Goal: Task Accomplishment & Management: Use online tool/utility

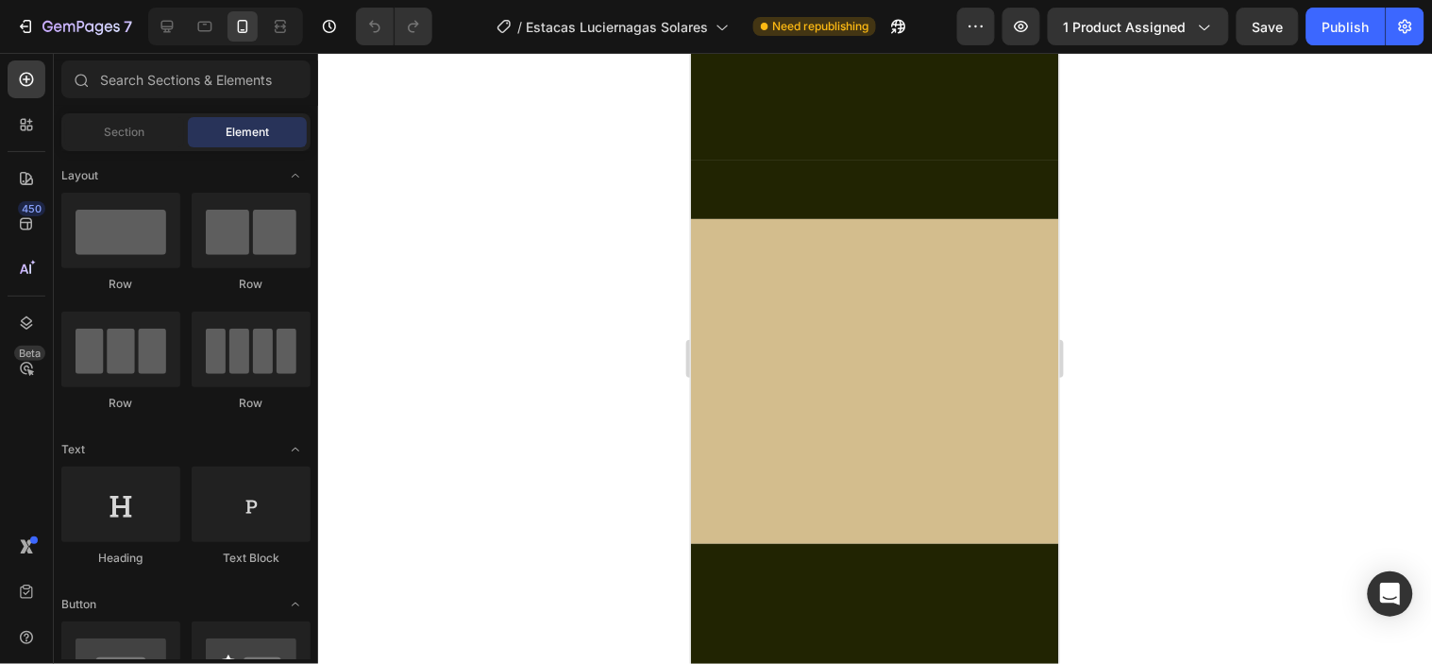
scroll to position [2307, 0]
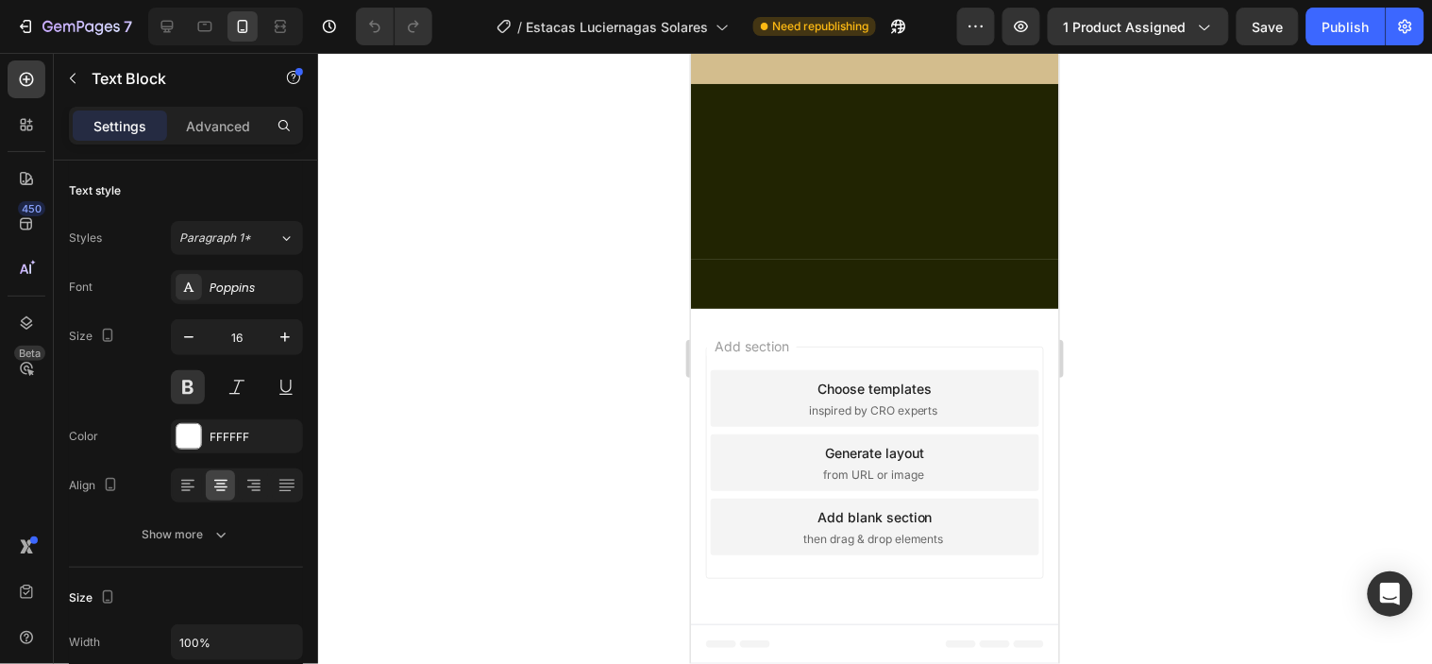
click at [163, 17] on icon at bounding box center [167, 26] width 19 height 19
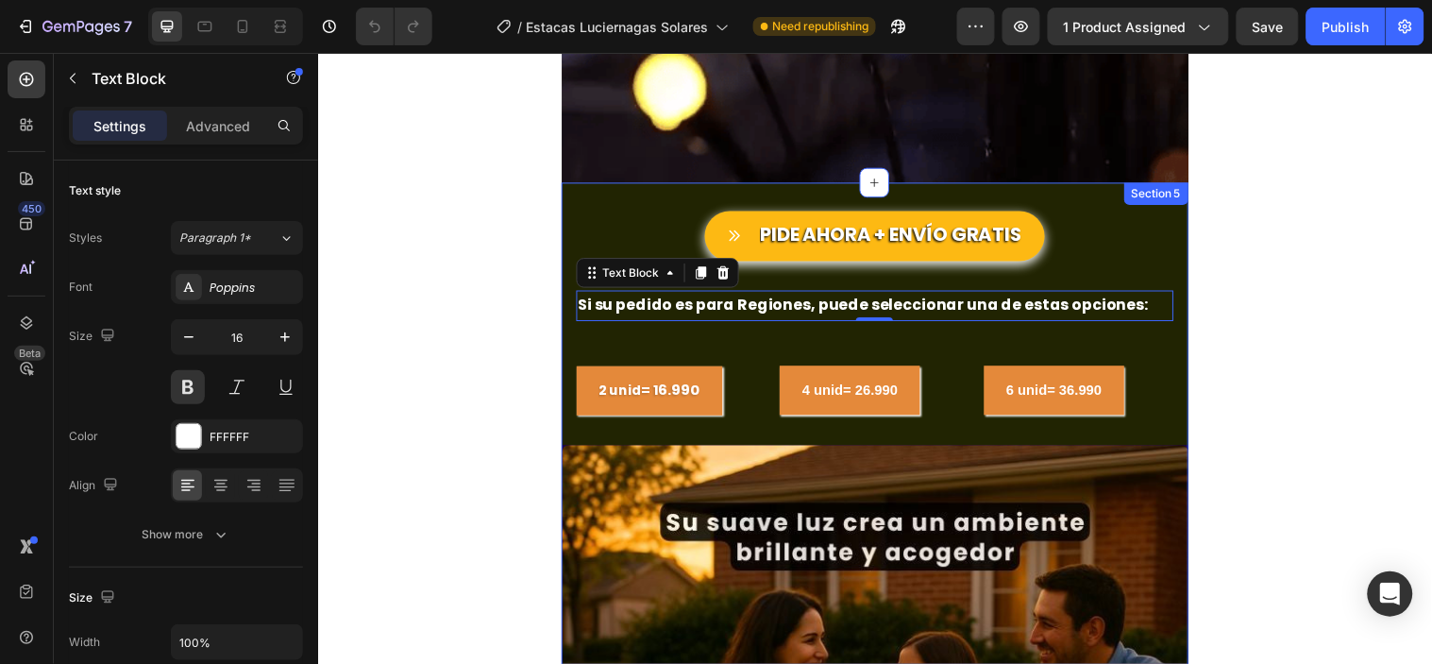
scroll to position [3046, 0]
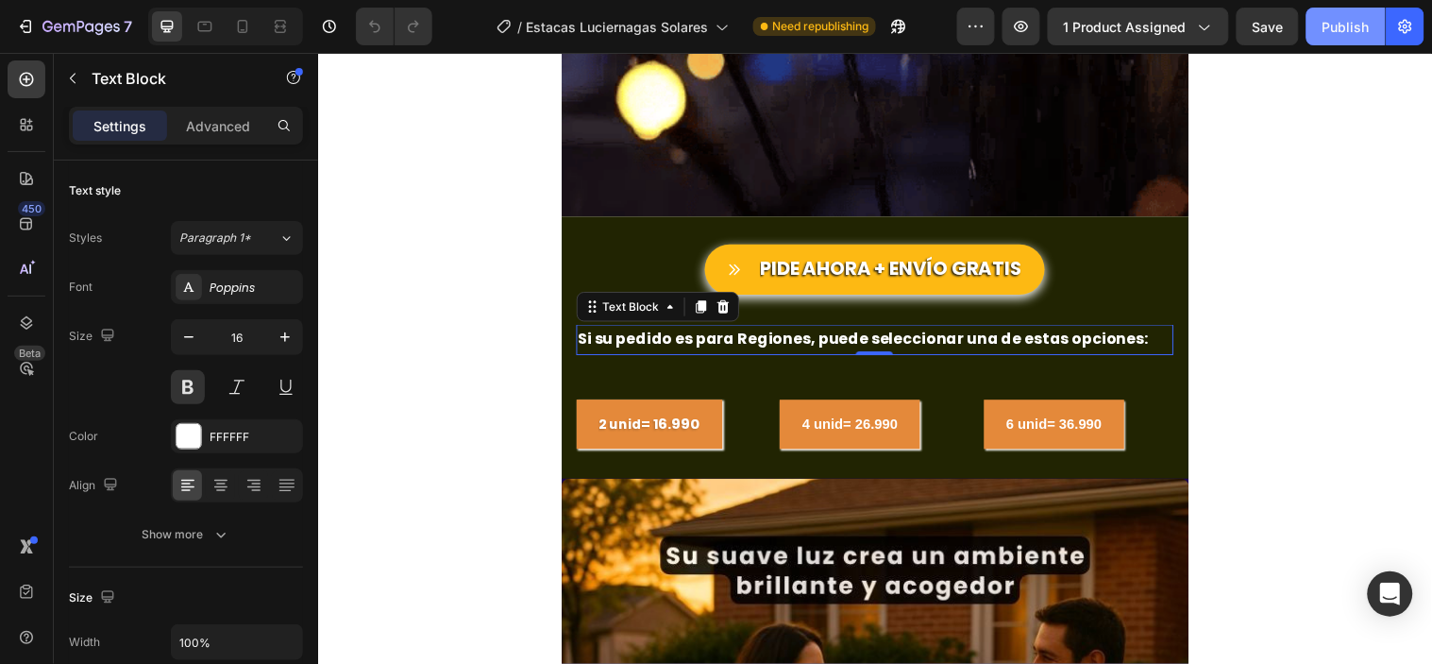
click at [1344, 30] on div "Publish" at bounding box center [1346, 27] width 47 height 20
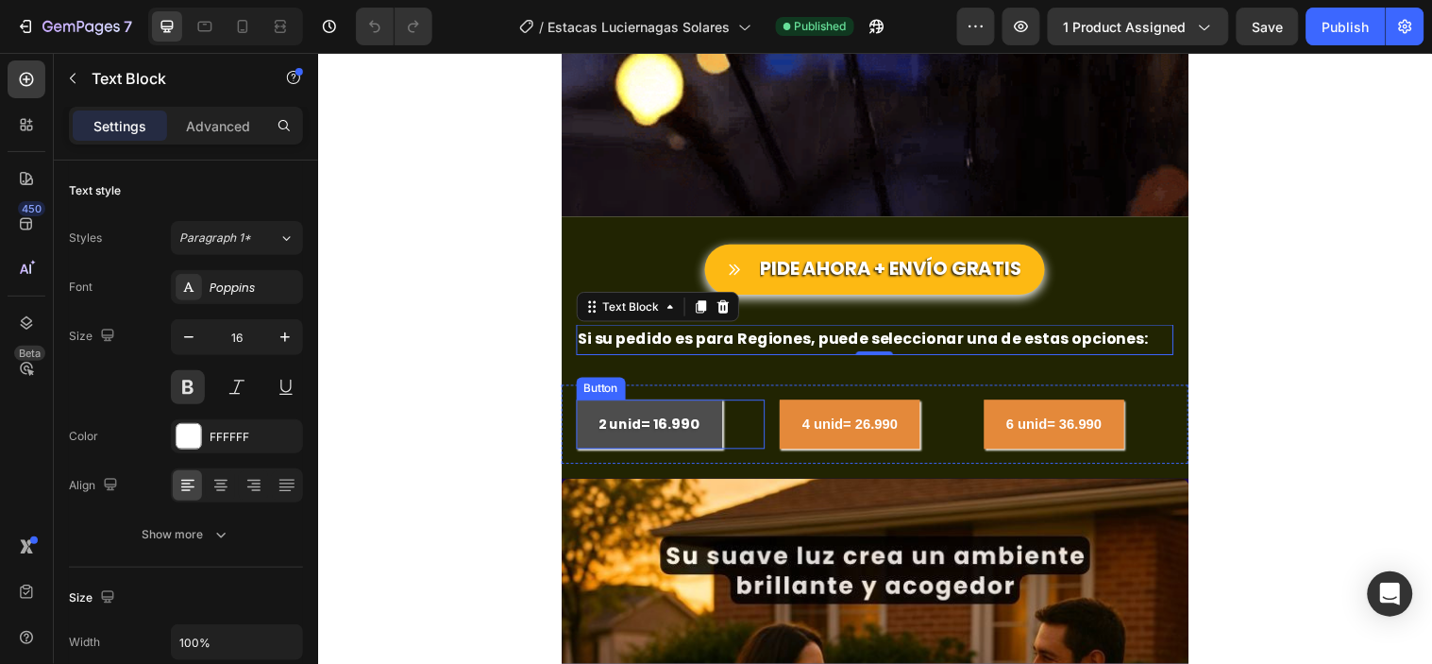
click at [703, 449] on link "2 unid = 16.990" at bounding box center [655, 429] width 148 height 50
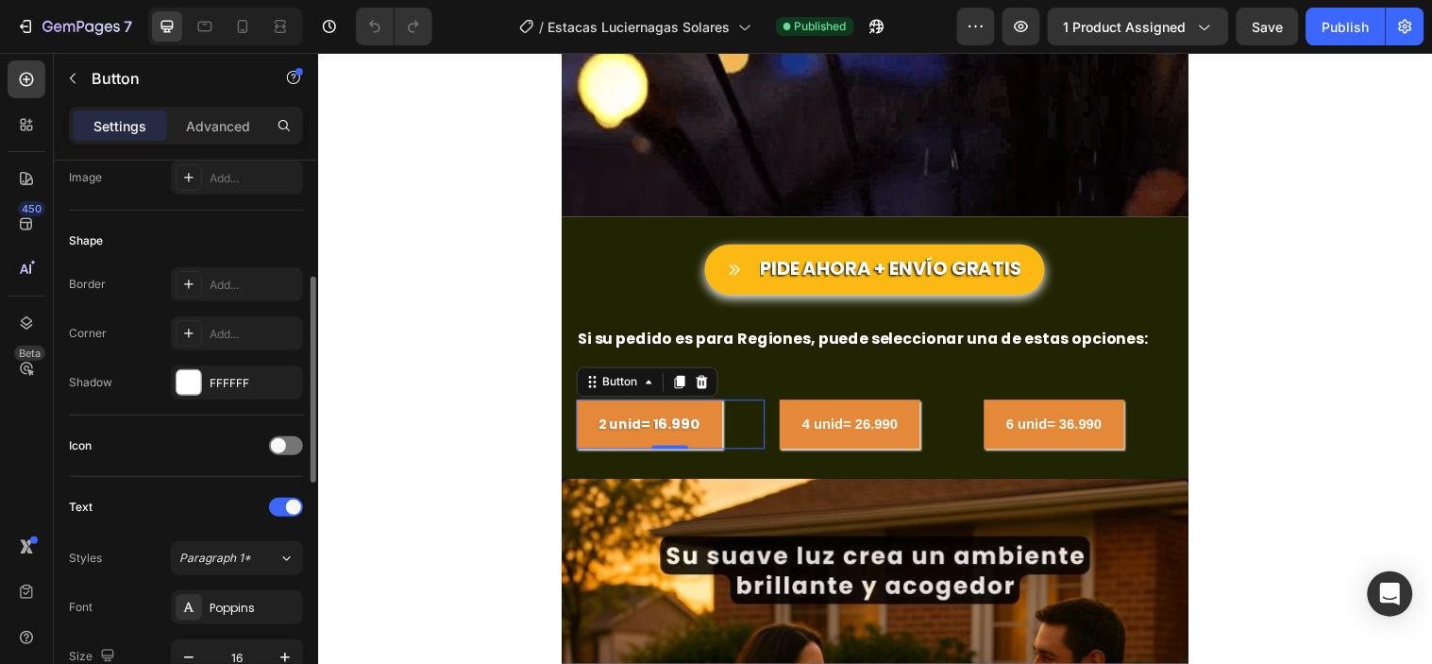
scroll to position [419, 0]
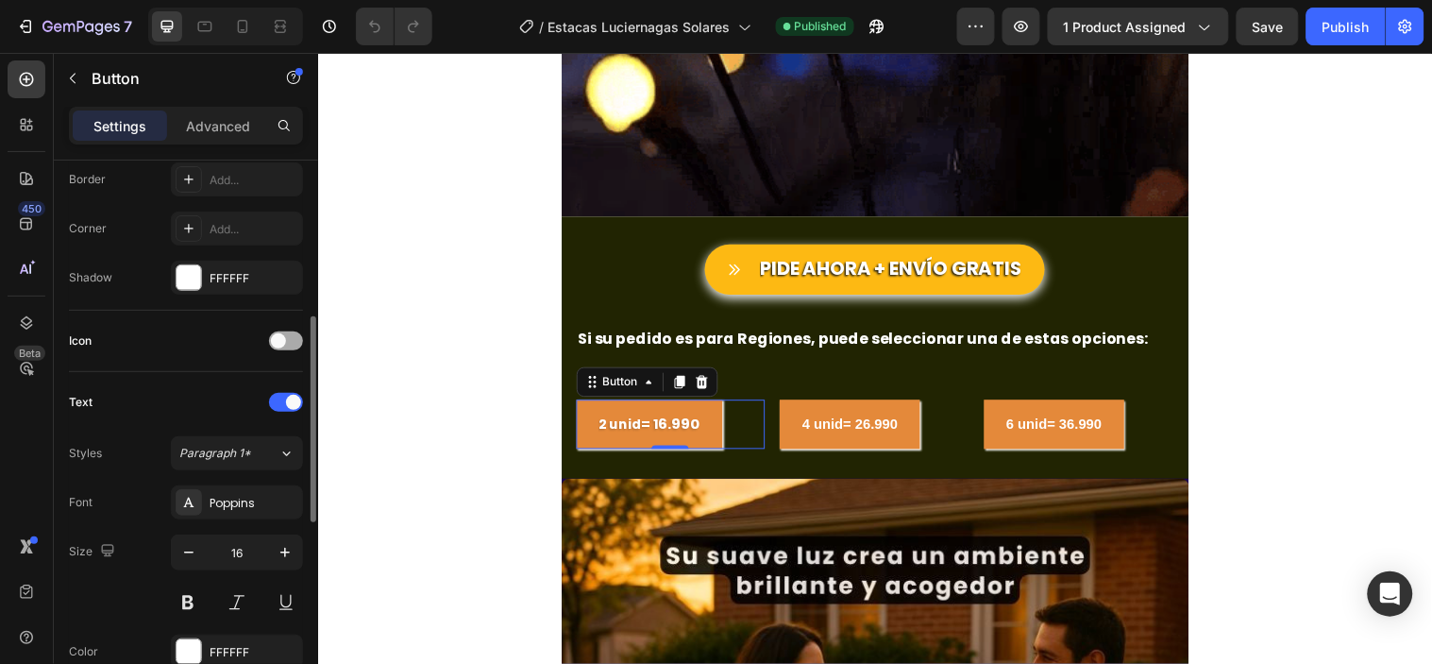
click at [291, 337] on div at bounding box center [286, 340] width 34 height 19
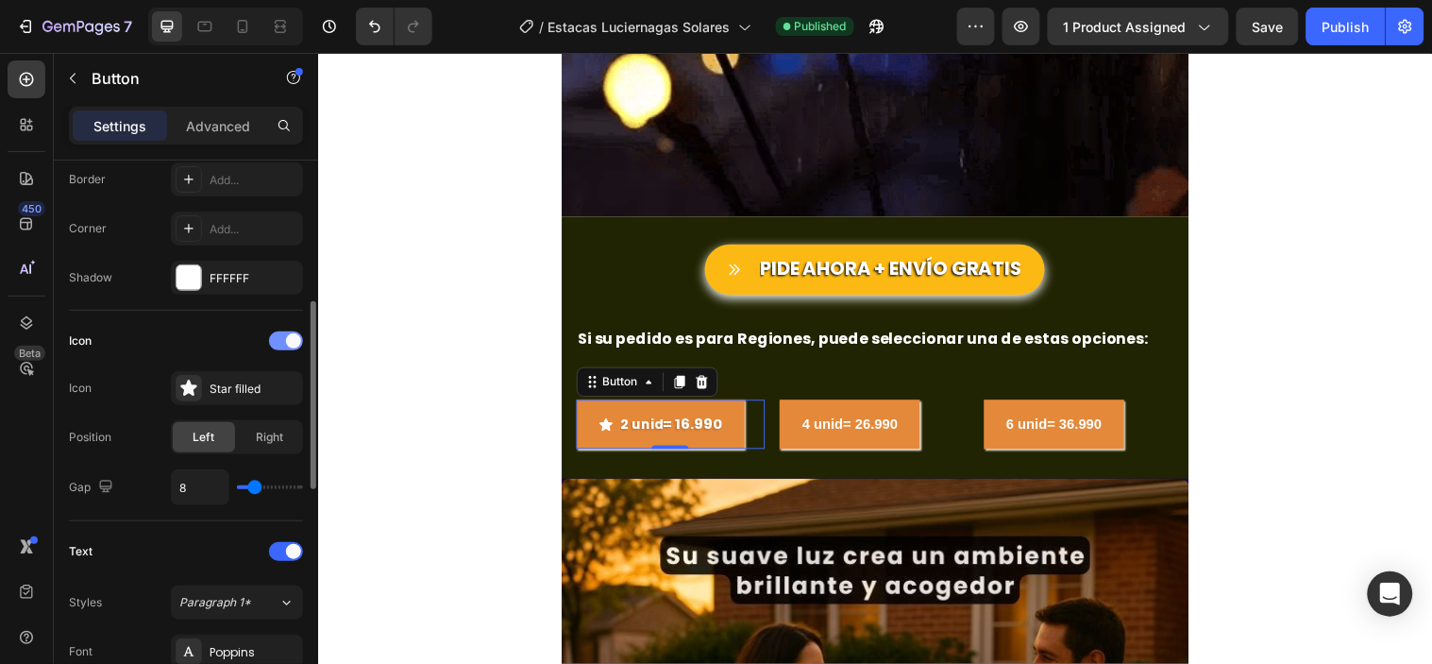
click at [278, 337] on div at bounding box center [286, 340] width 34 height 19
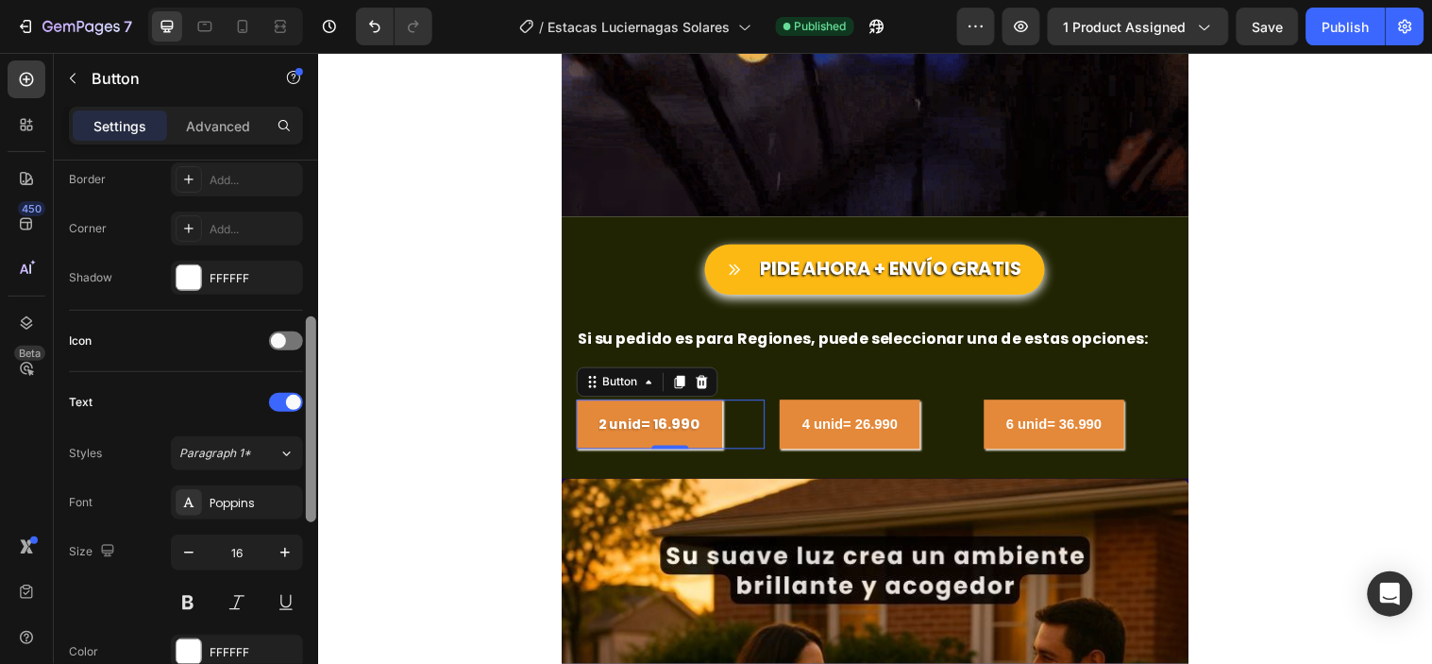
scroll to position [945, 0]
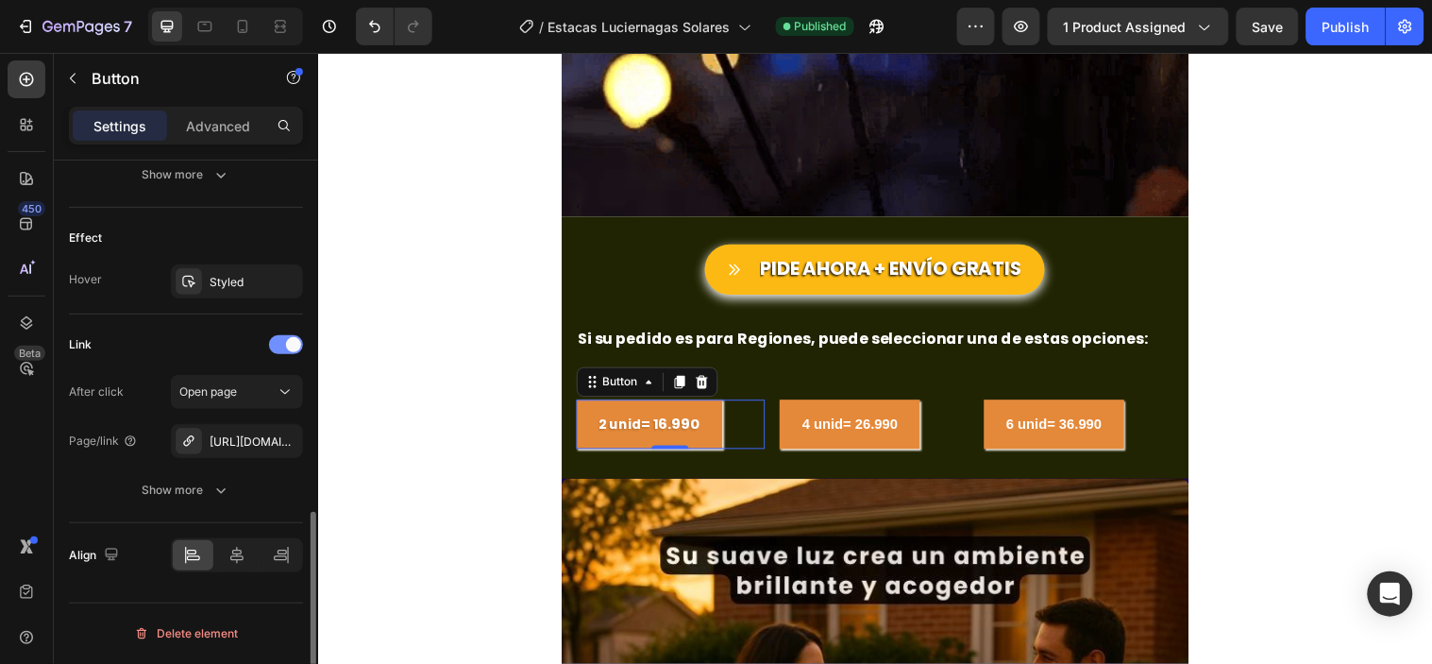
click at [272, 344] on div at bounding box center [286, 344] width 34 height 19
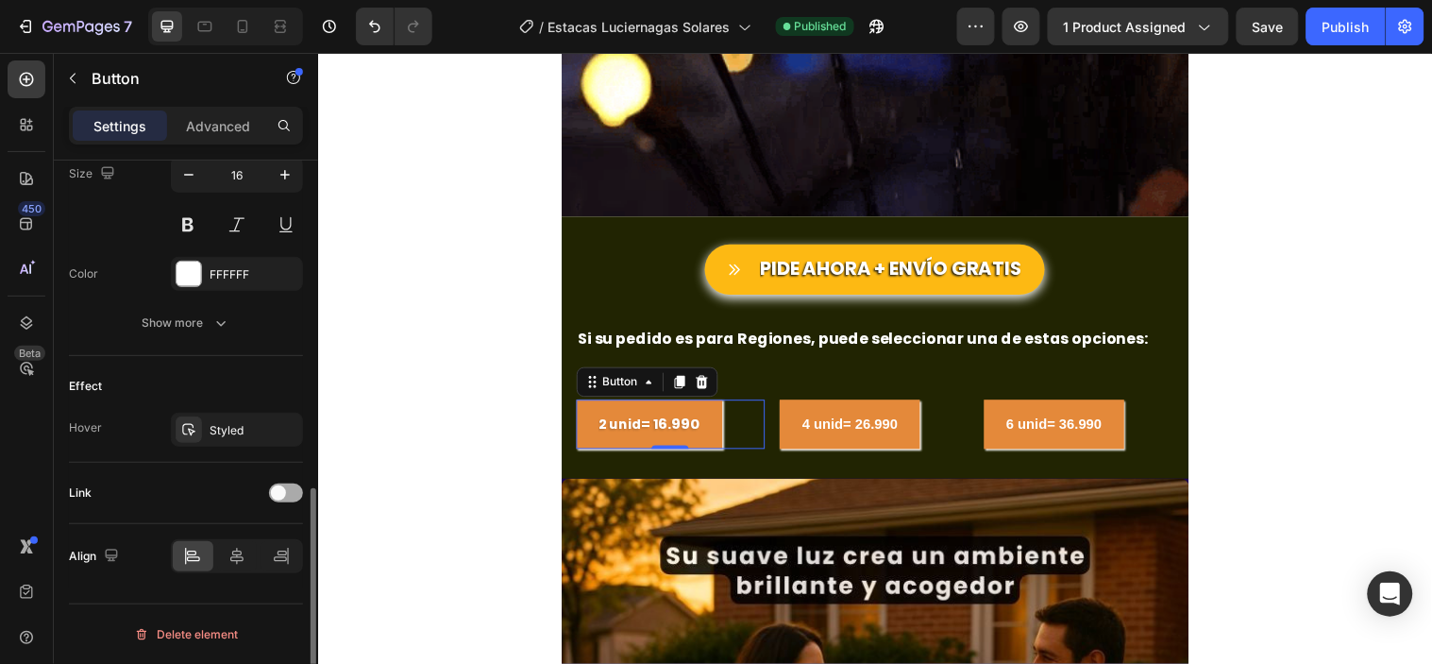
scroll to position [797, 0]
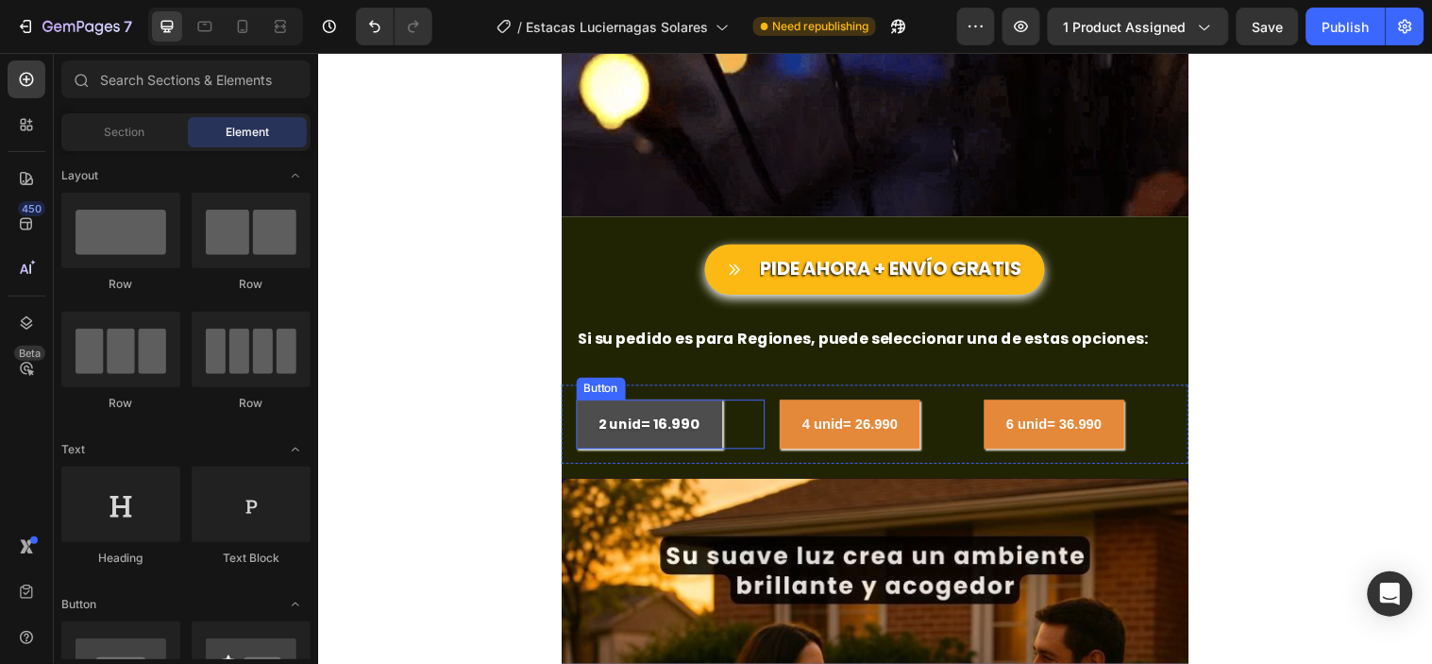
click at [701, 441] on button "2 unid = 16.990" at bounding box center [655, 429] width 148 height 50
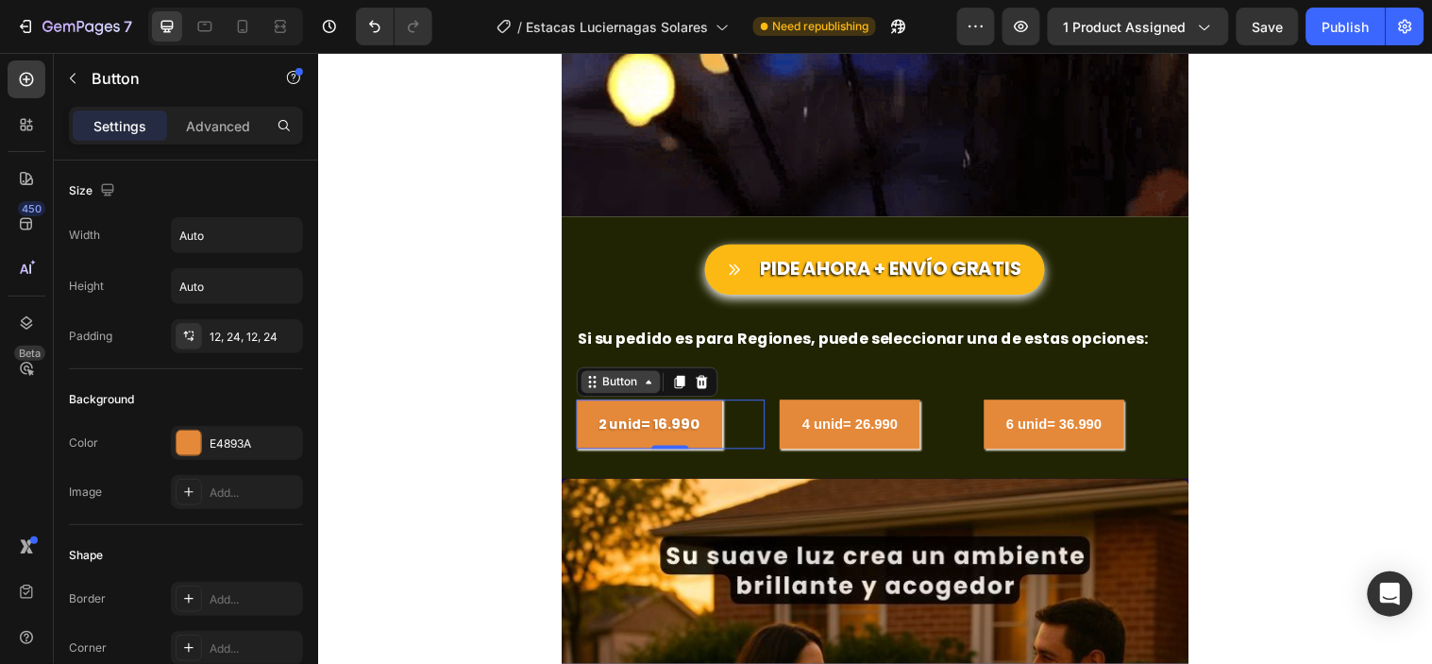
click at [636, 387] on div "Button" at bounding box center [625, 386] width 42 height 17
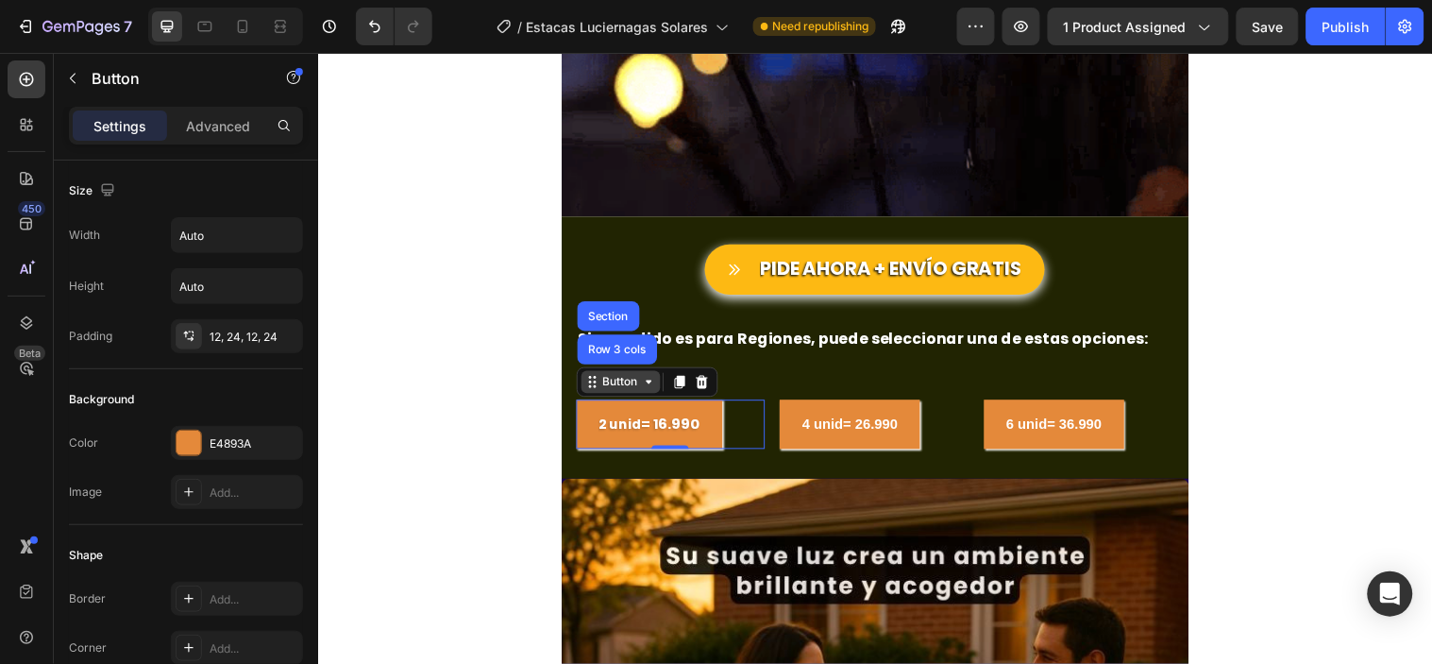
click at [636, 387] on div "Button" at bounding box center [625, 386] width 42 height 17
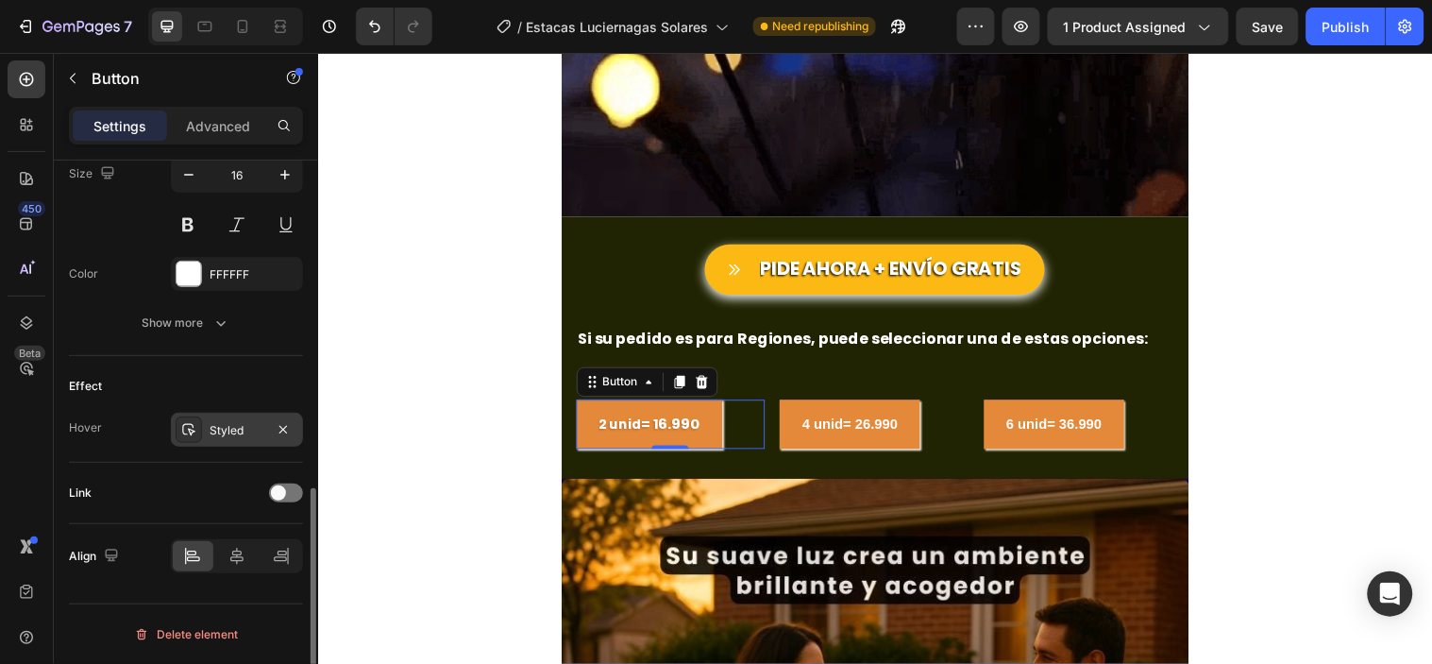
click at [227, 428] on div "Styled" at bounding box center [237, 430] width 55 height 17
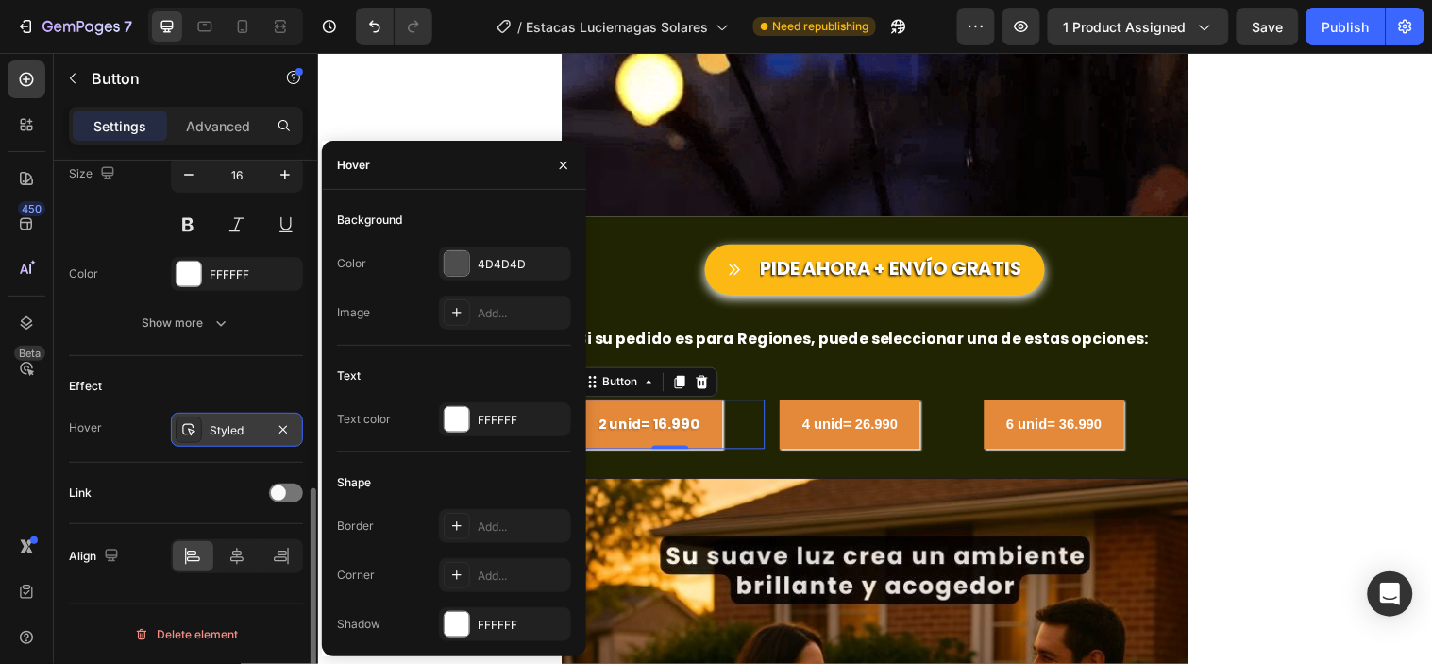
click at [227, 428] on div "Styled" at bounding box center [237, 430] width 55 height 17
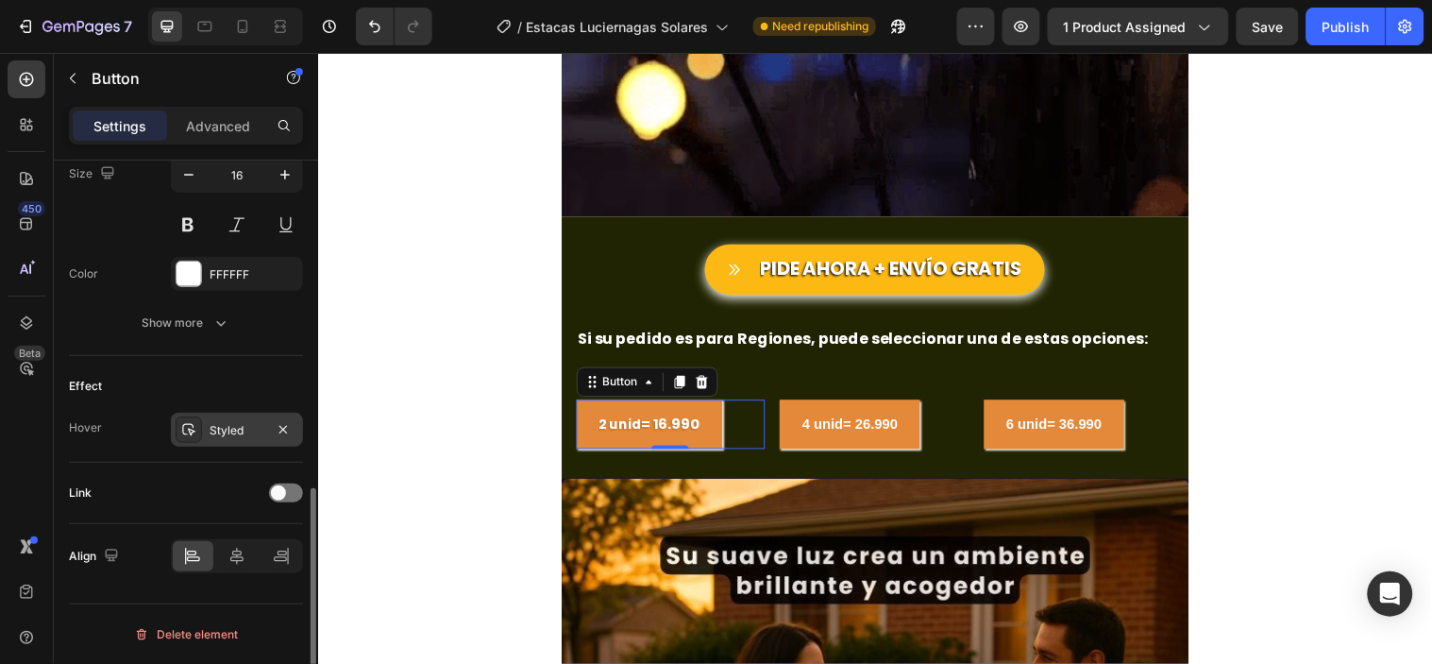
click at [227, 428] on div "Styled" at bounding box center [237, 430] width 55 height 17
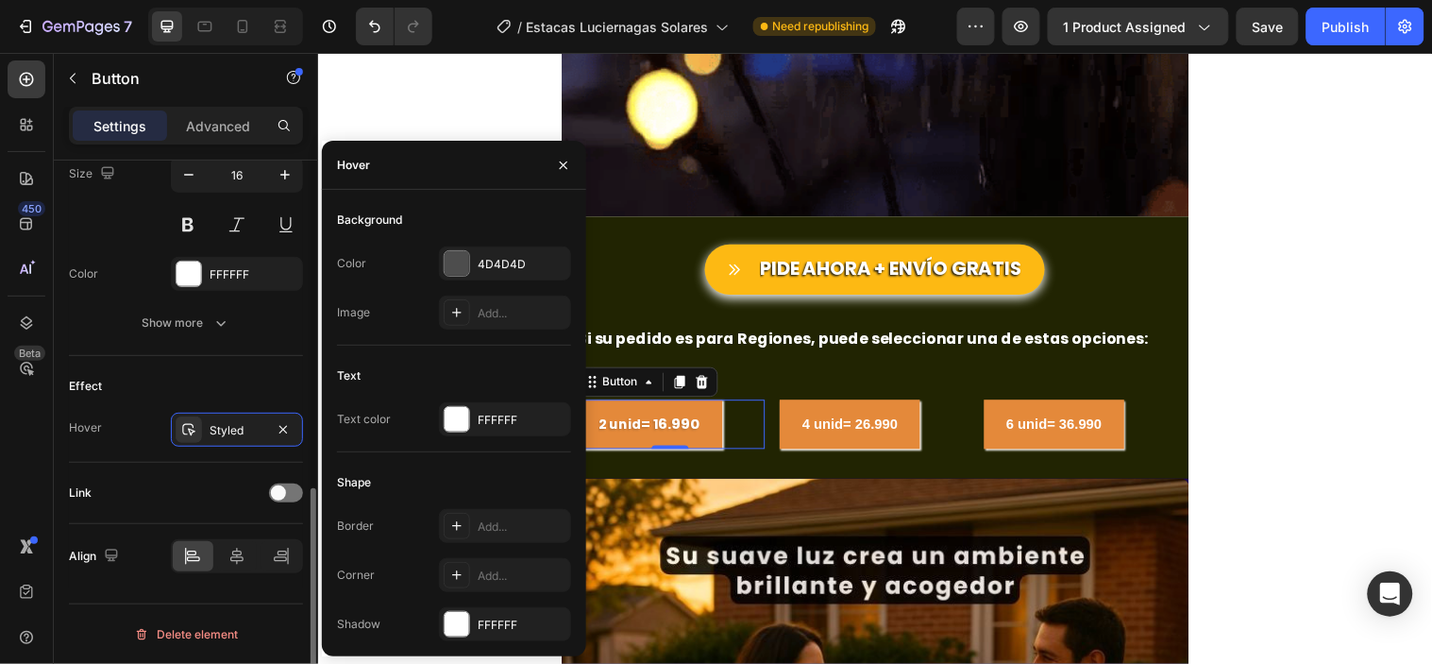
click at [206, 380] on div "Effect" at bounding box center [186, 386] width 234 height 30
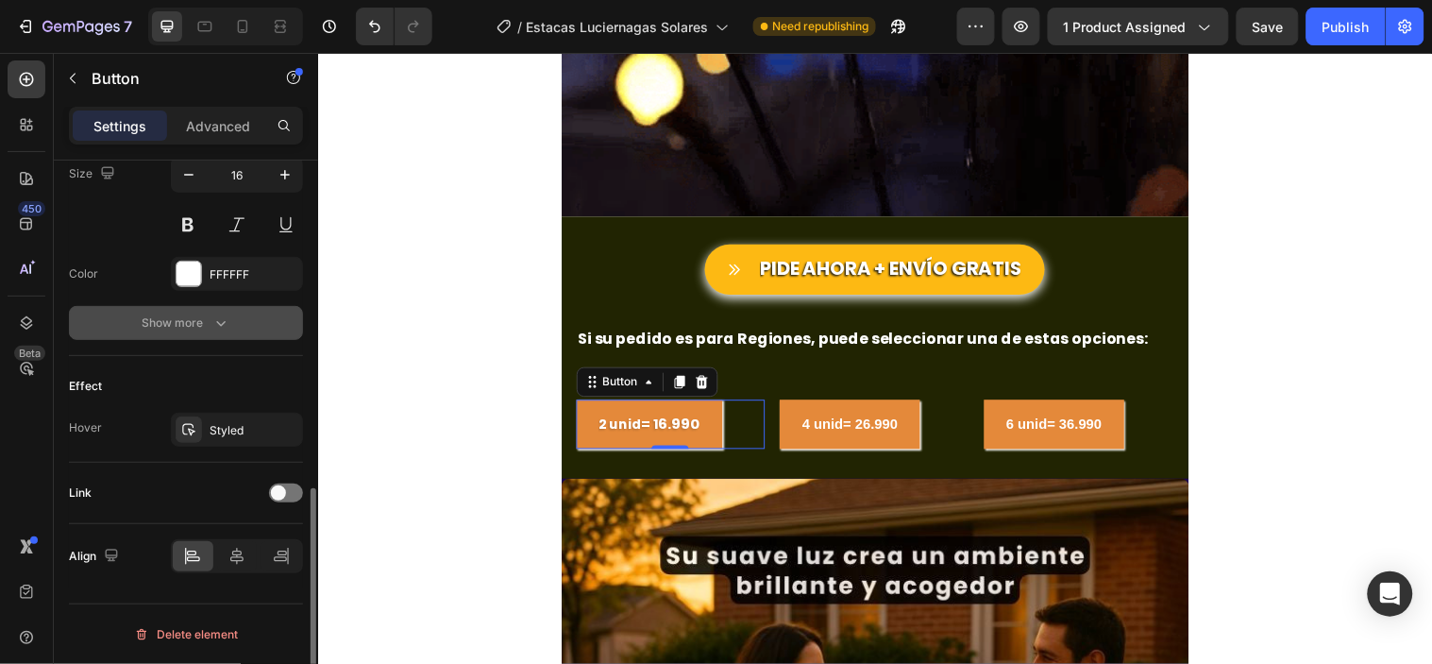
click at [224, 327] on icon "button" at bounding box center [220, 322] width 19 height 19
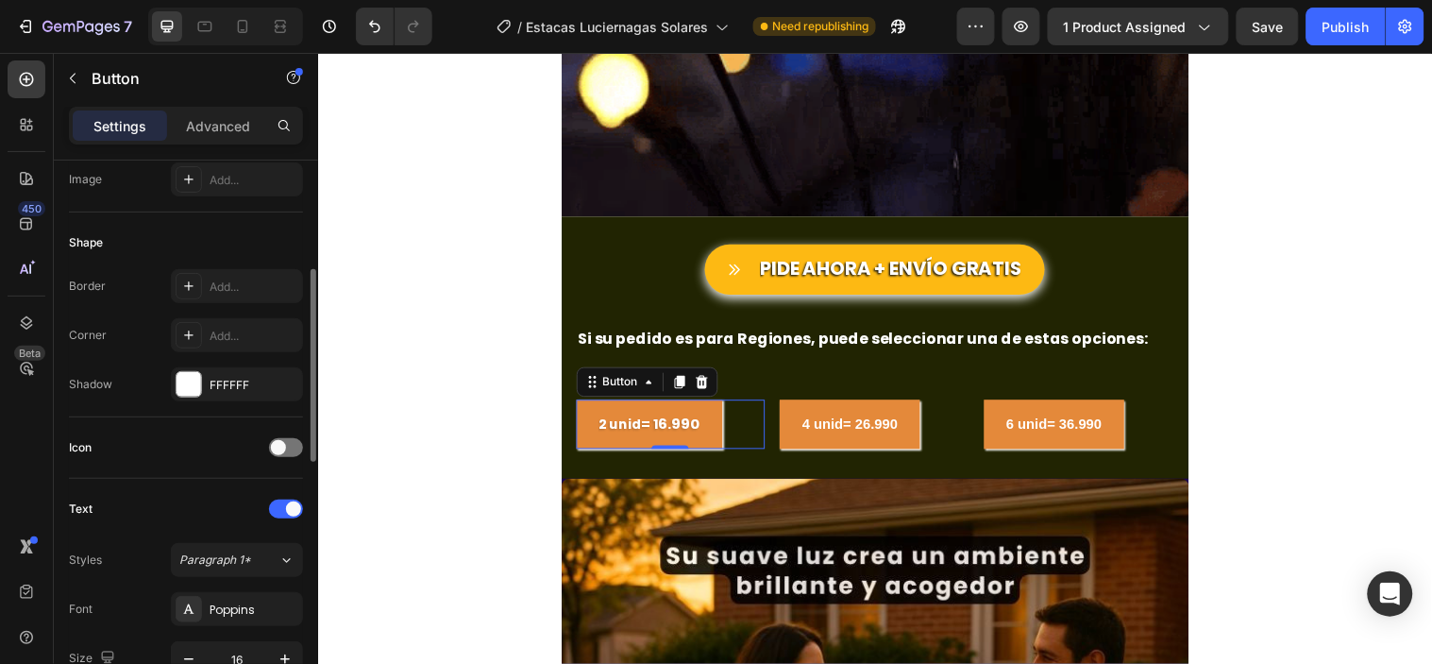
scroll to position [208, 0]
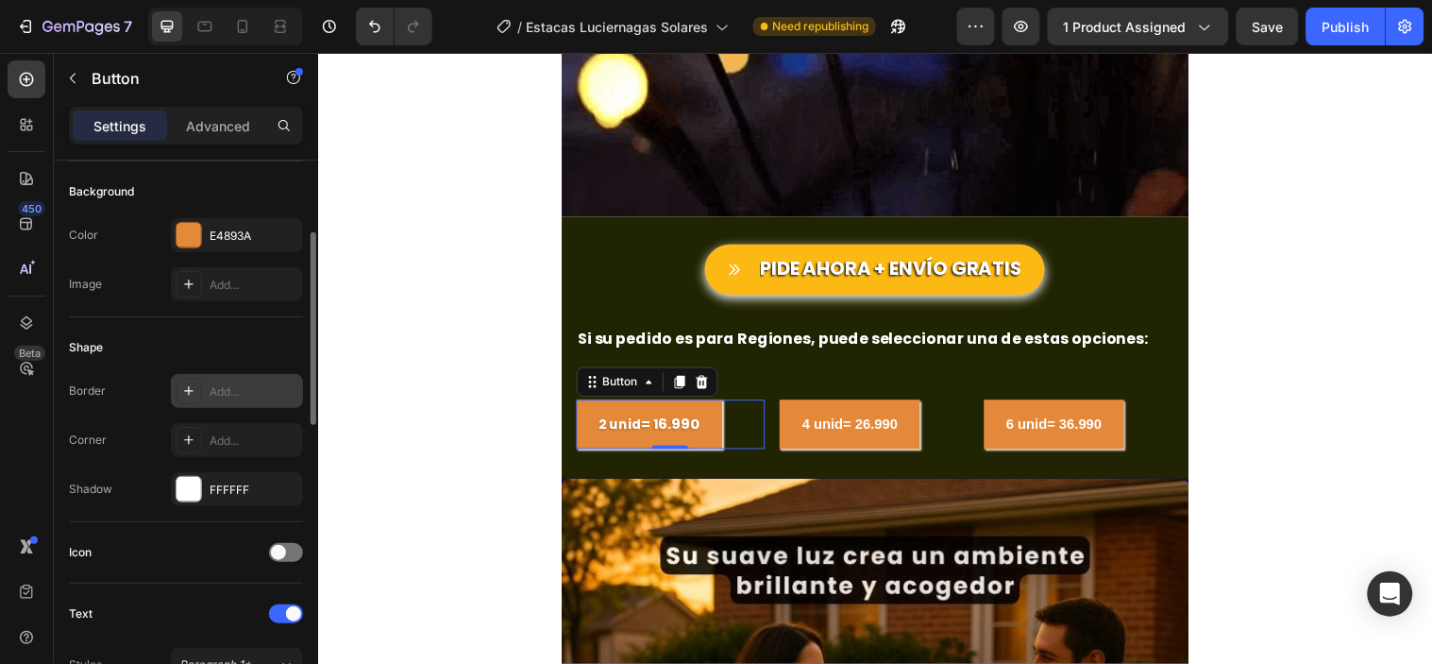
click at [227, 392] on div "Add..." at bounding box center [254, 391] width 89 height 17
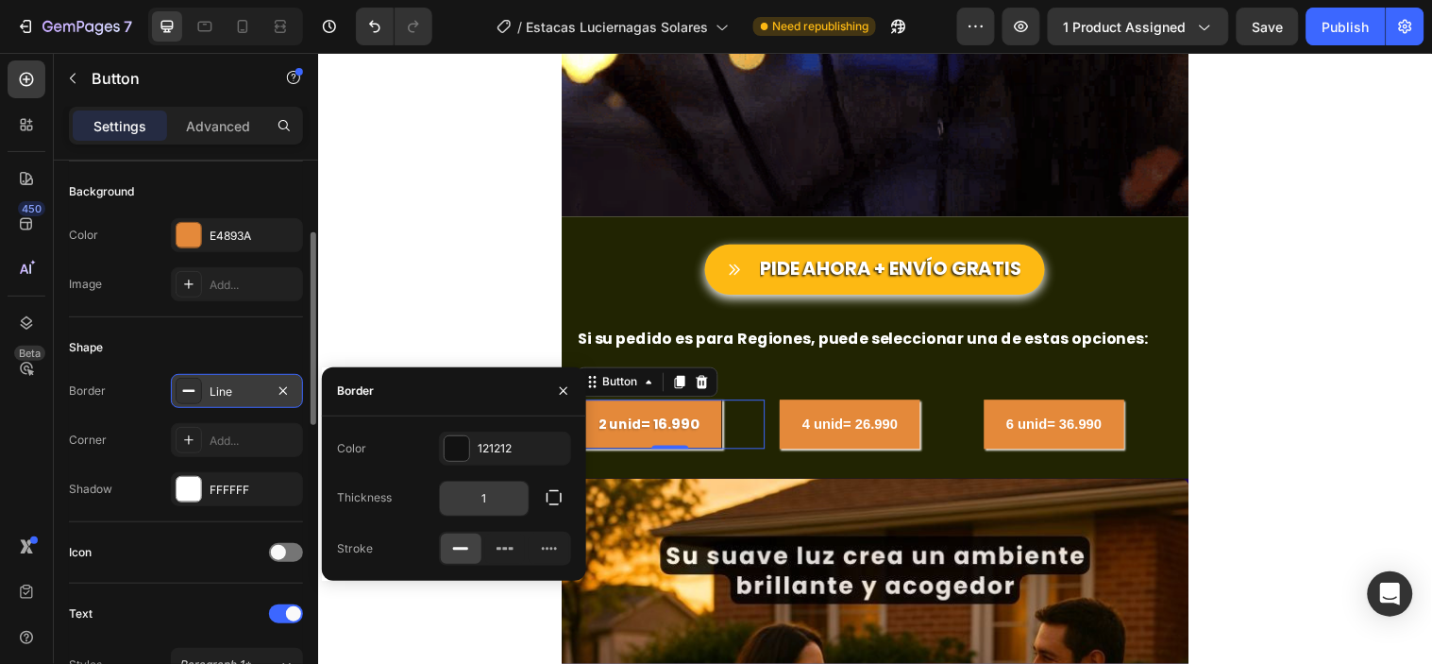
scroll to position [3150, 0]
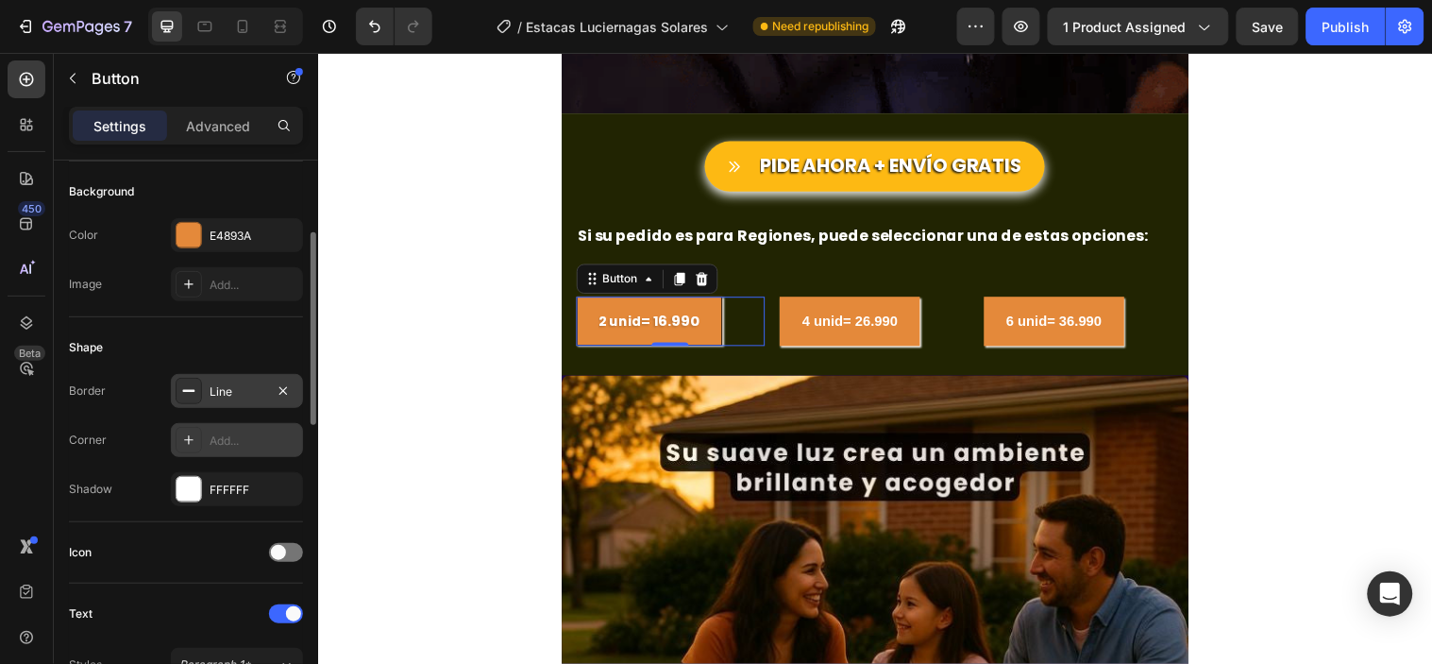
click at [218, 446] on div "Add..." at bounding box center [254, 440] width 89 height 17
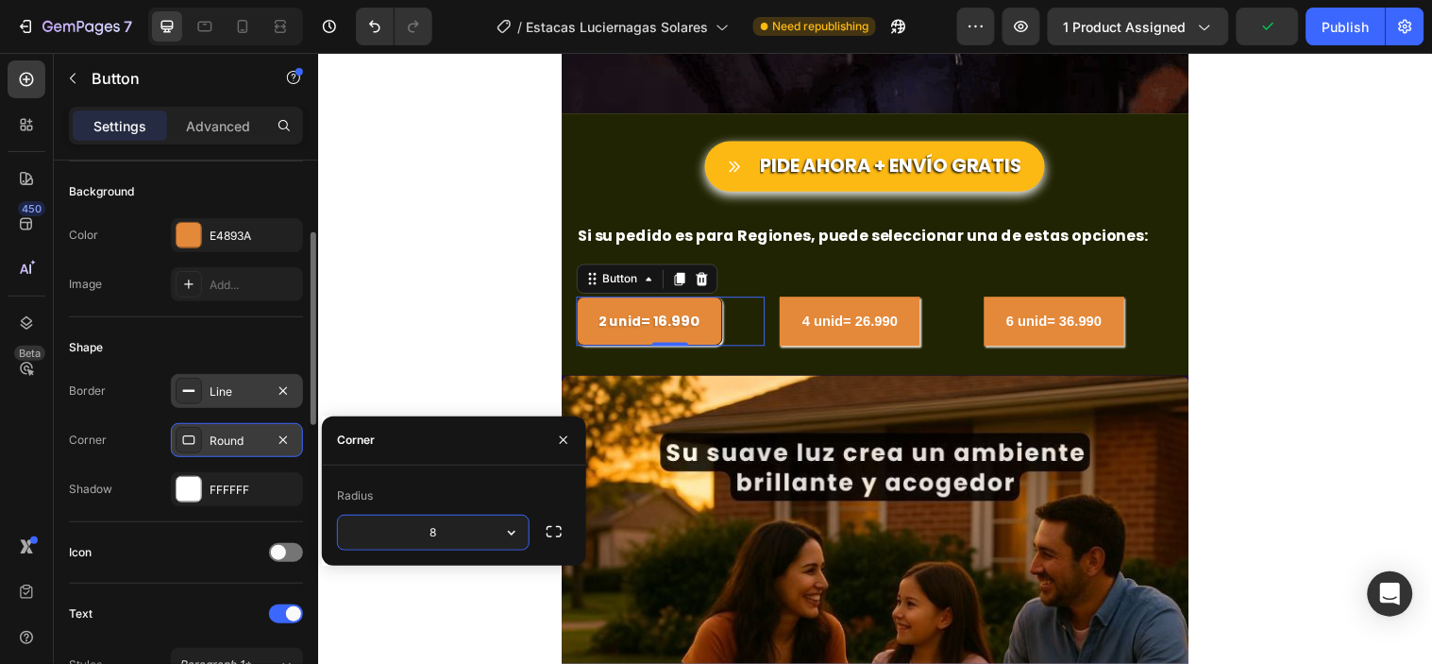
click at [430, 540] on input "8" at bounding box center [433, 532] width 191 height 34
type input "18"
click at [279, 336] on div "Shape" at bounding box center [186, 347] width 234 height 30
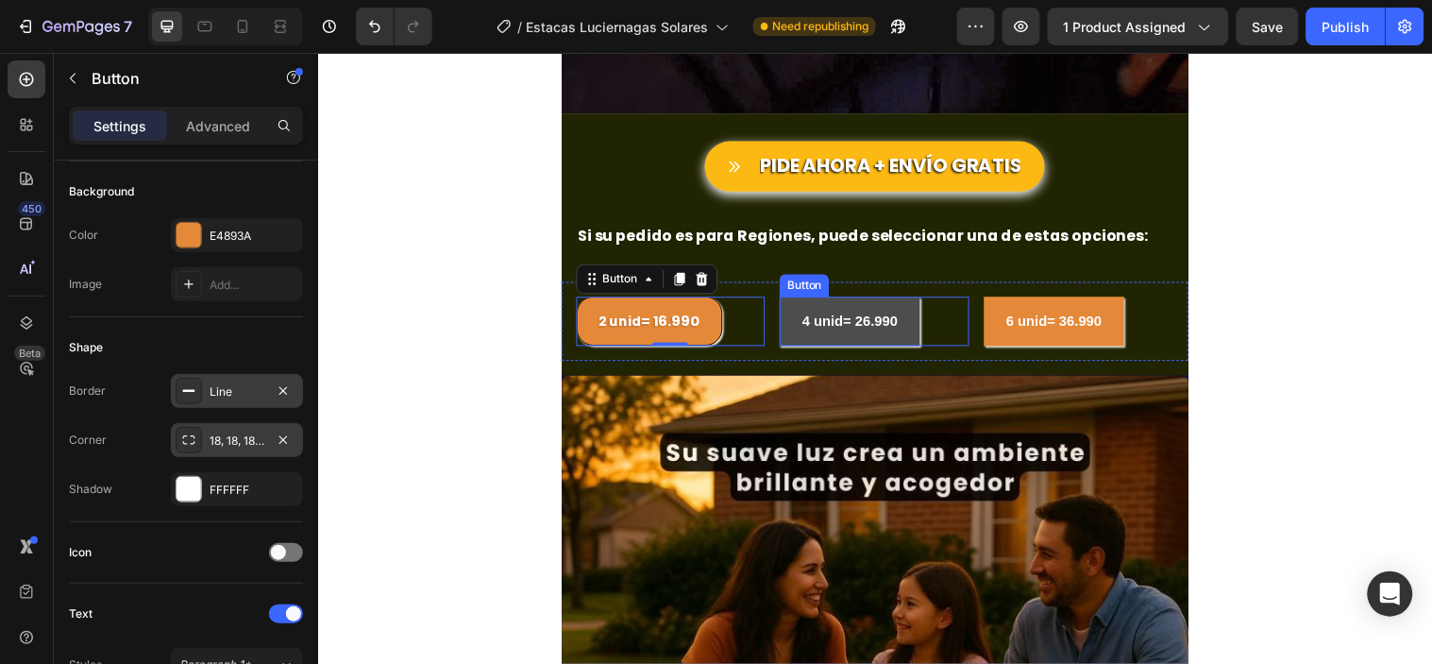
click at [800, 341] on link "4 unid= 26.990" at bounding box center [858, 324] width 143 height 50
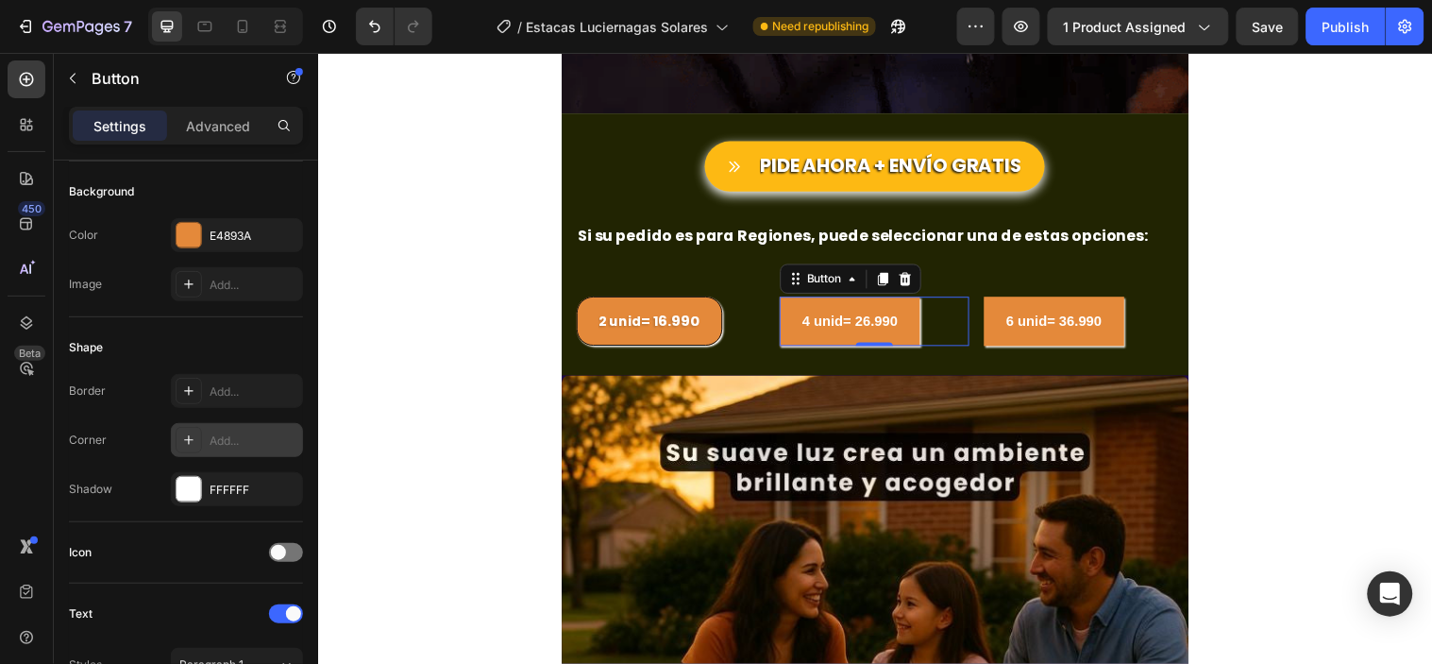
click at [191, 437] on icon at bounding box center [188, 439] width 15 height 15
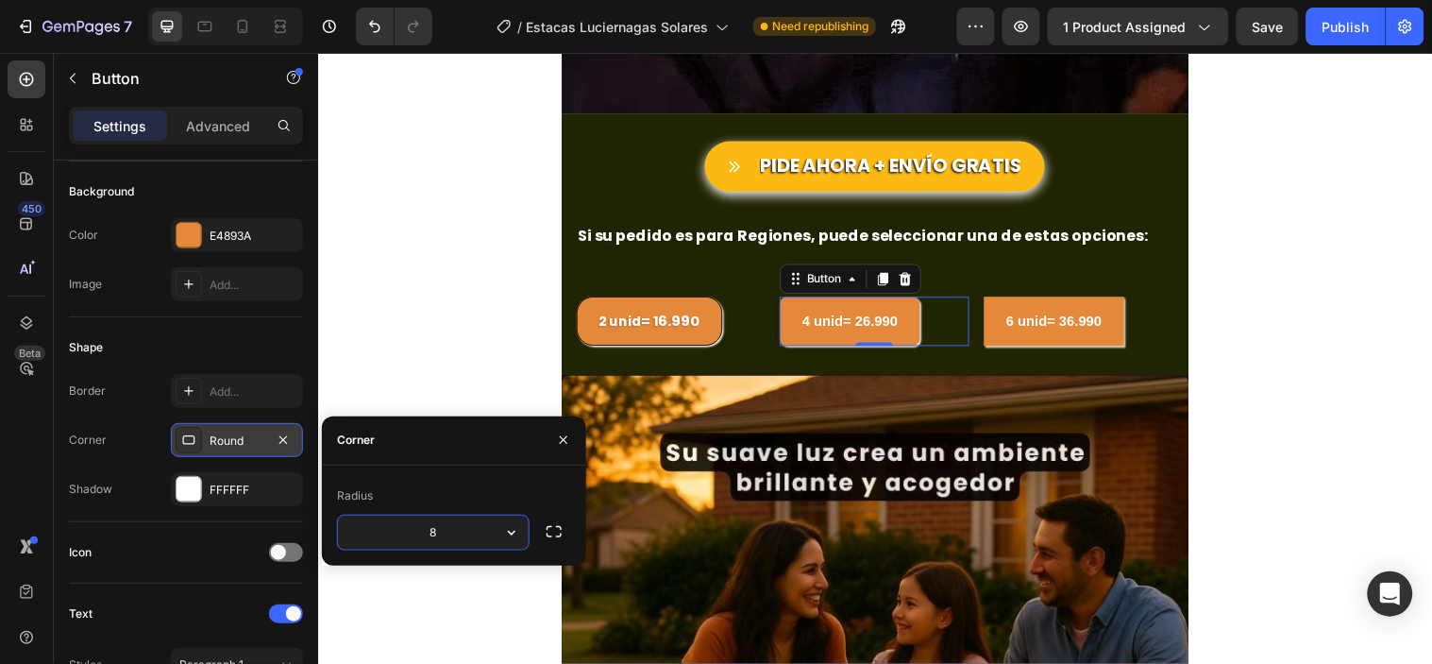
click at [416, 532] on input "8" at bounding box center [433, 532] width 191 height 34
type input "18"
click at [274, 349] on div "Shape" at bounding box center [186, 347] width 234 height 30
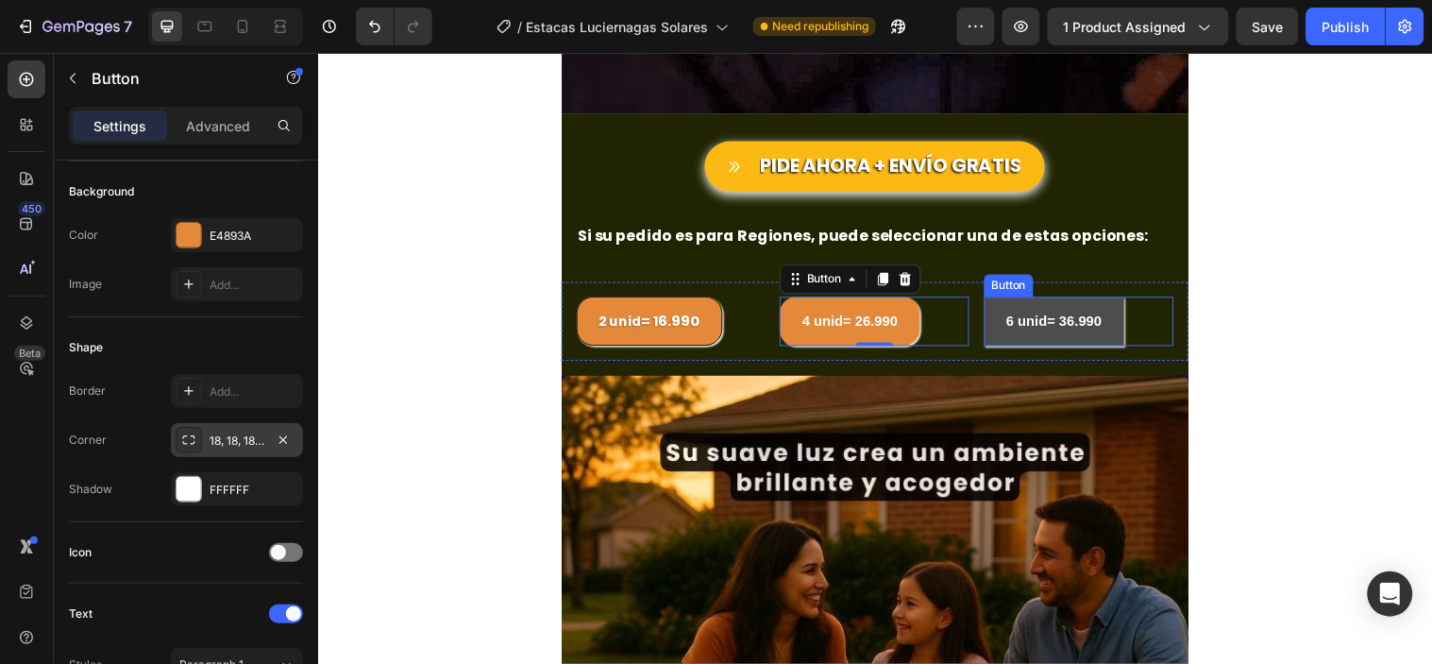
click at [1025, 341] on link "6 unid= 36.990" at bounding box center [1066, 324] width 143 height 50
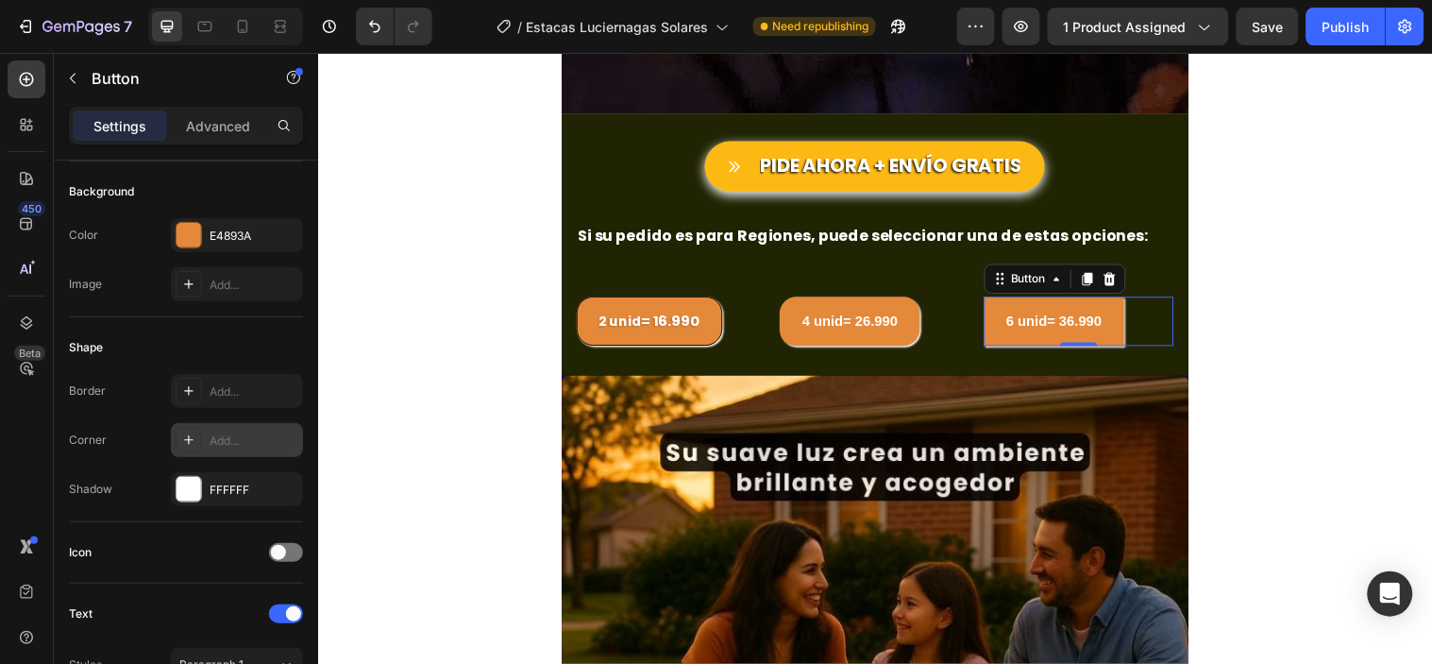
click at [214, 448] on div "Add..." at bounding box center [254, 440] width 89 height 17
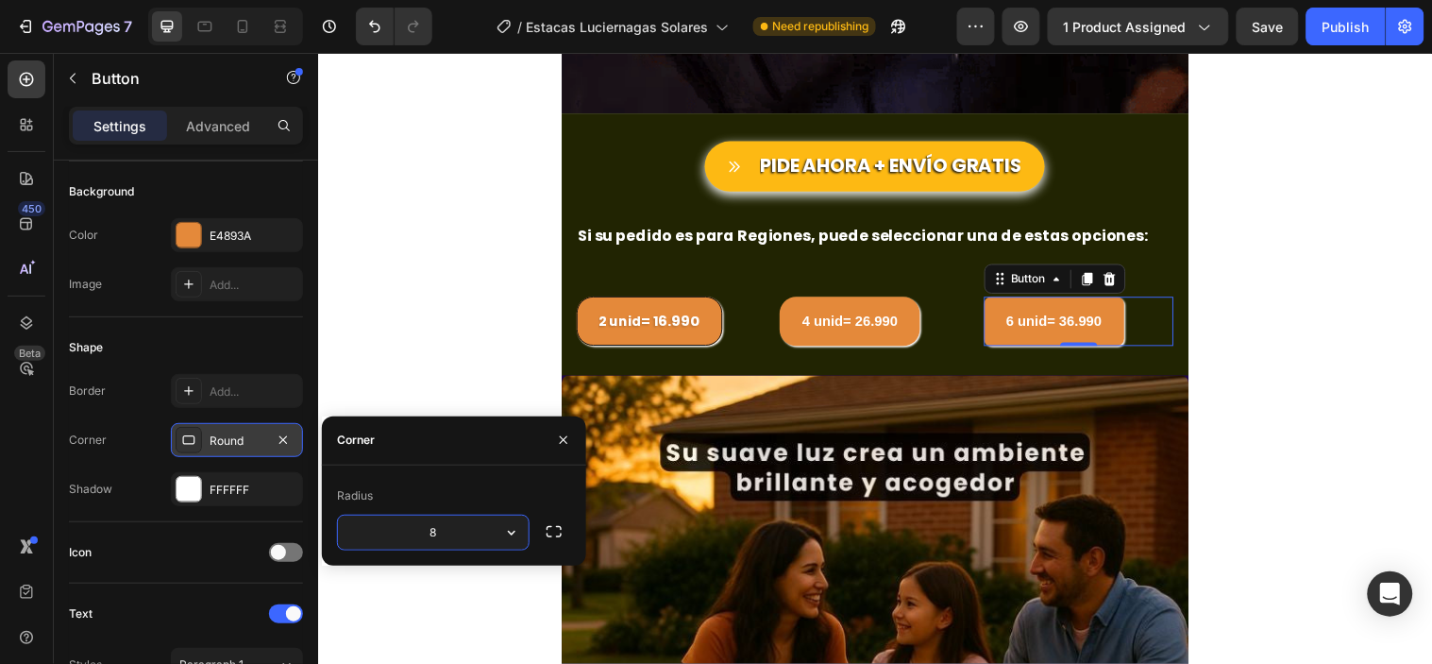
click at [430, 527] on input "8" at bounding box center [433, 532] width 191 height 34
type input "18"
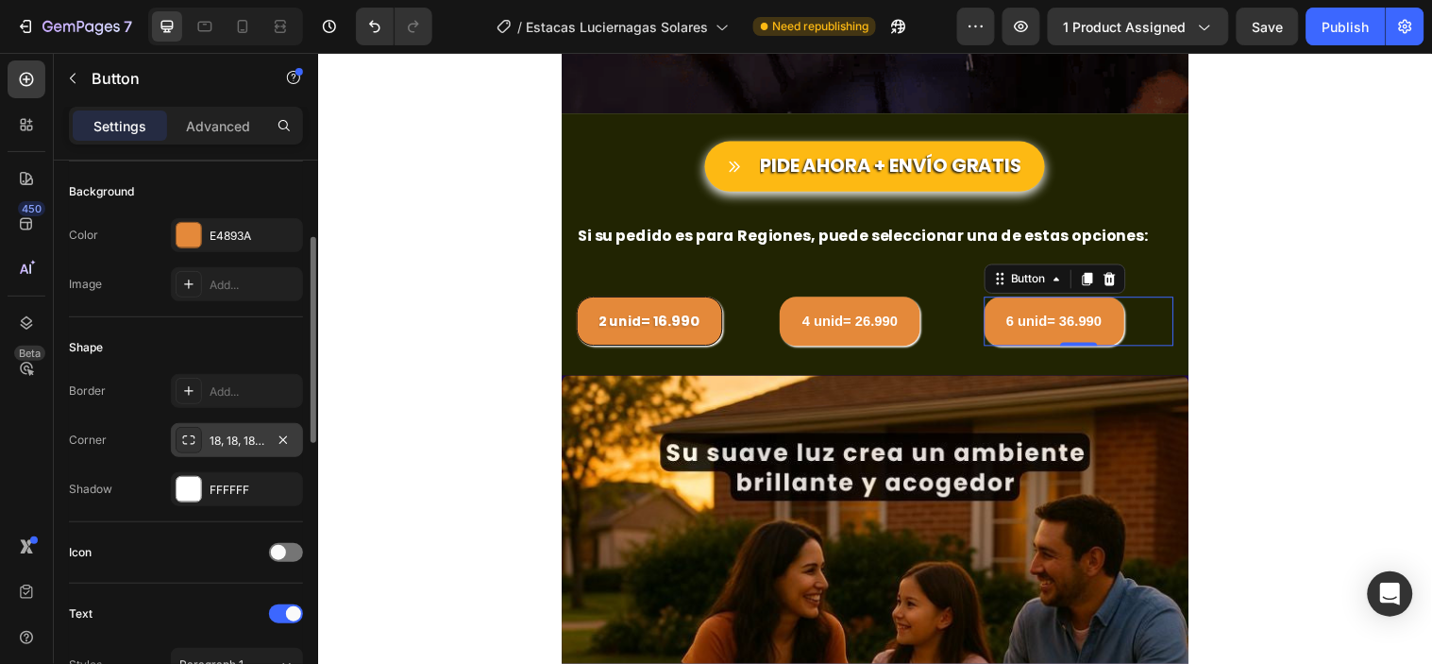
click at [284, 346] on div "Shape" at bounding box center [186, 347] width 234 height 30
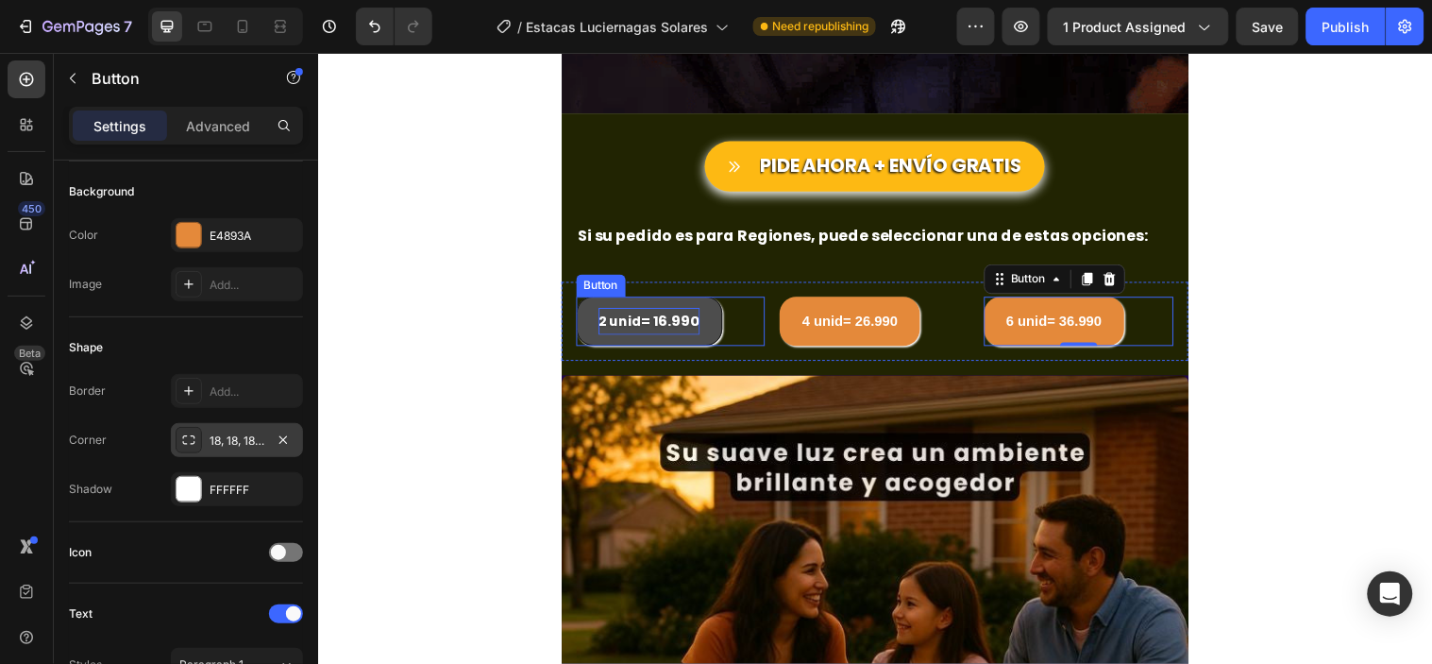
click at [647, 322] on strong "= 16.990" at bounding box center [676, 323] width 59 height 20
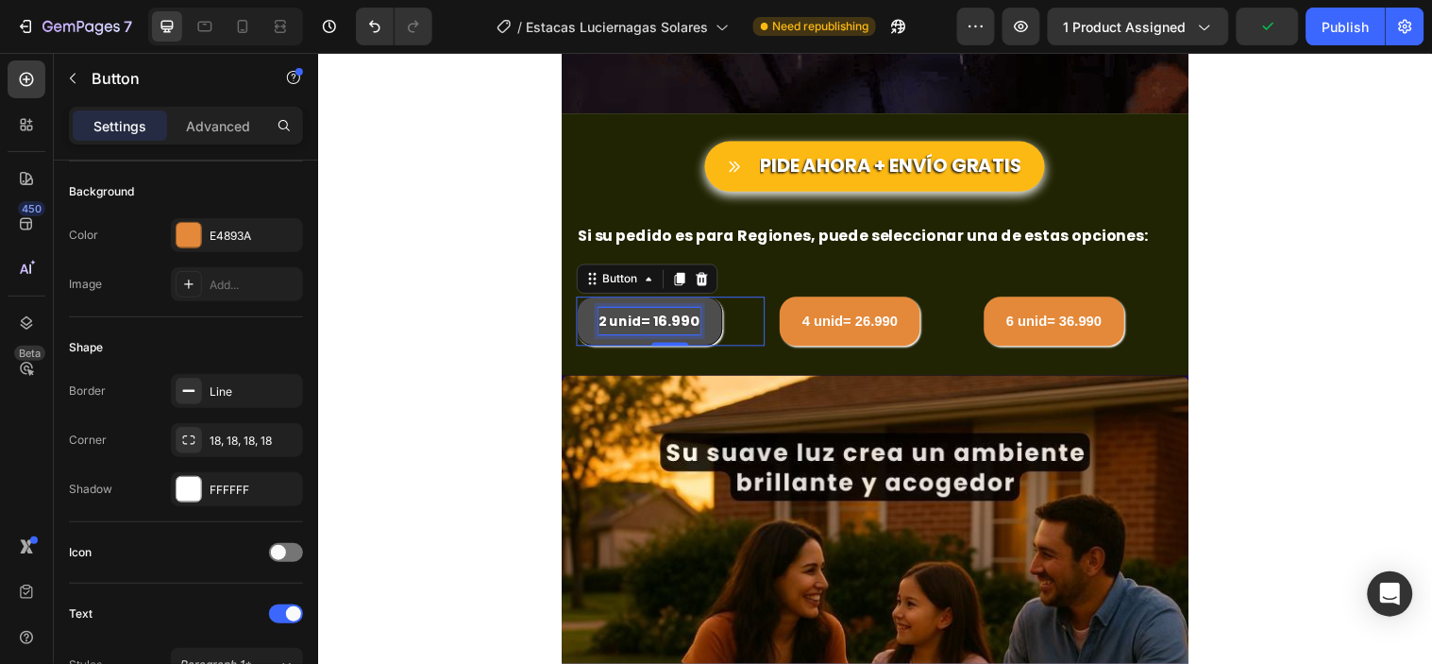
click at [629, 317] on strong "2 unid" at bounding box center [624, 323] width 43 height 19
click at [647, 322] on strong "= 16.990" at bounding box center [676, 323] width 59 height 20
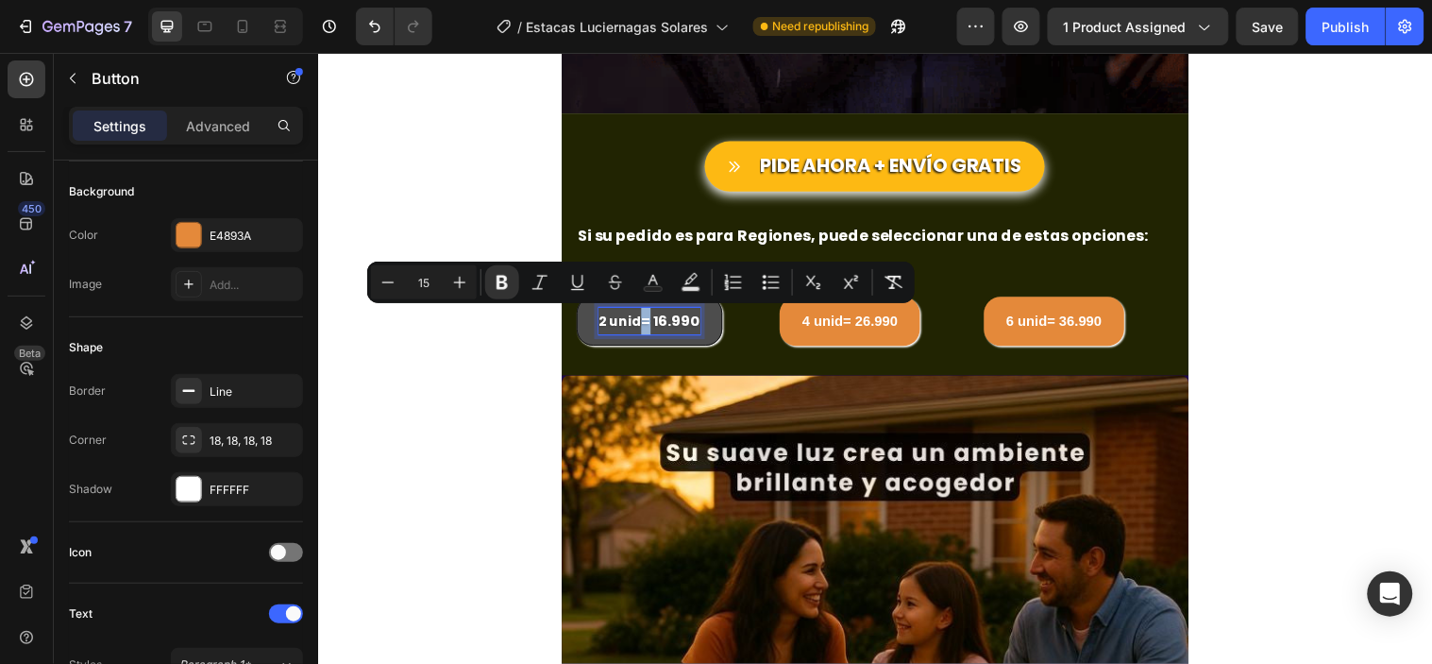
click at [647, 321] on strong "= 16.990" at bounding box center [676, 323] width 59 height 20
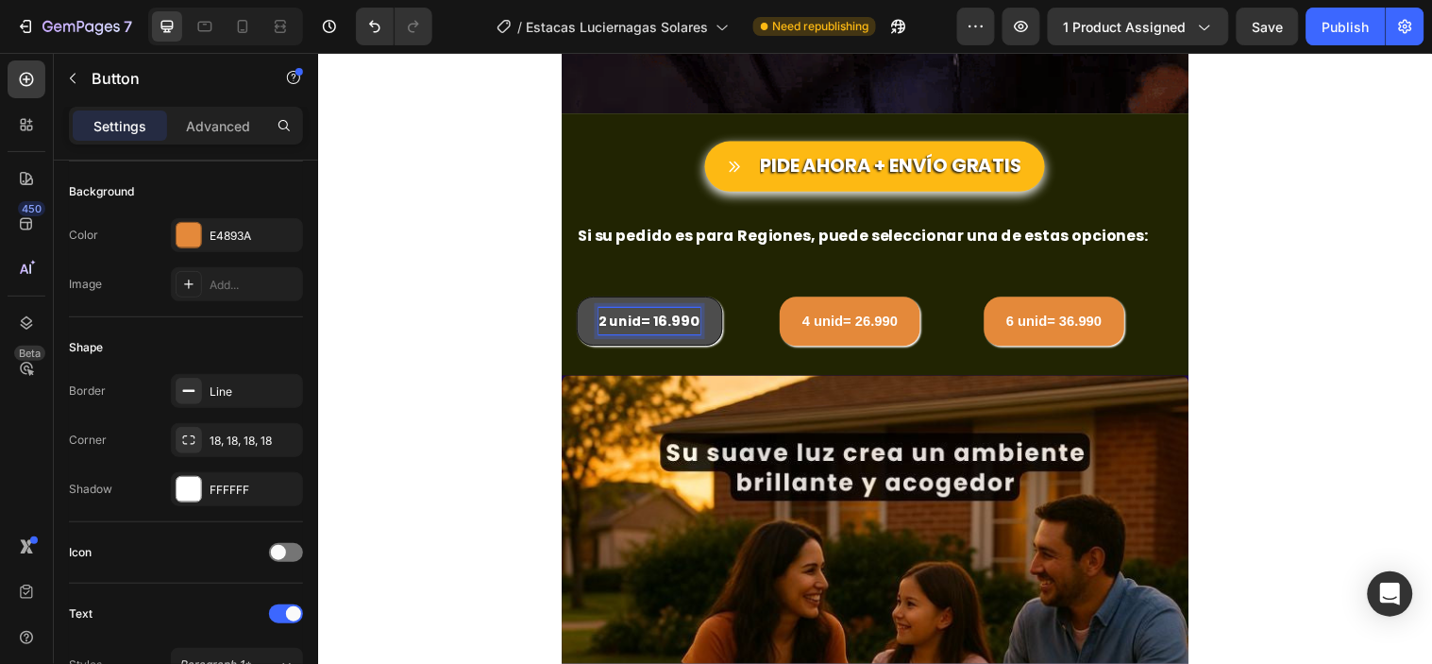
click at [651, 314] on strong "= 16.990" at bounding box center [676, 323] width 59 height 20
click at [648, 313] on strong "= 16.990" at bounding box center [676, 323] width 59 height 20
click at [581, 299] on button "2 unid = $ 16.990" at bounding box center [661, 324] width 160 height 50
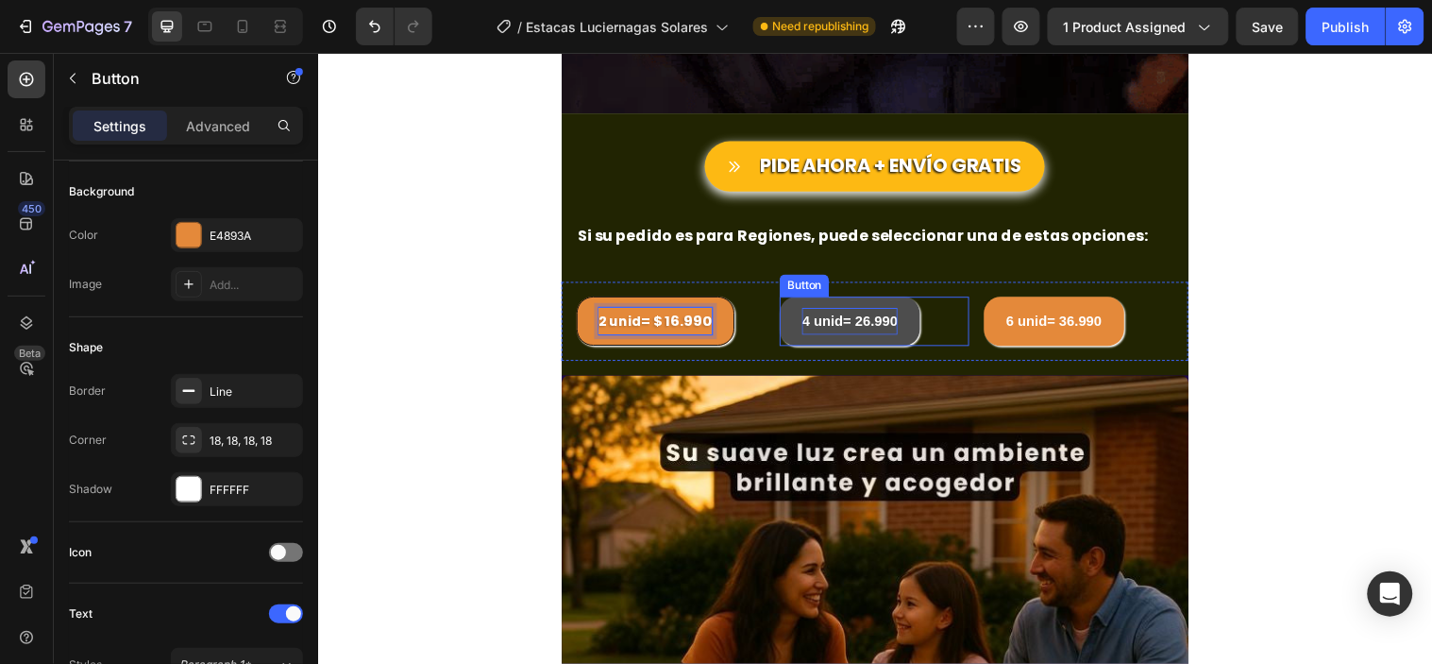
click at [856, 323] on strong "4 unid= 26.990" at bounding box center [858, 323] width 97 height 16
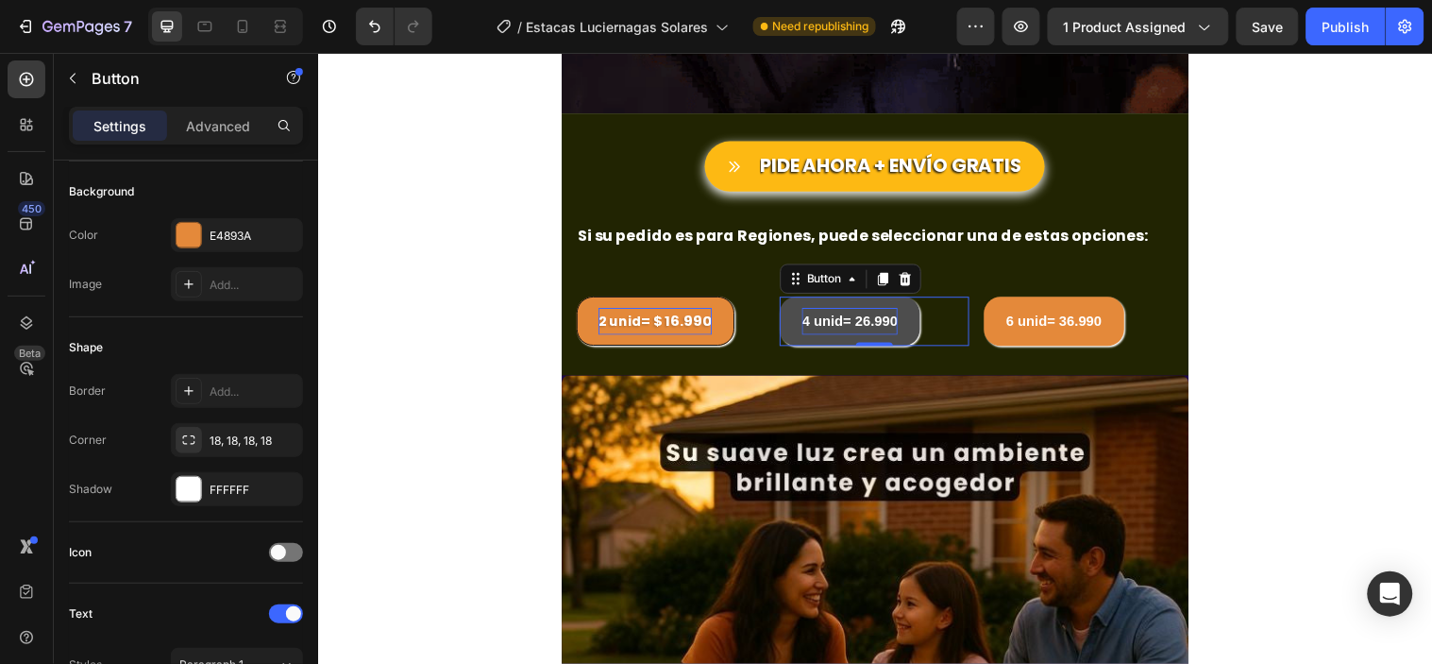
click at [856, 323] on strong "4 unid= 26.990" at bounding box center [858, 323] width 97 height 16
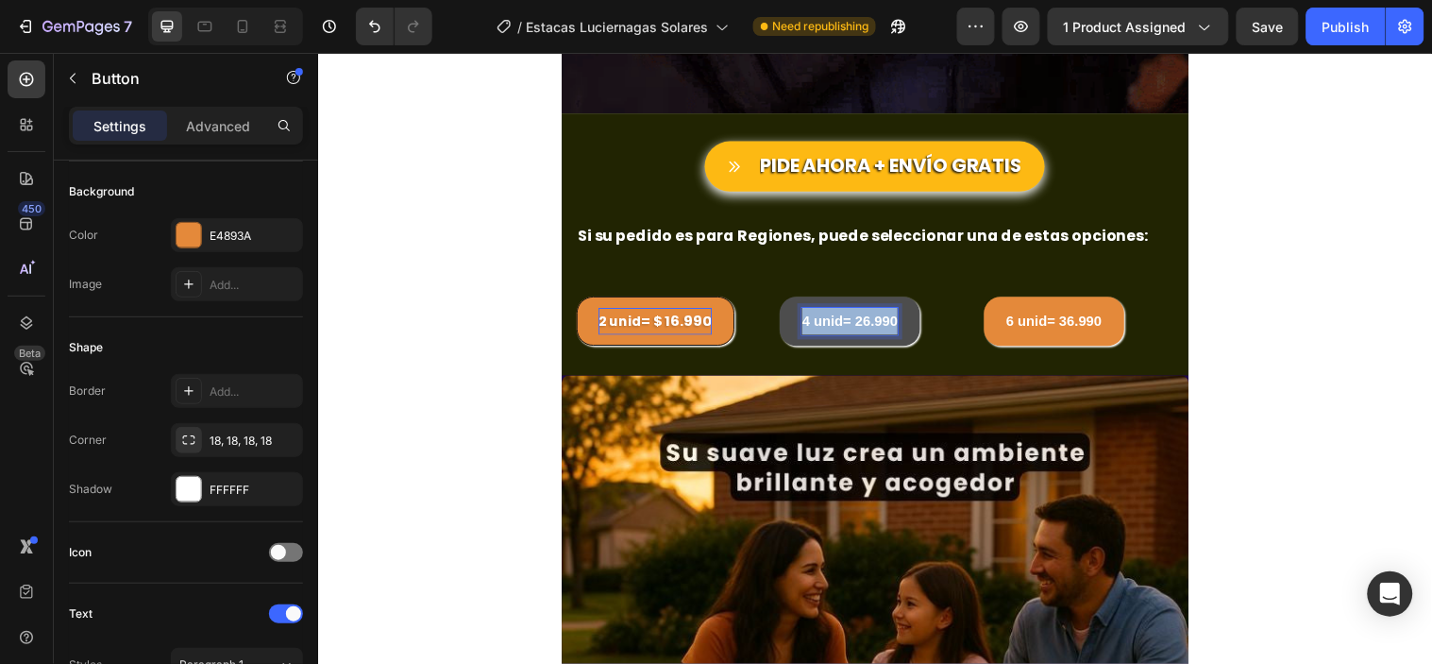
click at [856, 323] on strong "4 unid= 26.990" at bounding box center [858, 323] width 97 height 16
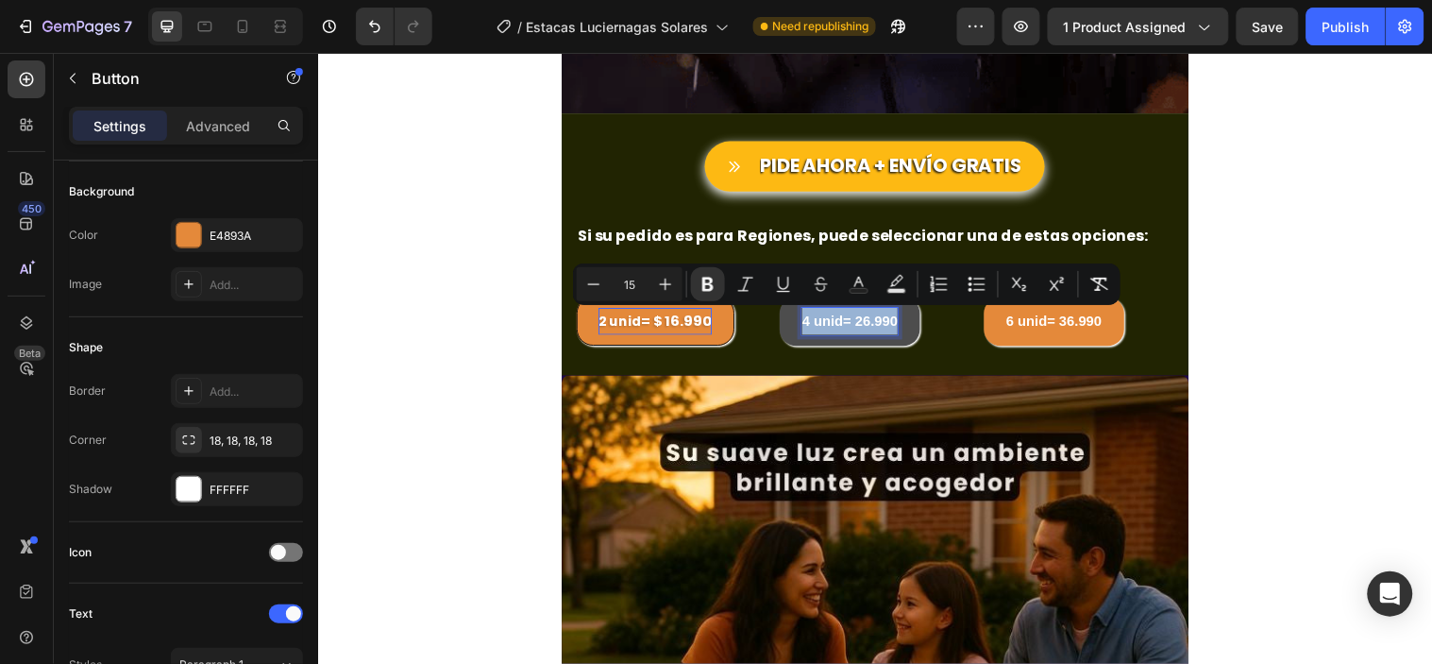
click at [854, 323] on strong "4 unid= 26.990" at bounding box center [858, 323] width 97 height 16
click at [858, 323] on strong "4 unid= 26.990" at bounding box center [858, 323] width 97 height 16
click at [854, 318] on strong "4 unid= 26.990" at bounding box center [858, 323] width 97 height 16
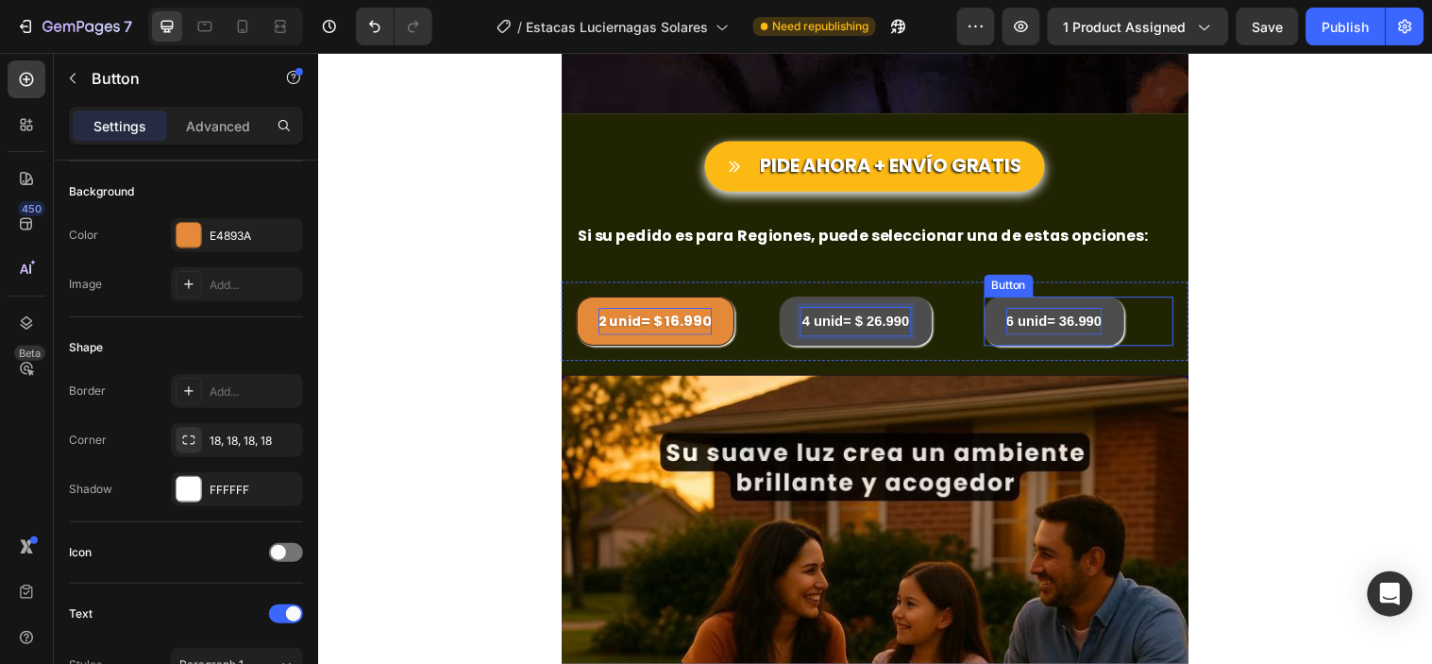
click at [1069, 320] on strong "6 unid= 36.990" at bounding box center [1066, 323] width 97 height 16
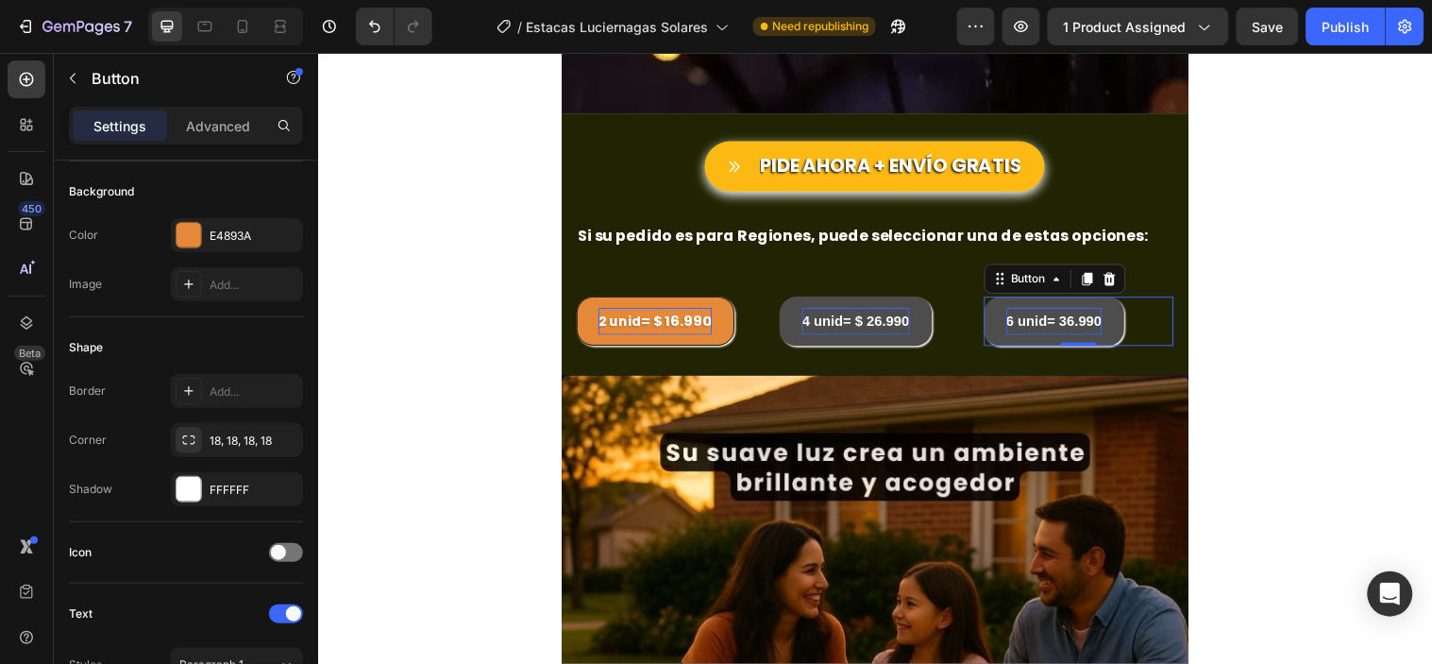
click at [1065, 316] on strong "6 unid= 36.990" at bounding box center [1066, 323] width 97 height 16
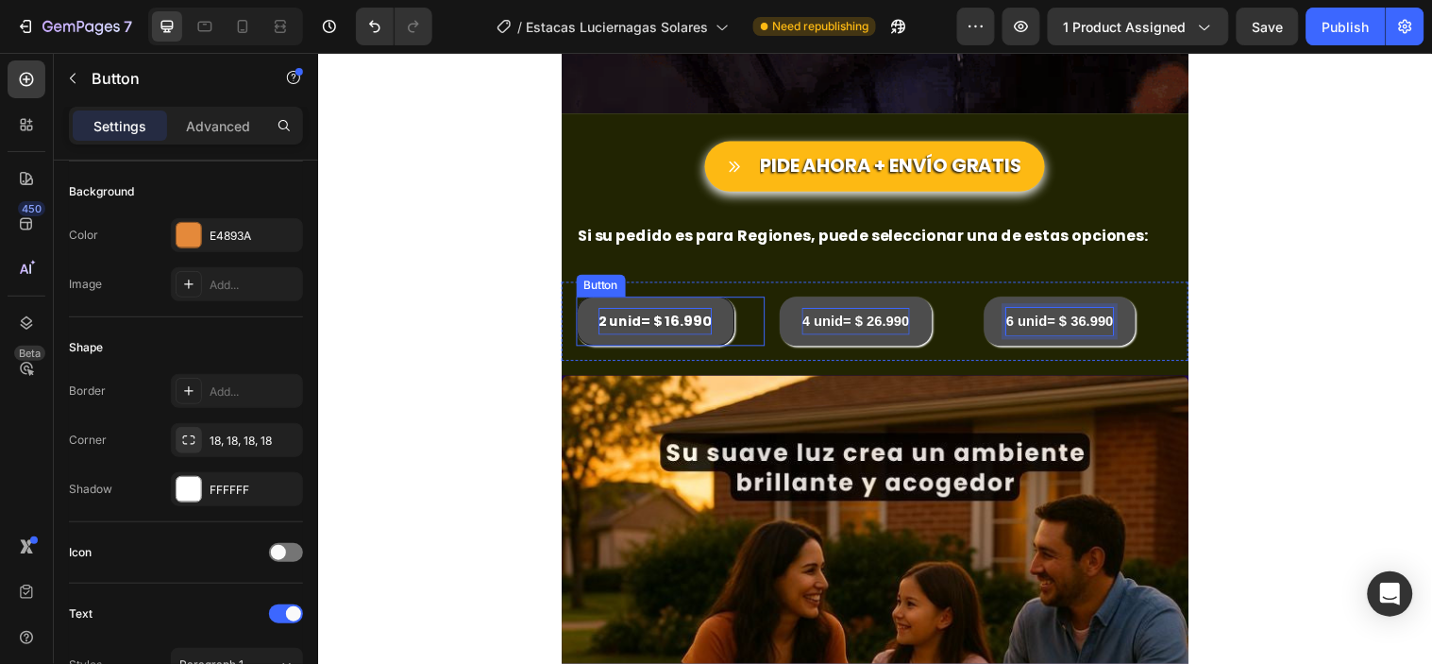
click at [719, 335] on button "2 unid = $ 16.990" at bounding box center [661, 324] width 160 height 50
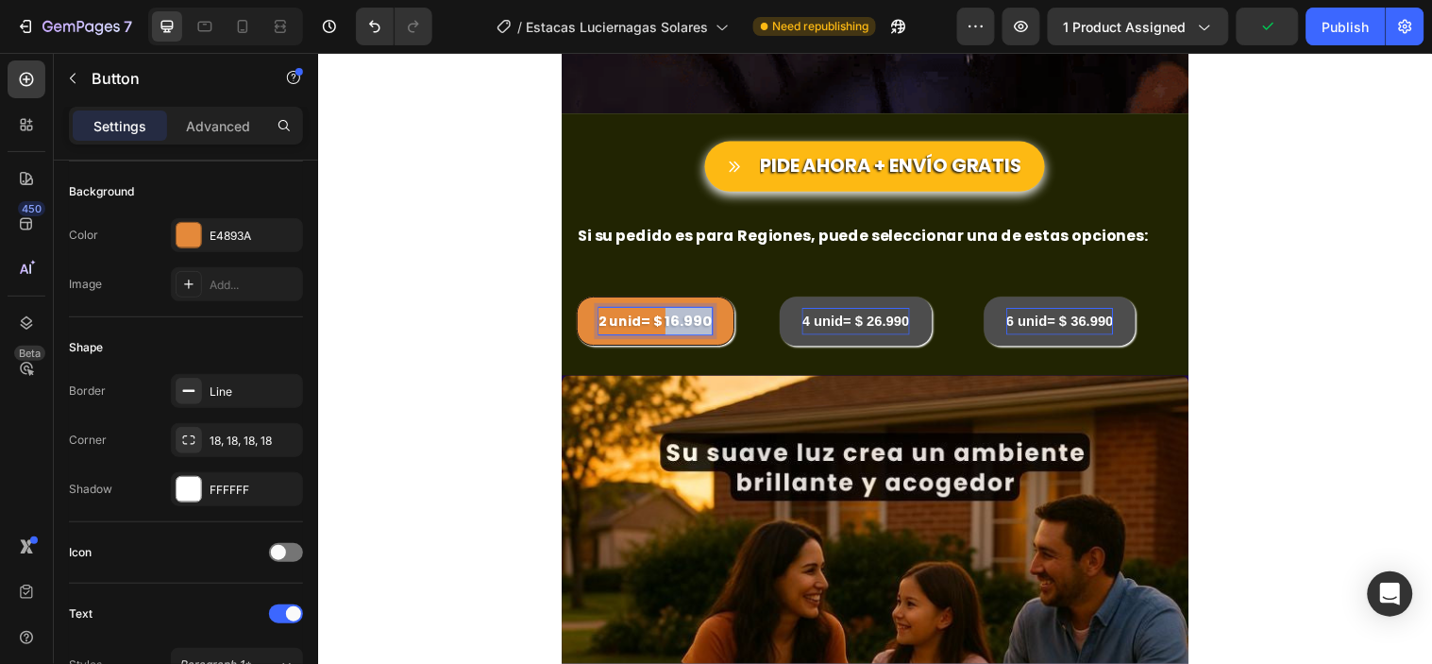
click at [696, 320] on strong "= $ 16.990" at bounding box center [683, 323] width 72 height 20
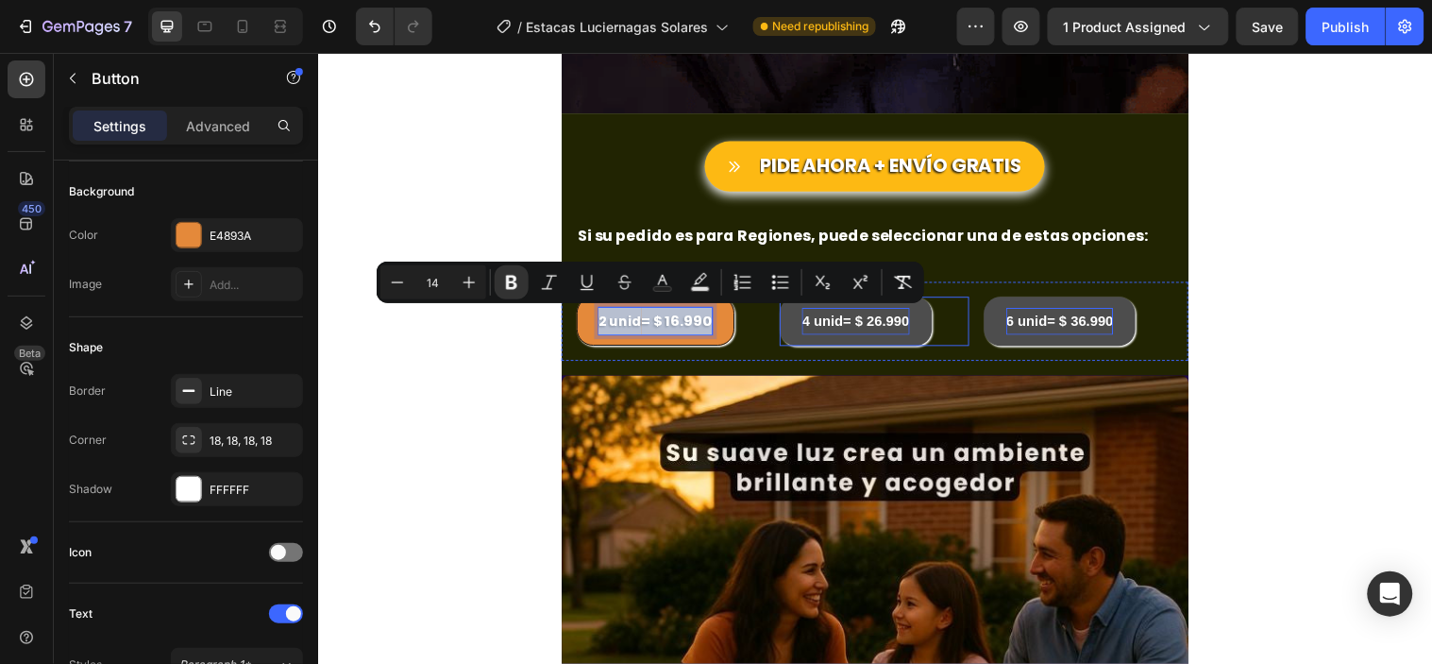
click at [884, 316] on strong "4 unid= $ 26.990" at bounding box center [864, 323] width 109 height 16
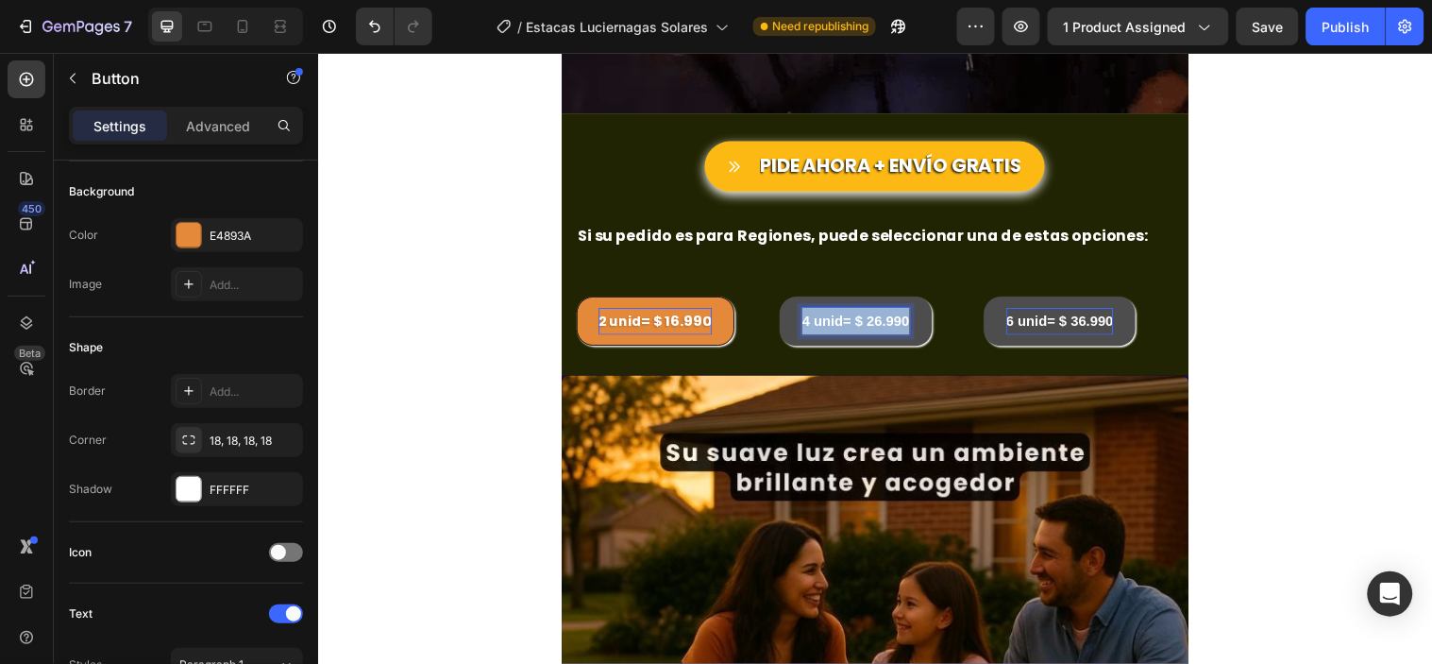
click at [884, 316] on strong "4 unid= $ 26.990" at bounding box center [864, 323] width 109 height 16
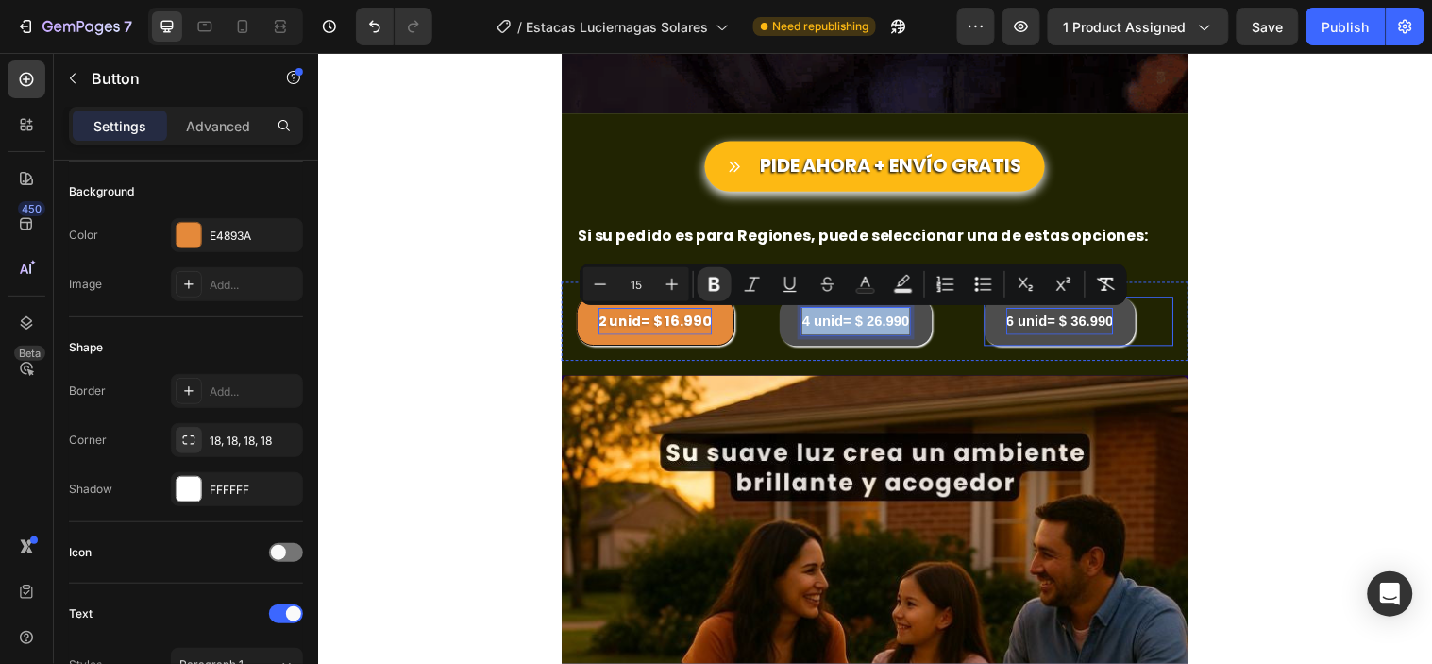
click at [1040, 316] on strong "6 unid= $ 36.990" at bounding box center [1072, 323] width 109 height 16
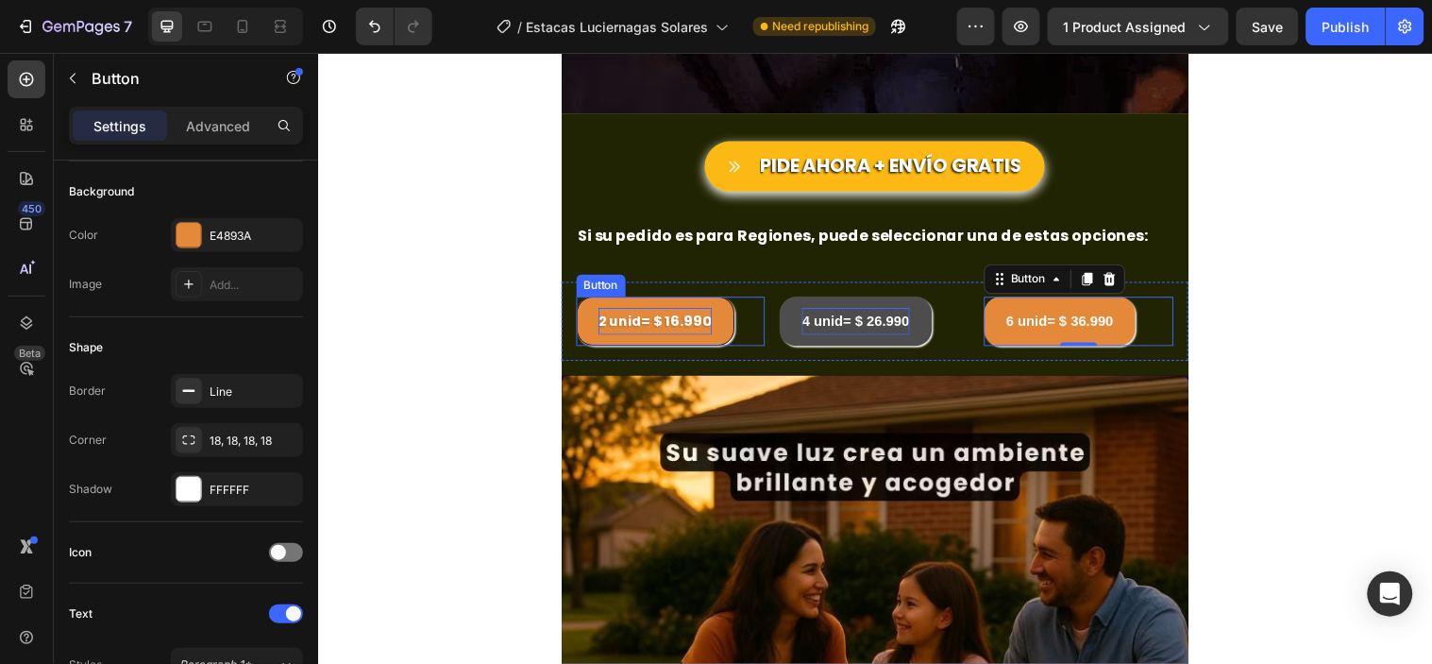
click at [647, 323] on strong "= $ 16.990" at bounding box center [683, 323] width 72 height 20
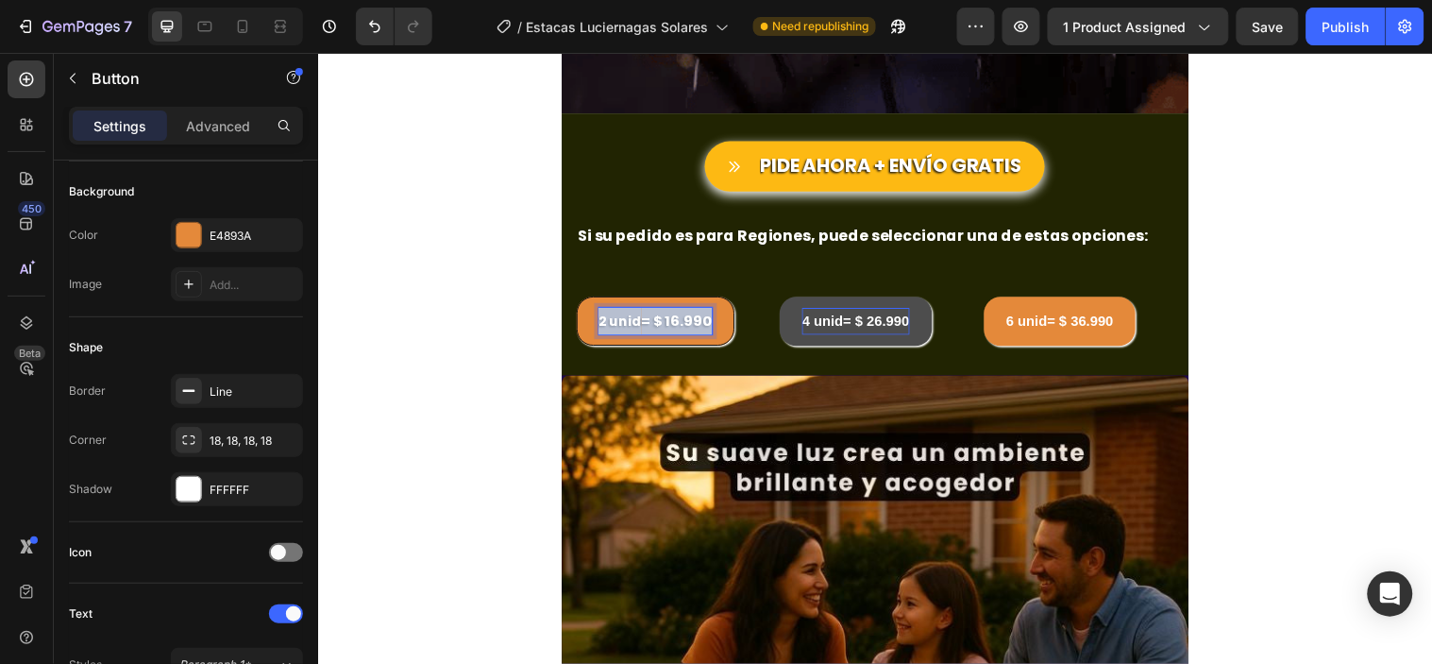
click at [647, 322] on strong "= $ 16.990" at bounding box center [683, 323] width 72 height 20
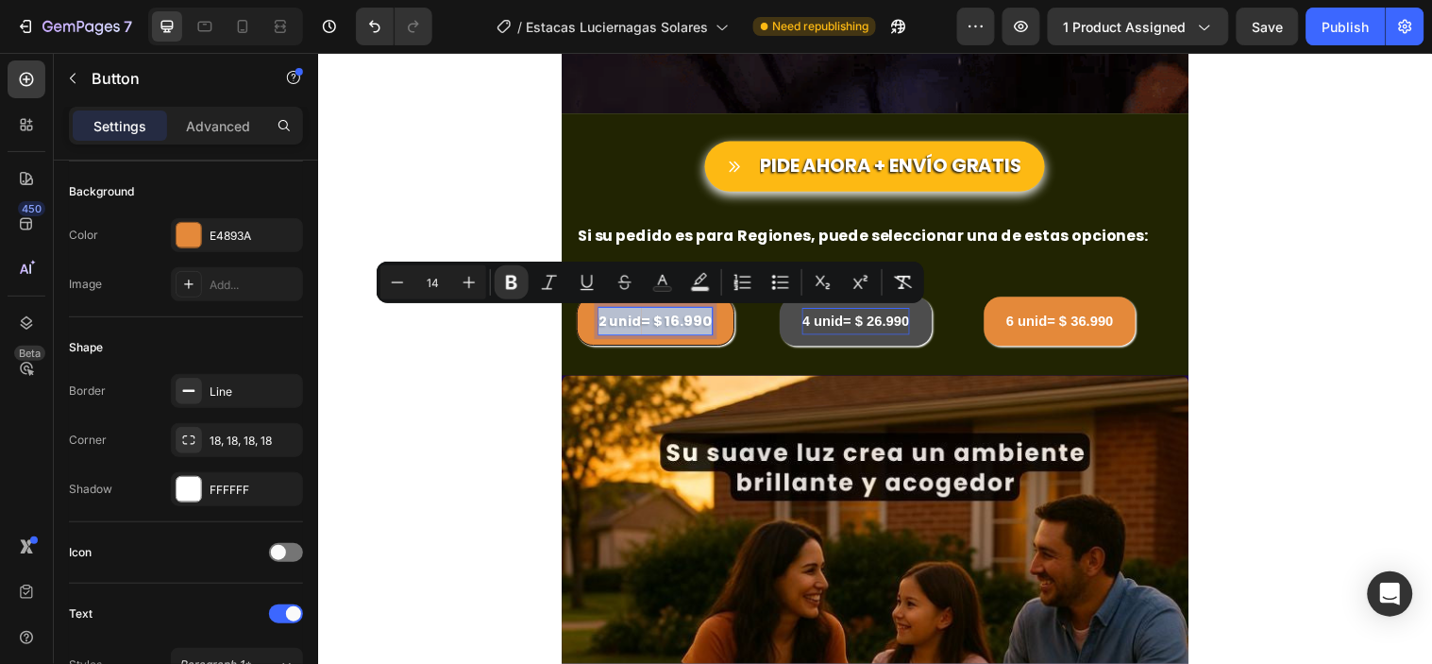
click at [647, 318] on strong "= $ 16.990" at bounding box center [683, 323] width 72 height 20
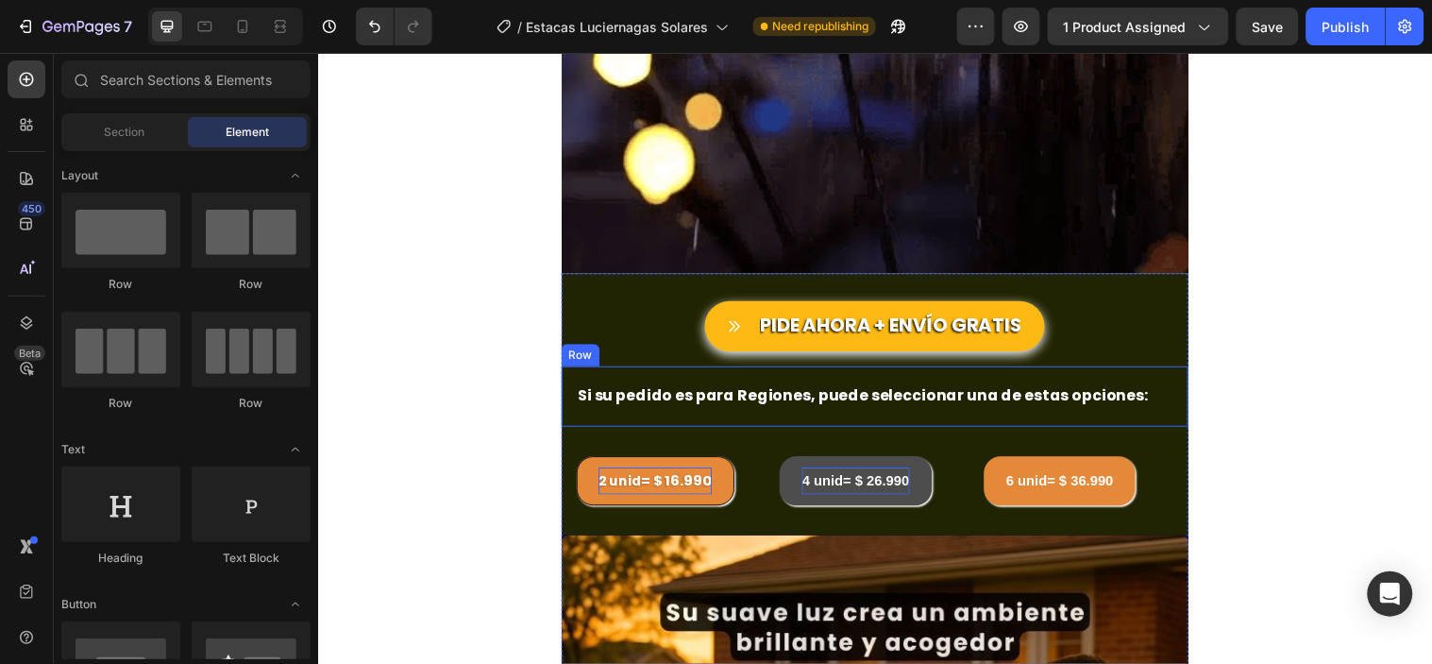
scroll to position [3046, 0]
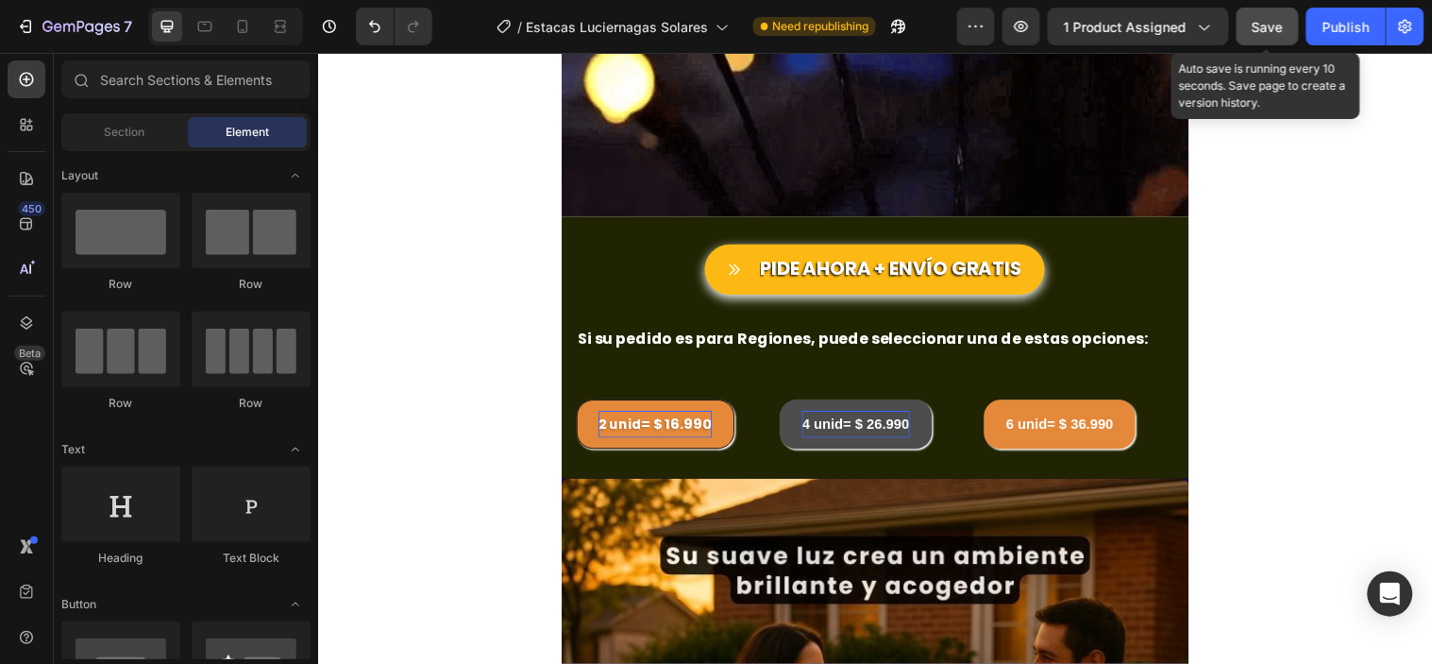
click at [1272, 30] on span "Save" at bounding box center [1268, 27] width 31 height 16
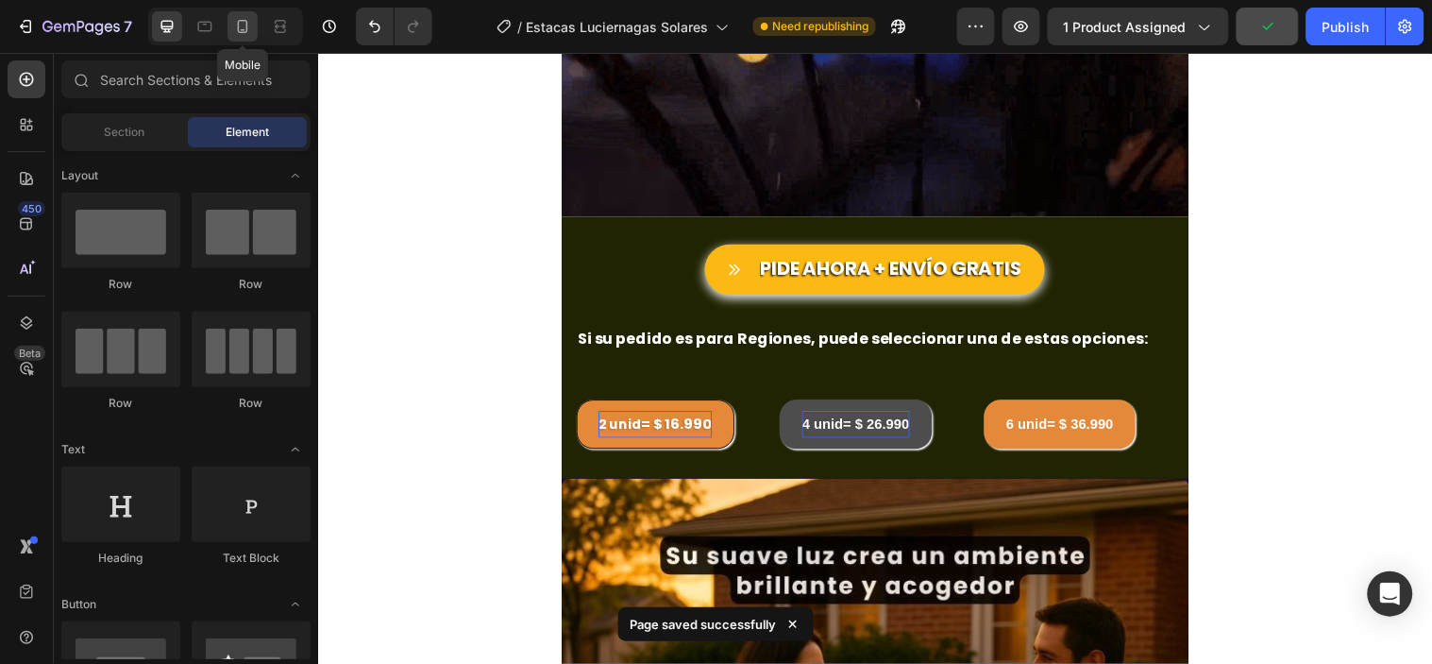
click at [246, 34] on icon at bounding box center [242, 26] width 19 height 19
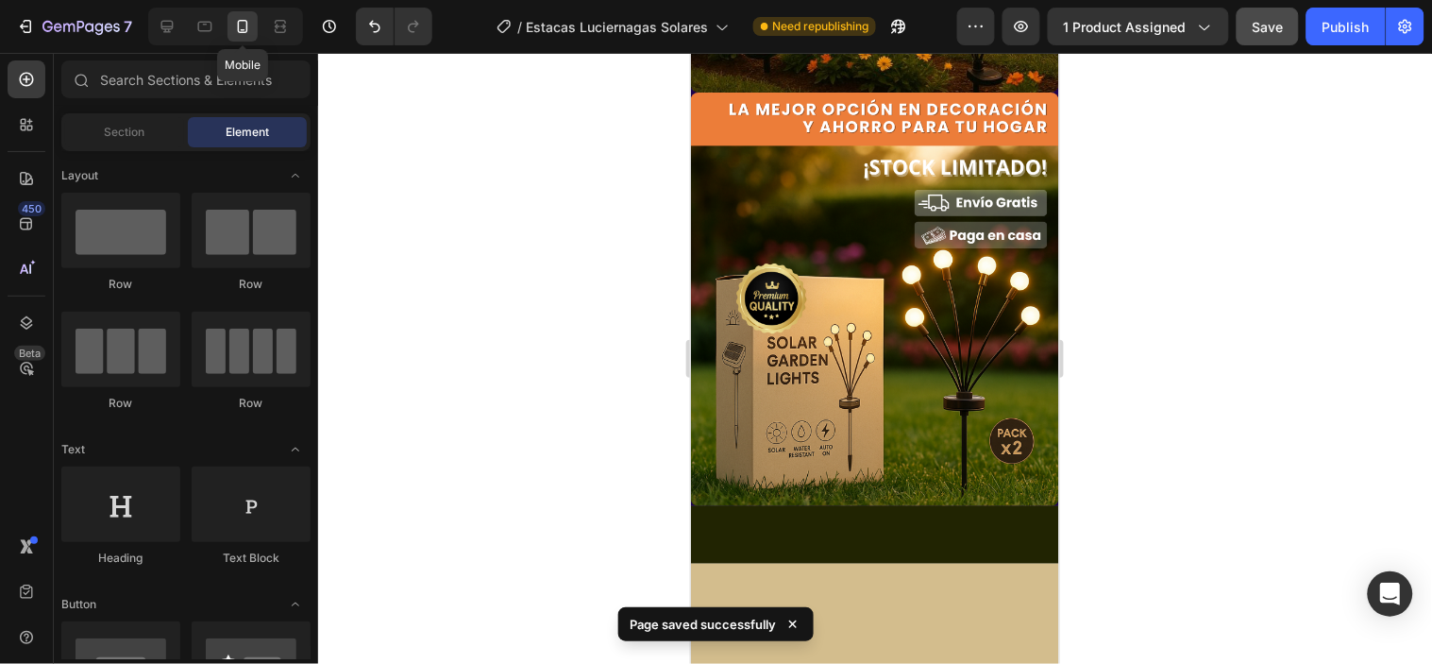
scroll to position [2451, 0]
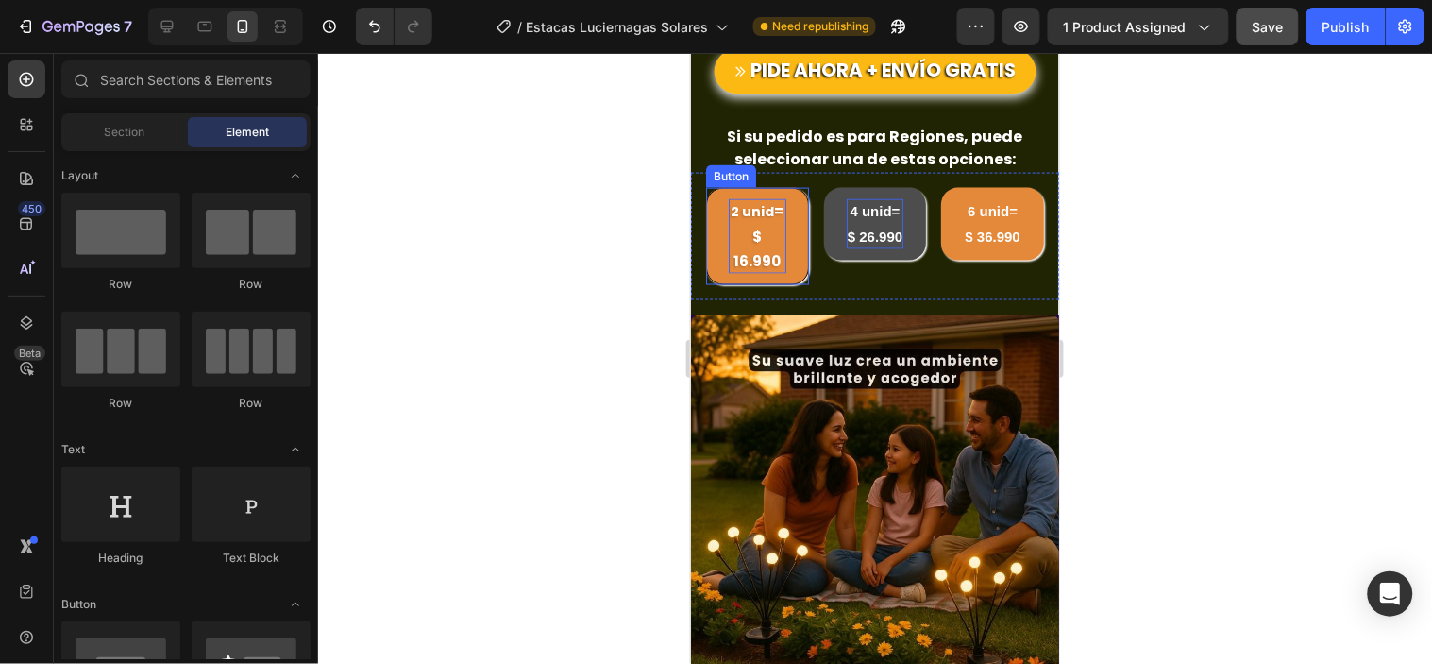
click at [762, 228] on p "2 unid = $ 16.990" at bounding box center [757, 235] width 58 height 75
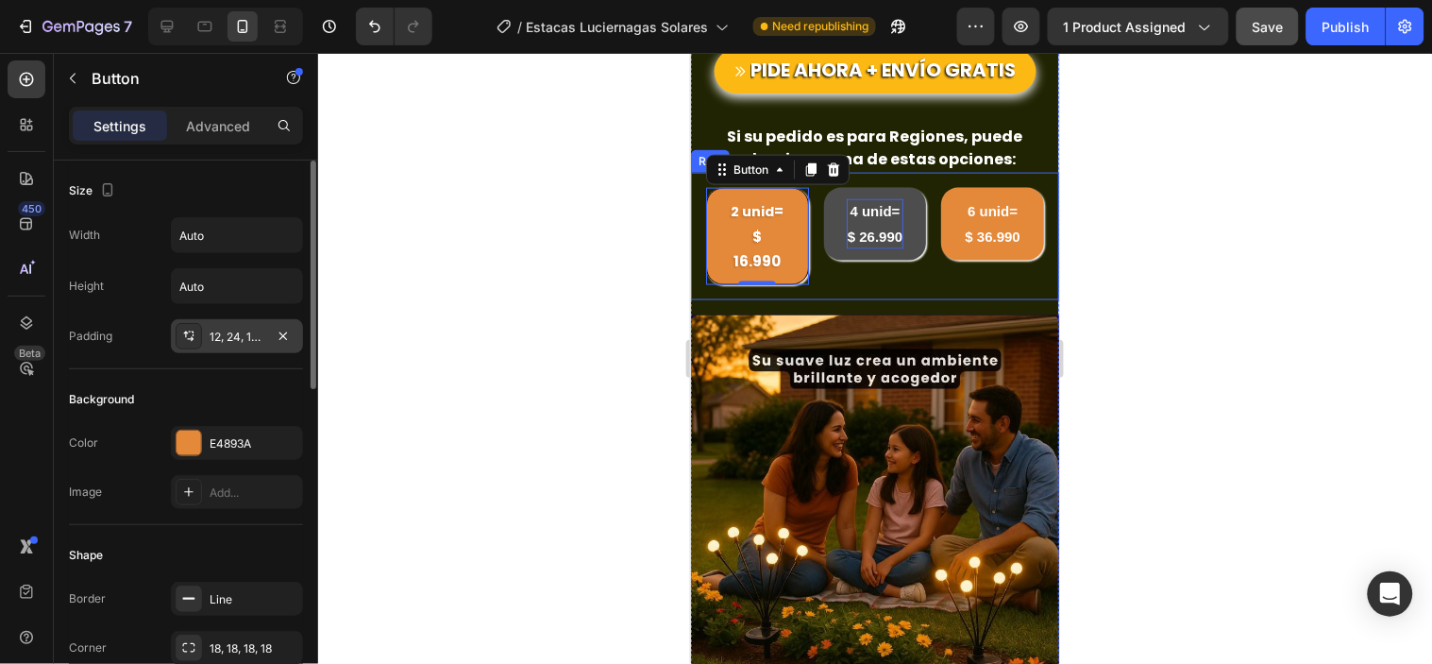
click at [244, 341] on div "12, 24, 12, 24" at bounding box center [237, 337] width 55 height 17
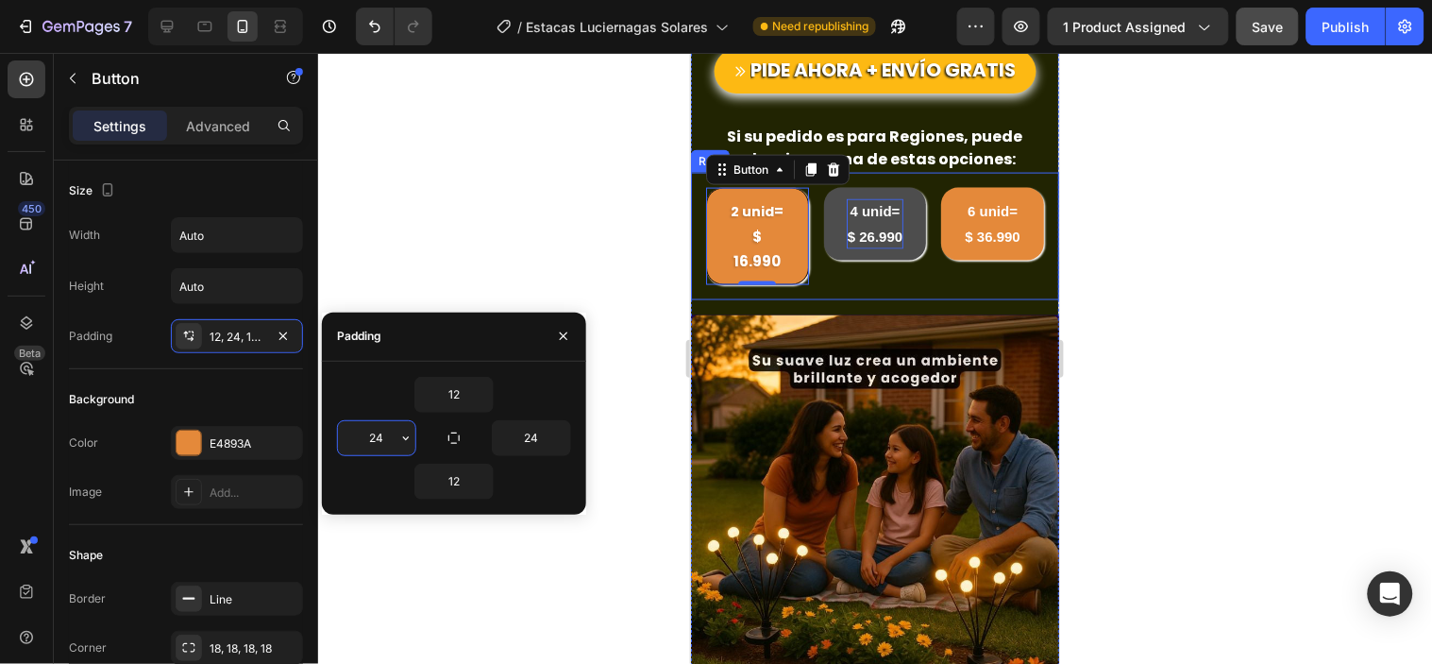
click at [380, 435] on input "24" at bounding box center [376, 438] width 77 height 34
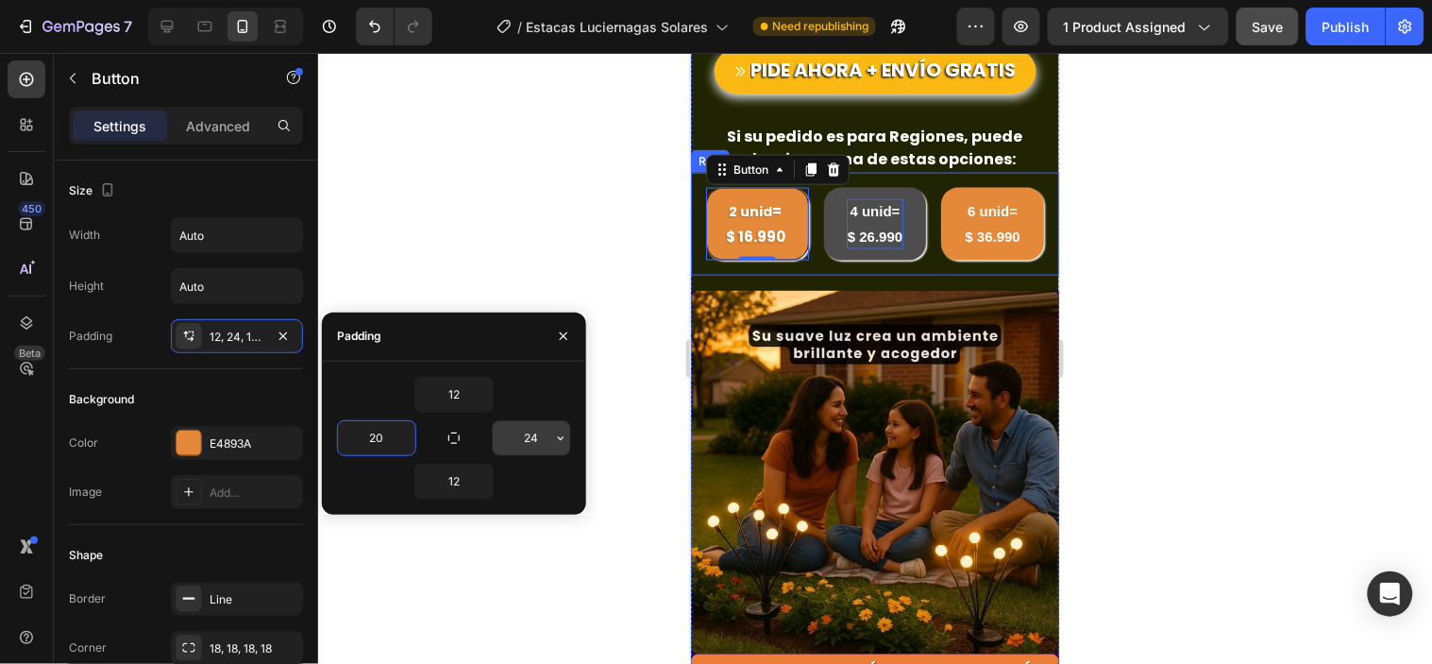
type input "20"
click at [545, 437] on input "24" at bounding box center [531, 438] width 77 height 34
type input "20"
click at [875, 239] on p "4 unid= $ 26.990" at bounding box center [875, 222] width 58 height 49
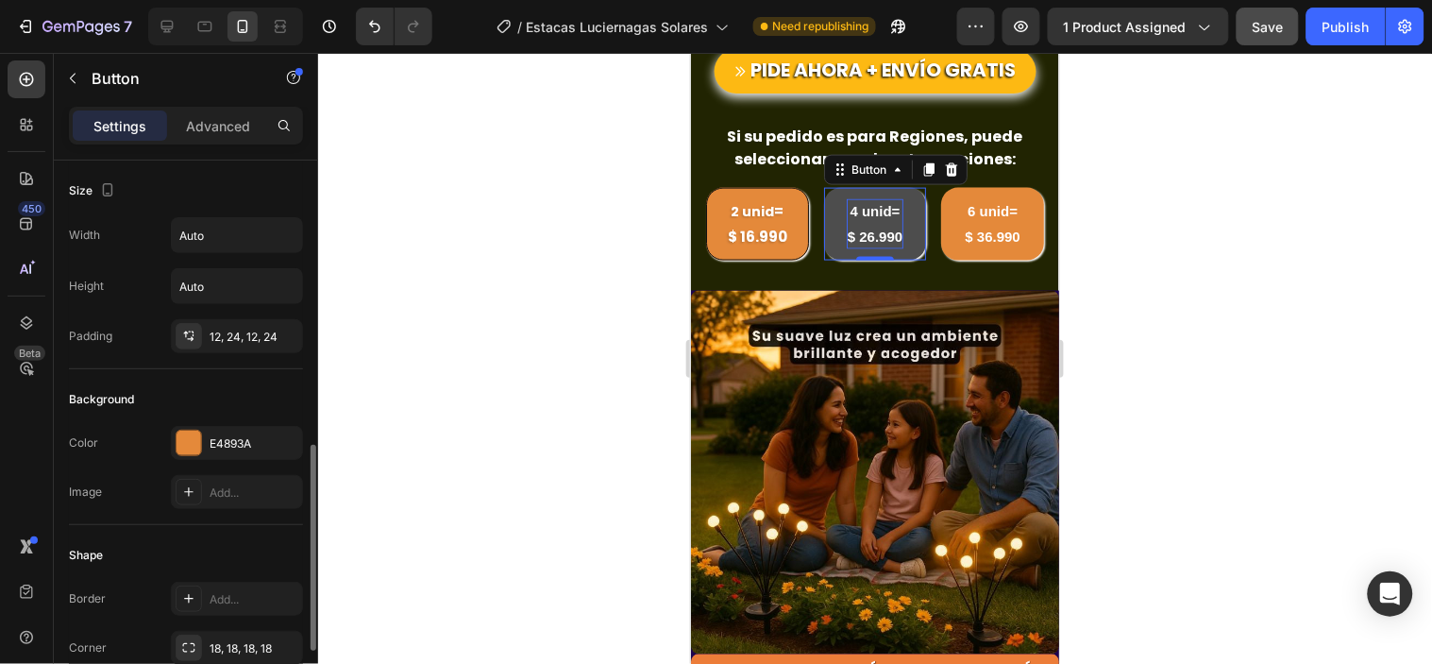
scroll to position [208, 0]
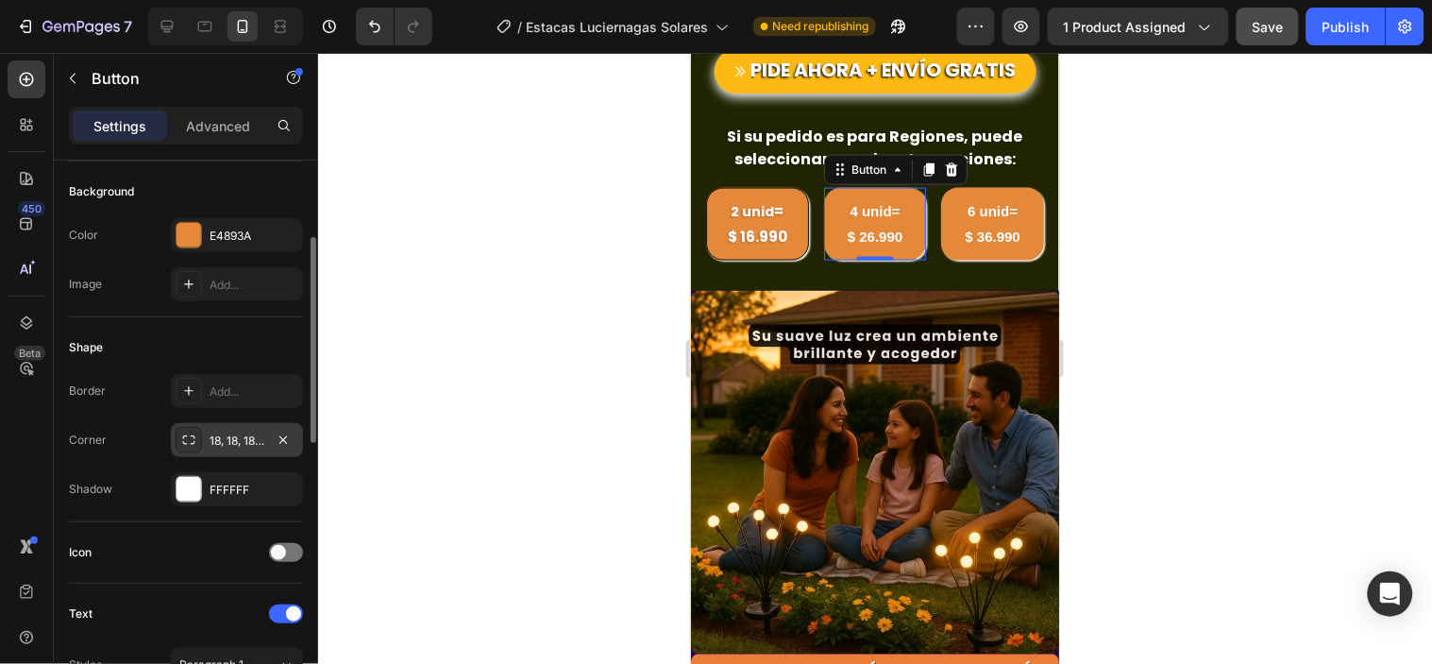
click at [237, 440] on div "18, 18, 18, 18" at bounding box center [237, 440] width 55 height 17
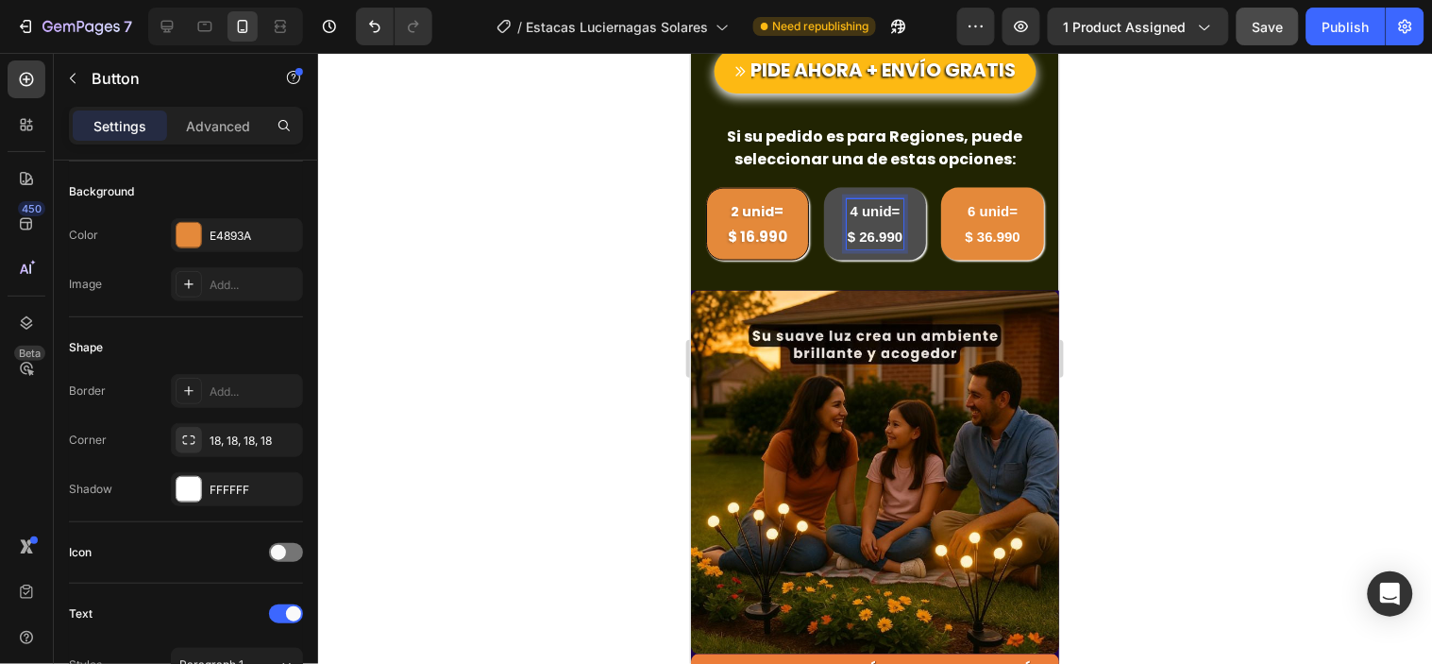
click at [904, 247] on link "4 unid= $ 26.990" at bounding box center [874, 223] width 103 height 72
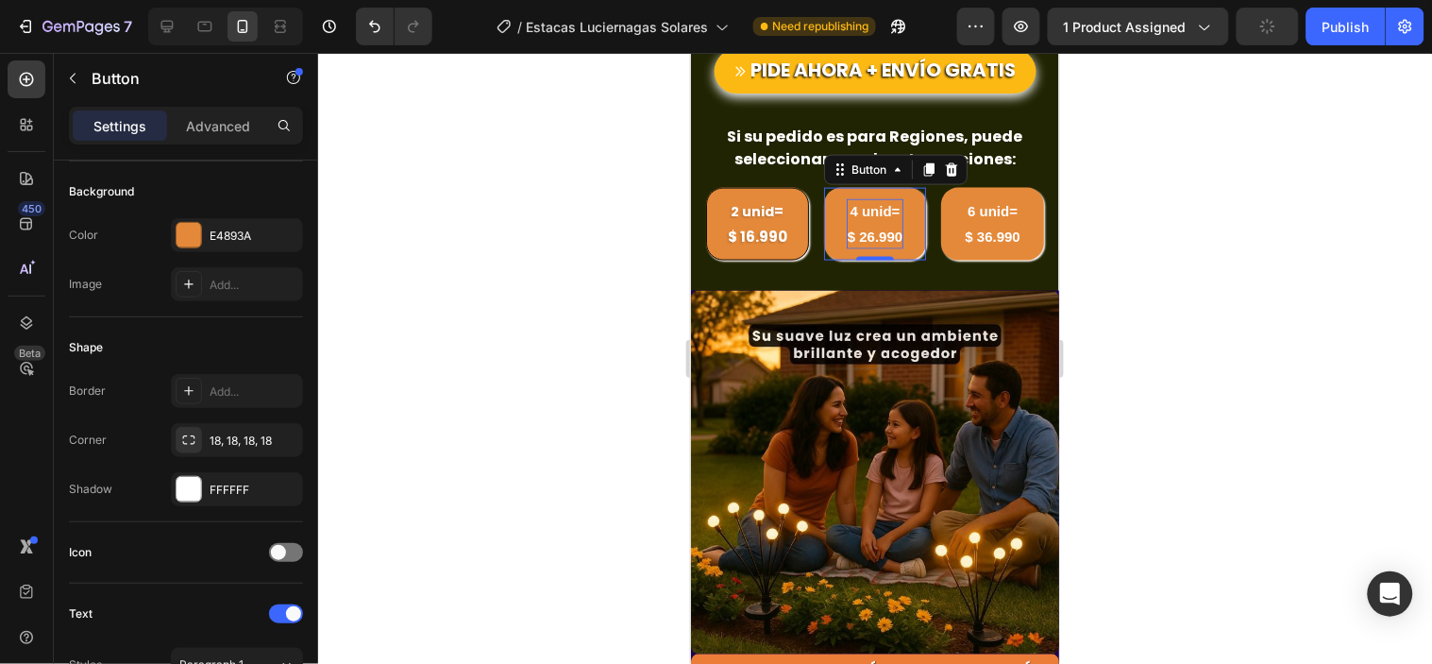
click at [882, 243] on strong "4 unid= $ 26.990" at bounding box center [874, 222] width 55 height 41
click at [1213, 290] on div at bounding box center [875, 358] width 1114 height 611
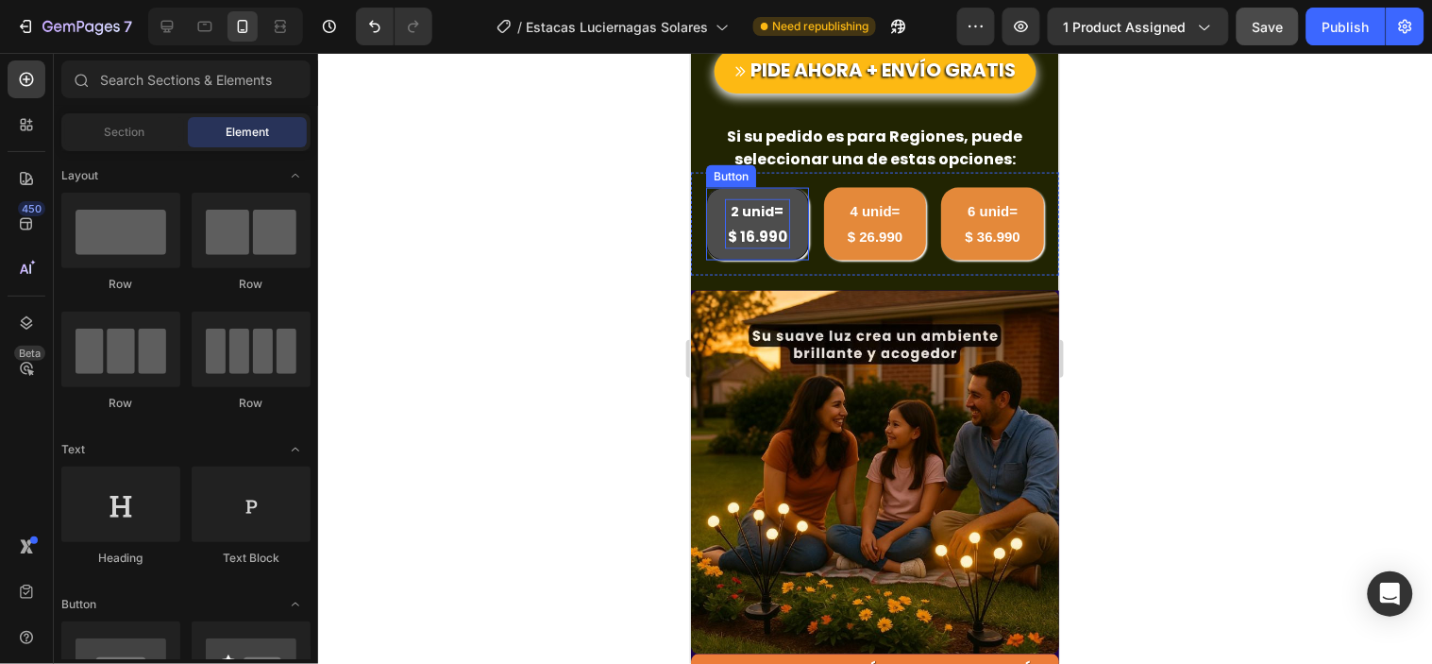
click at [752, 236] on strong "= $ 16.990" at bounding box center [756, 222] width 59 height 44
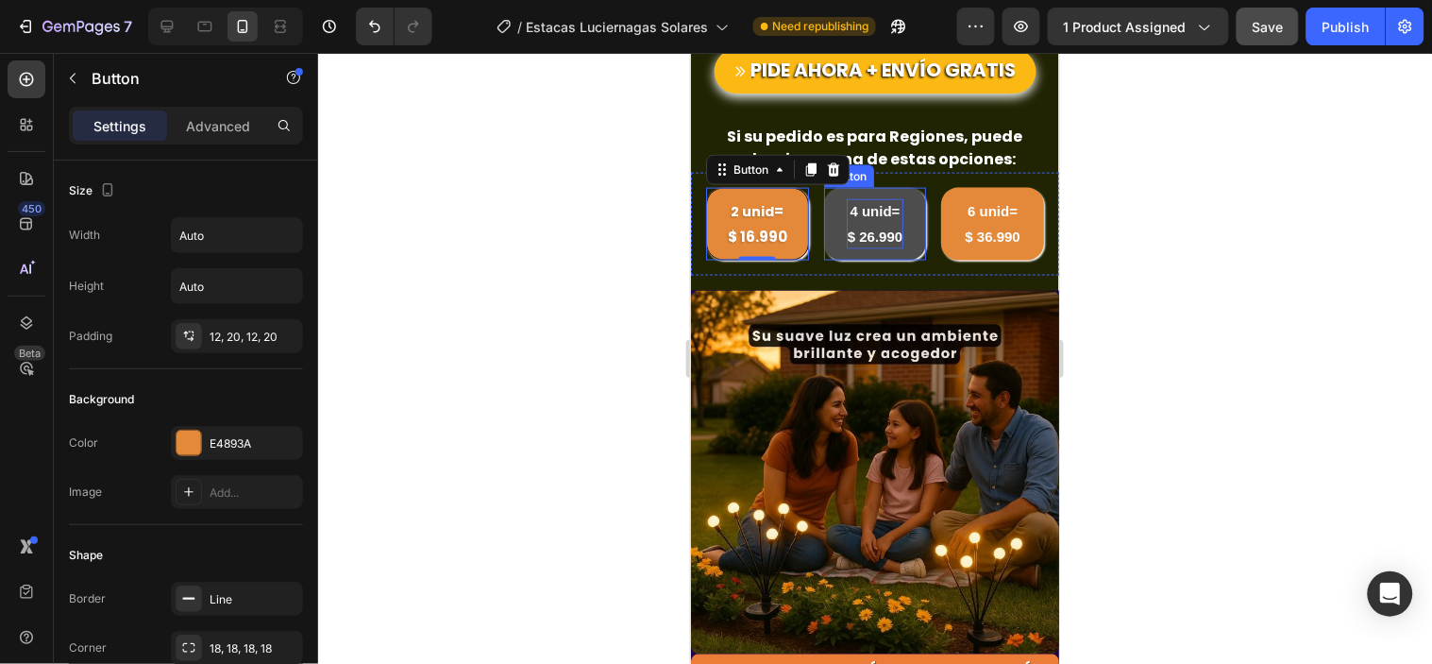
click at [848, 247] on p "4 unid= $ 26.990" at bounding box center [875, 222] width 58 height 49
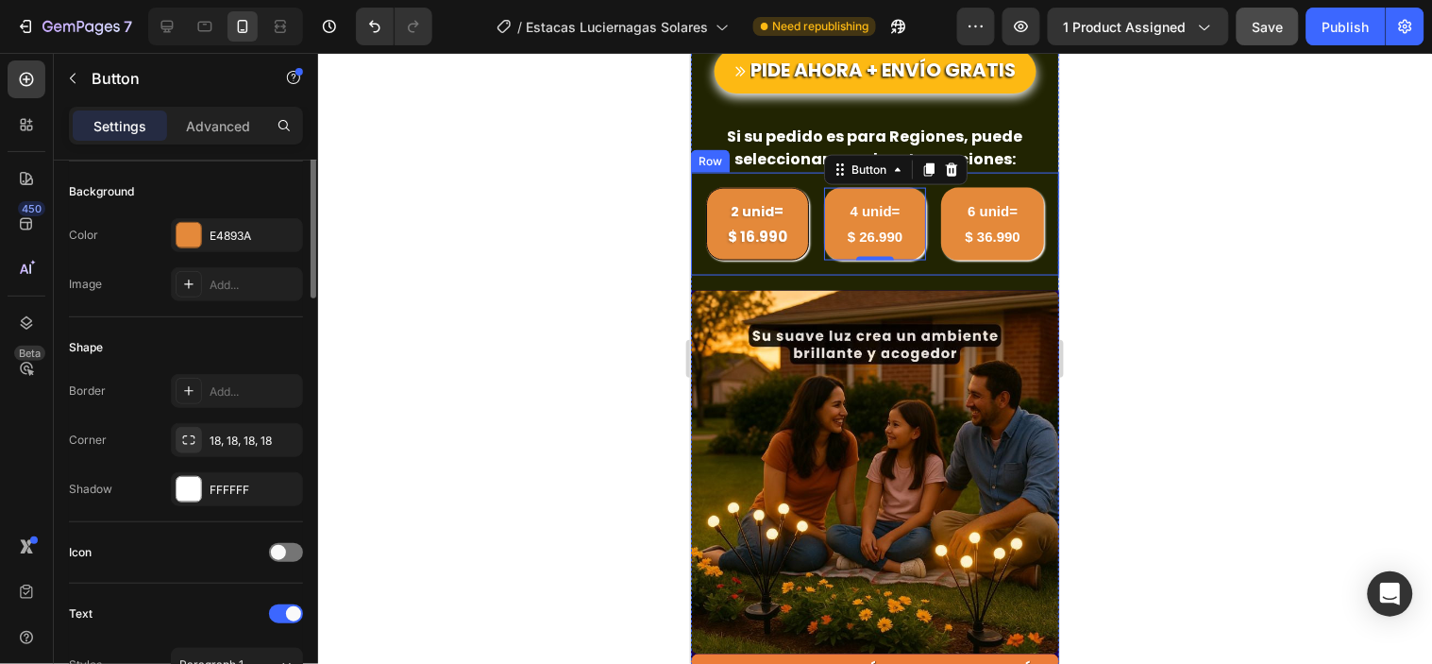
scroll to position [0, 0]
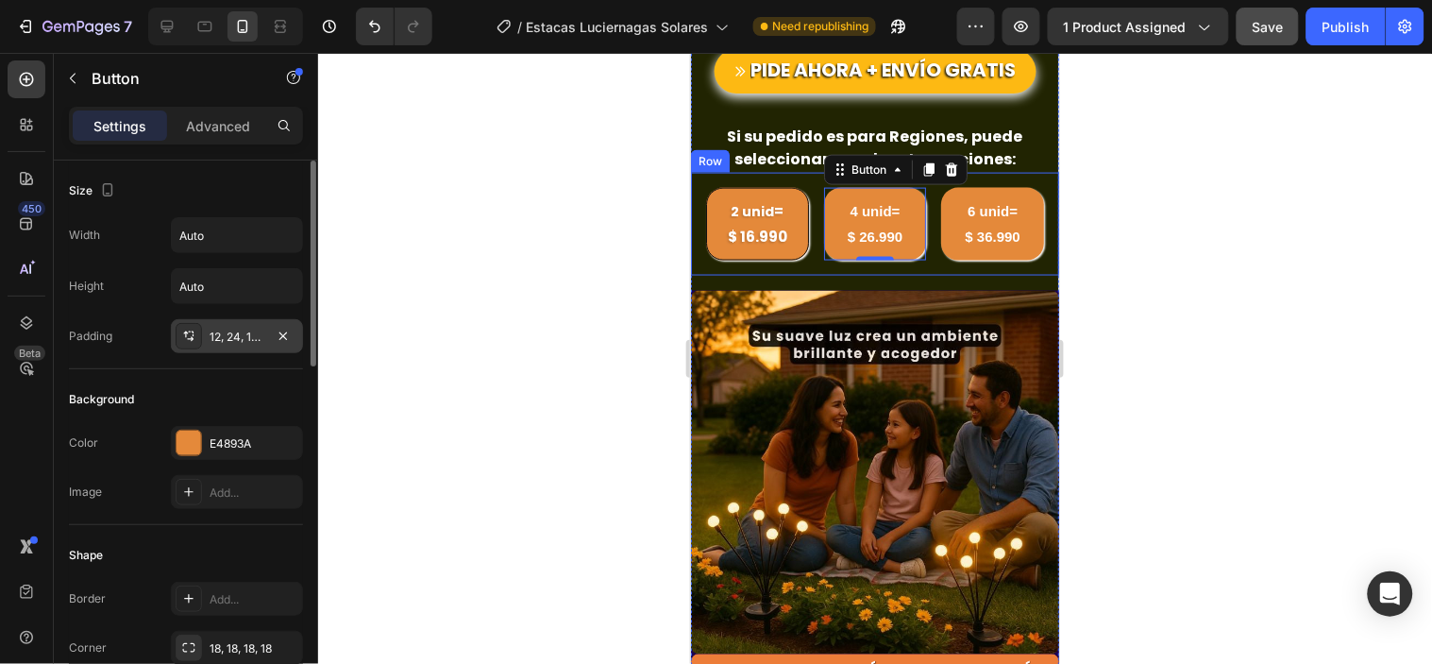
click at [242, 333] on div "12, 24, 12, 24" at bounding box center [237, 337] width 55 height 17
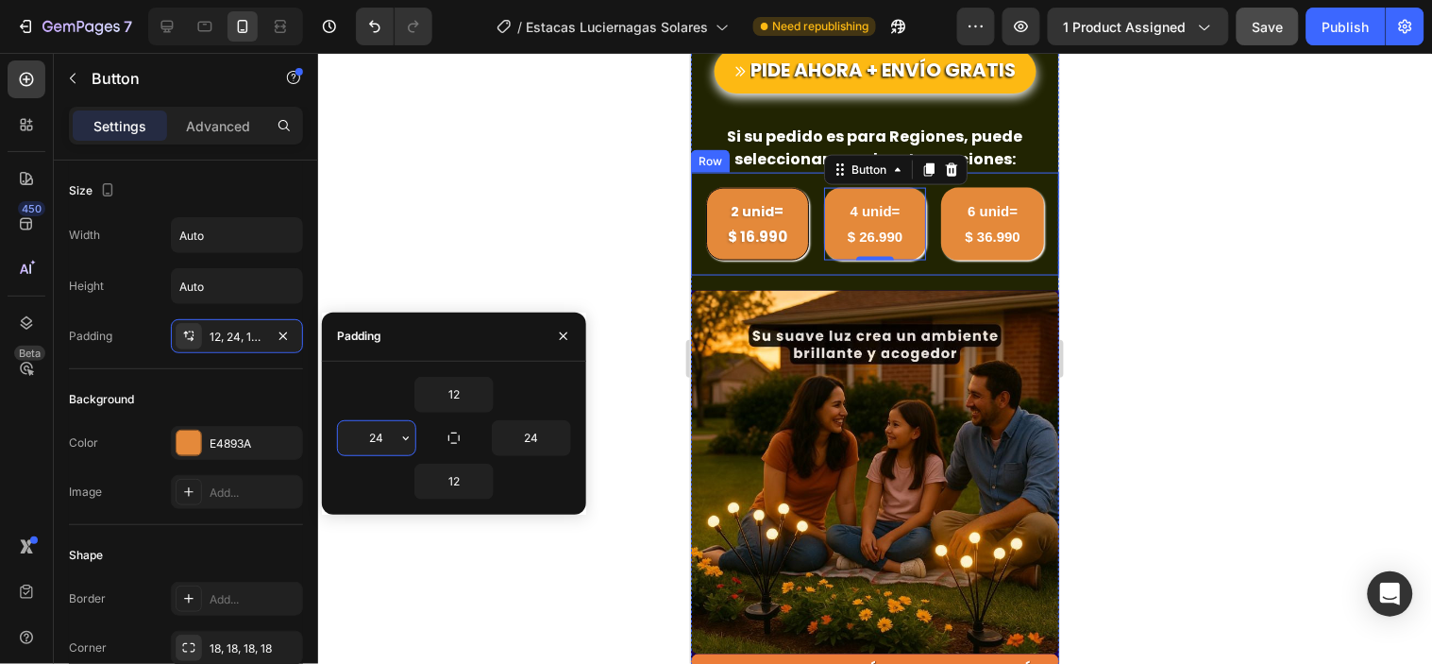
click at [385, 437] on input "24" at bounding box center [376, 438] width 77 height 34
type input "20"
click at [541, 442] on input "24" at bounding box center [531, 438] width 77 height 34
type input "20"
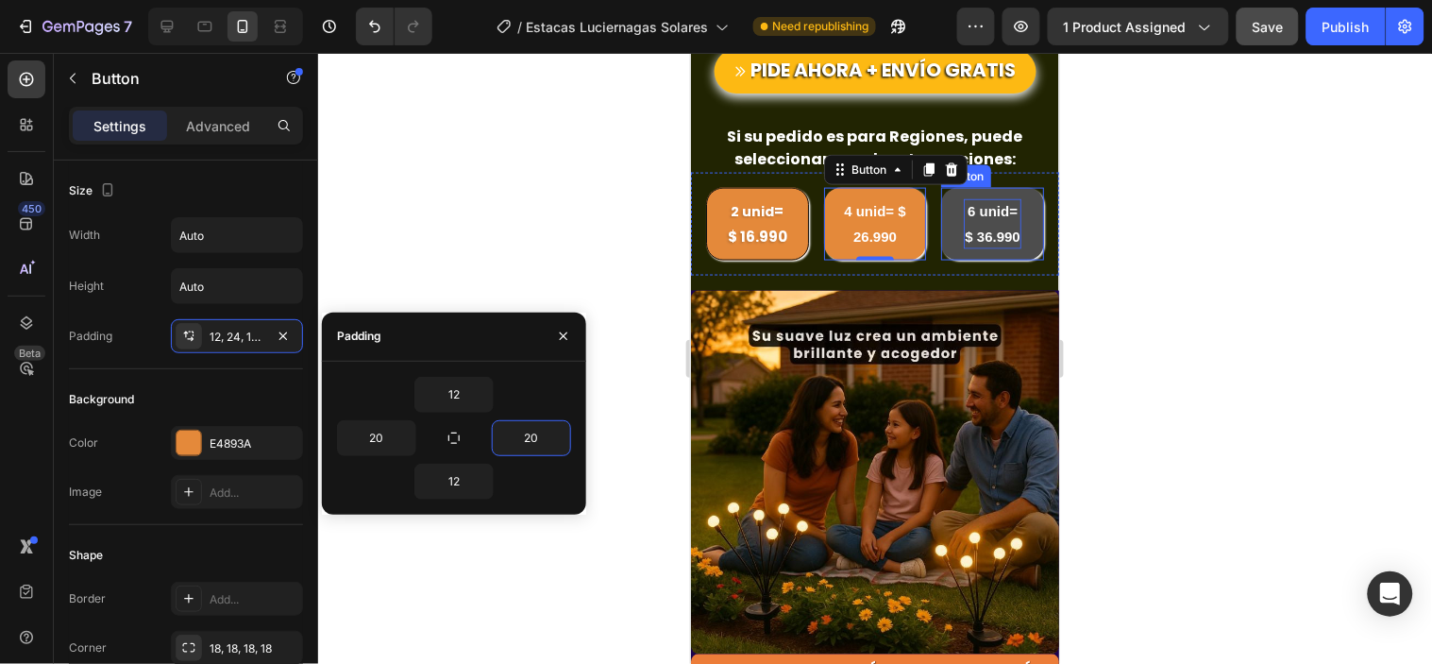
click at [963, 247] on p "6 unid= $ 36.990" at bounding box center [992, 222] width 58 height 49
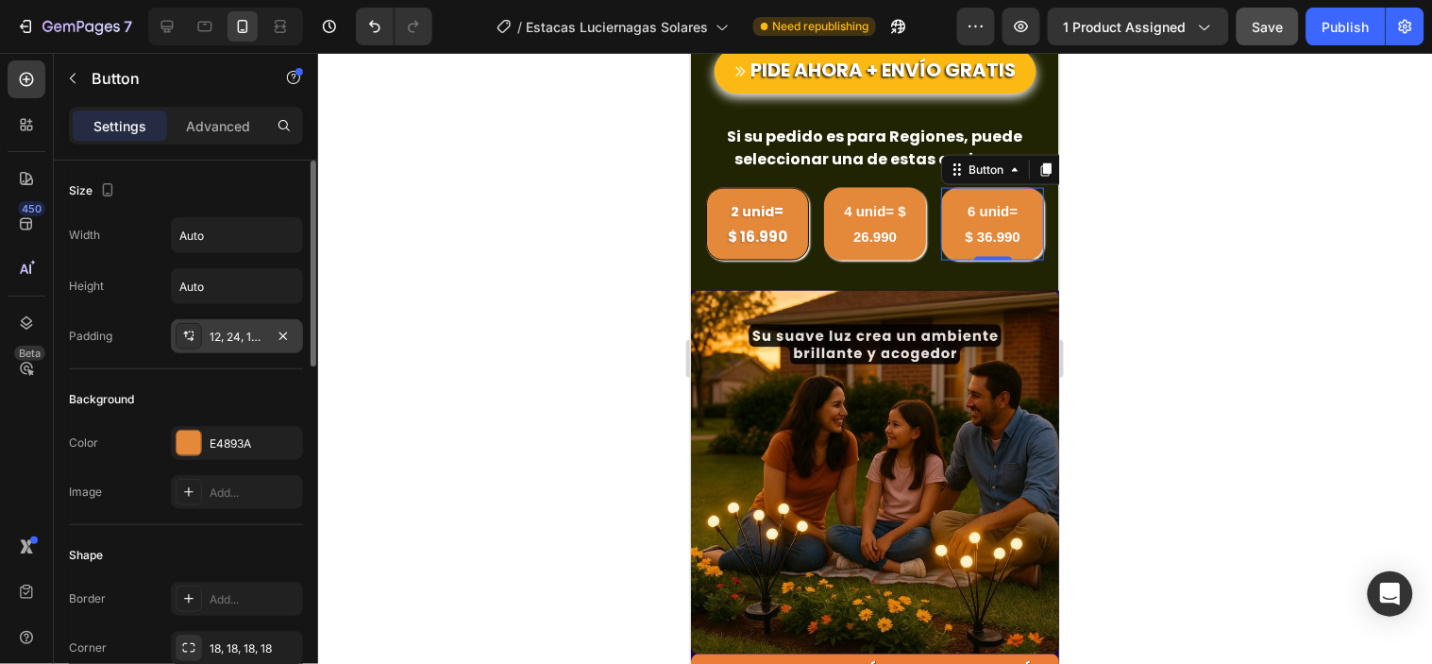
click at [244, 338] on div "12, 24, 12, 24" at bounding box center [237, 337] width 55 height 17
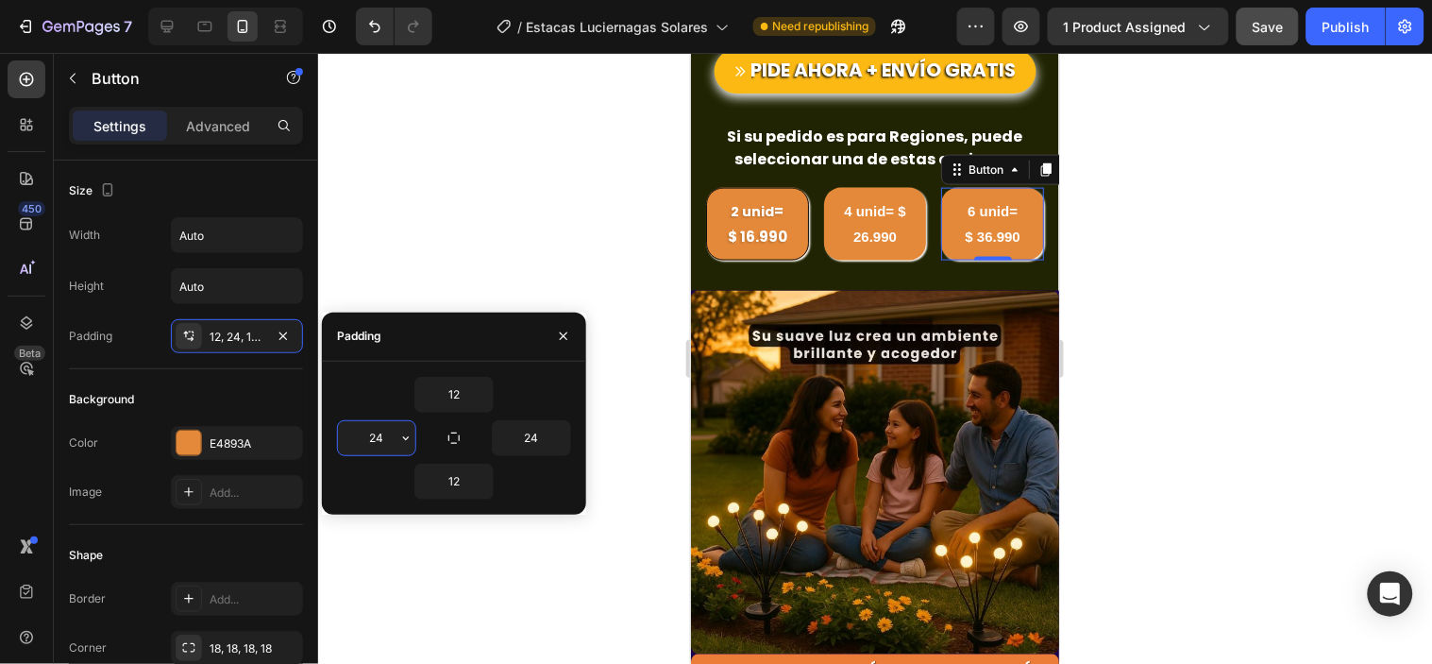
click at [385, 438] on input "24" at bounding box center [376, 438] width 77 height 34
type input "20"
click at [532, 437] on input "24" at bounding box center [531, 438] width 77 height 34
type input "20"
click at [1163, 315] on div at bounding box center [875, 358] width 1114 height 611
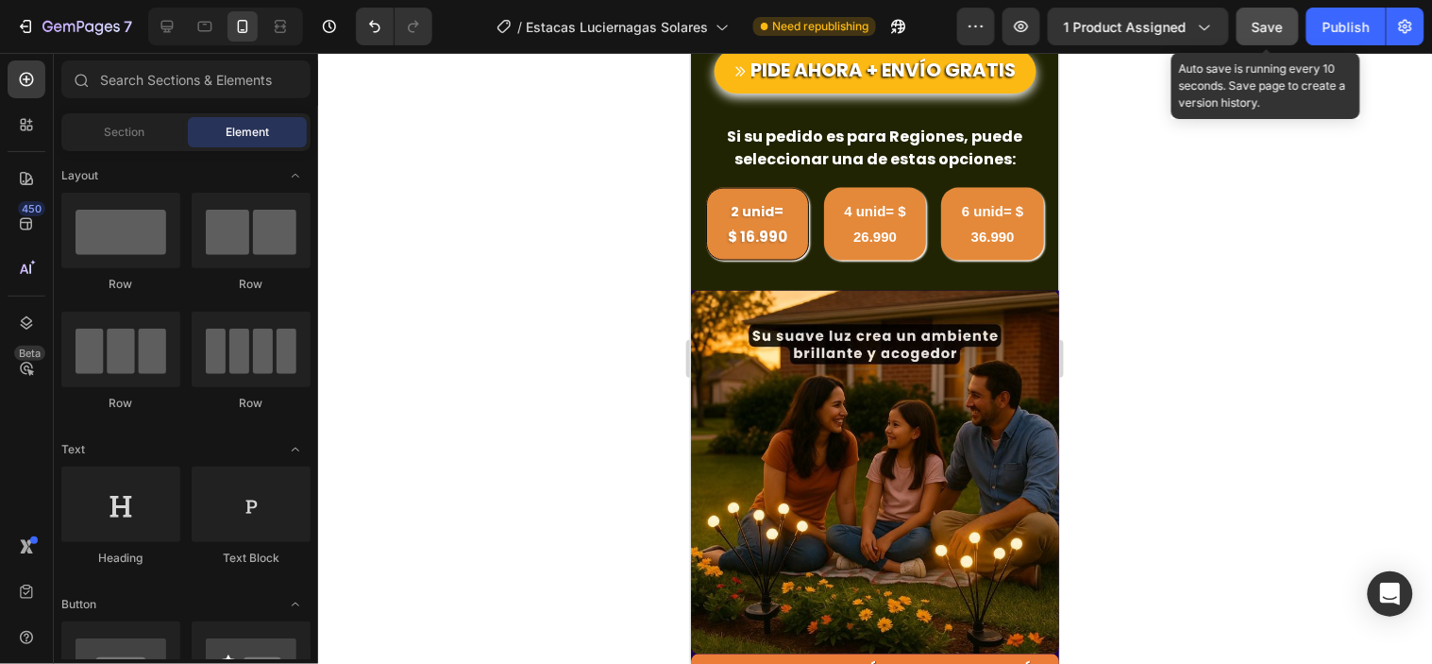
click at [1256, 24] on span "Save" at bounding box center [1268, 27] width 31 height 16
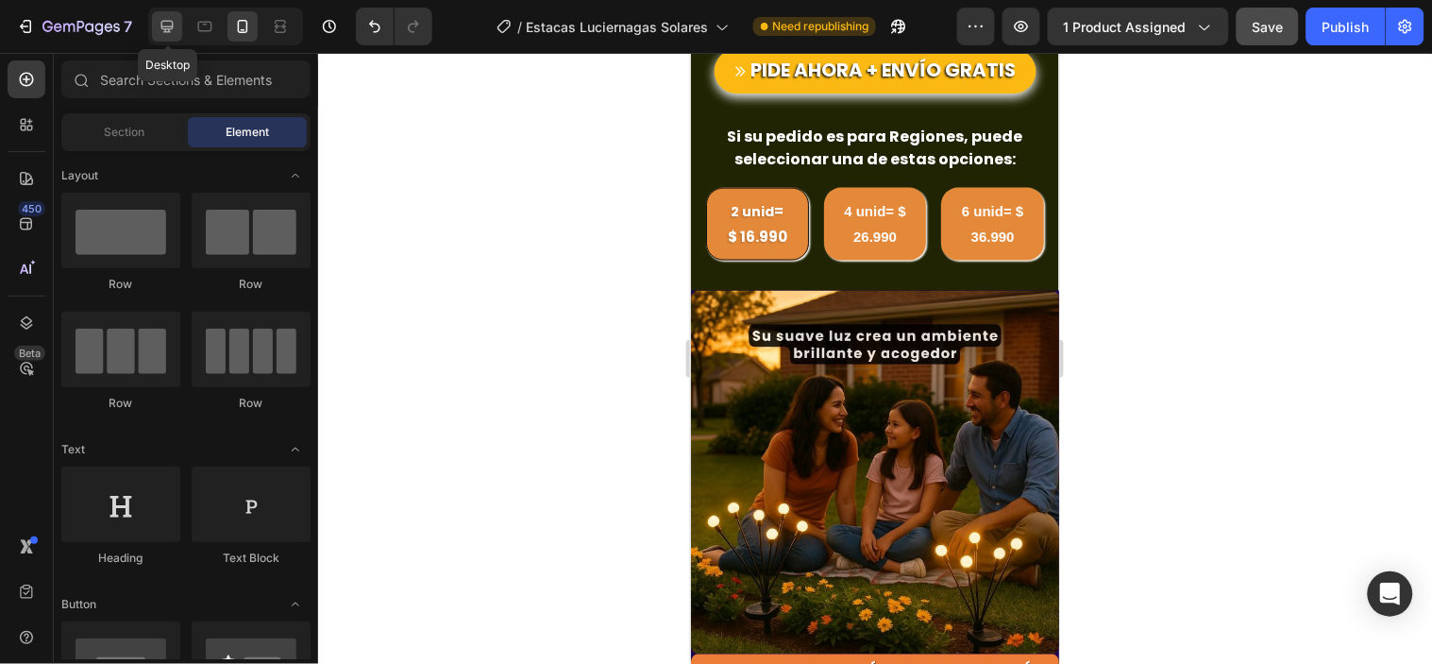
click at [176, 25] on icon at bounding box center [167, 26] width 19 height 19
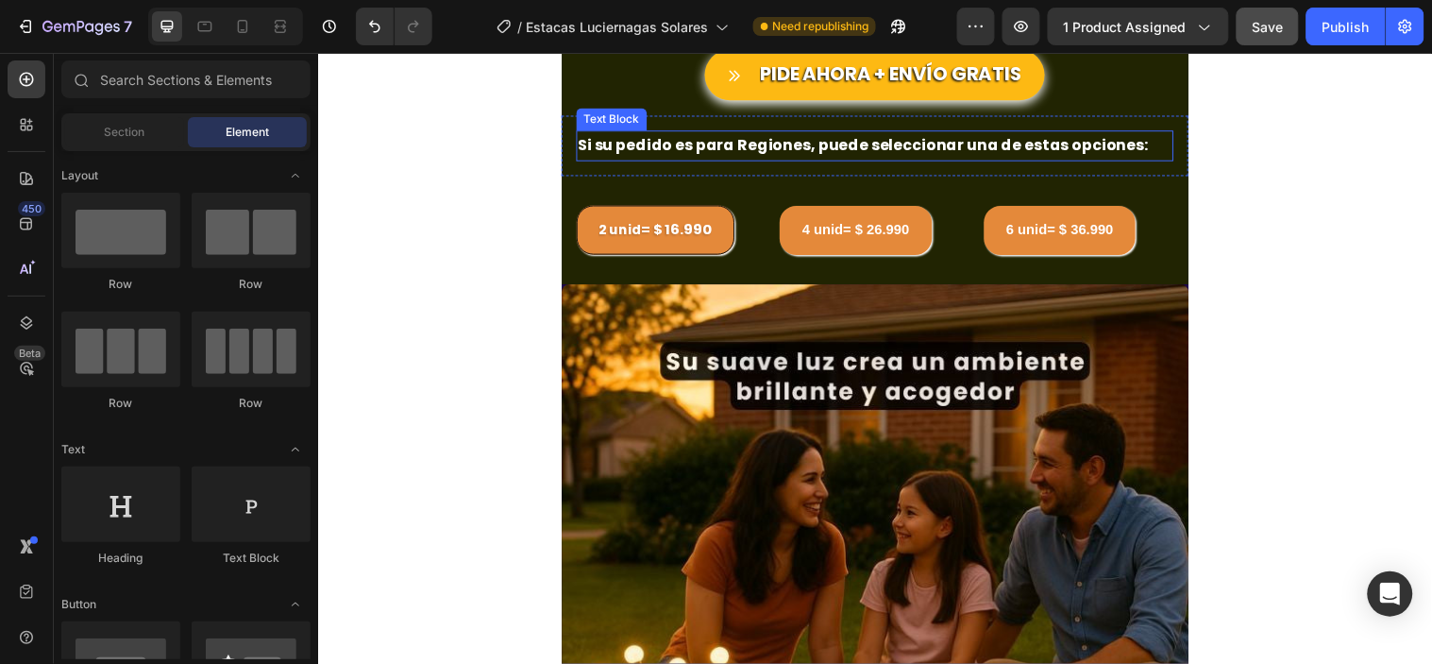
click at [788, 144] on p "Si su pedido es para Regiones, puede seleccionar una de estas opciones:" at bounding box center [884, 145] width 603 height 27
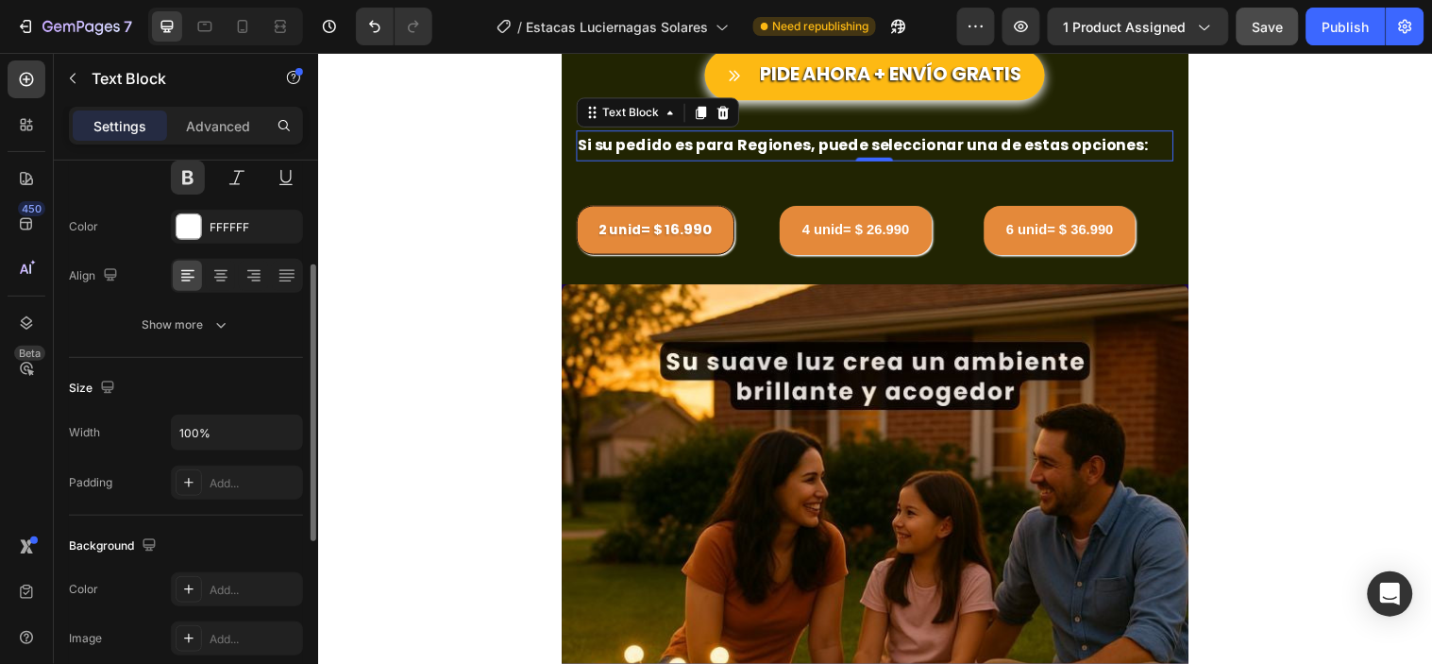
scroll to position [314, 0]
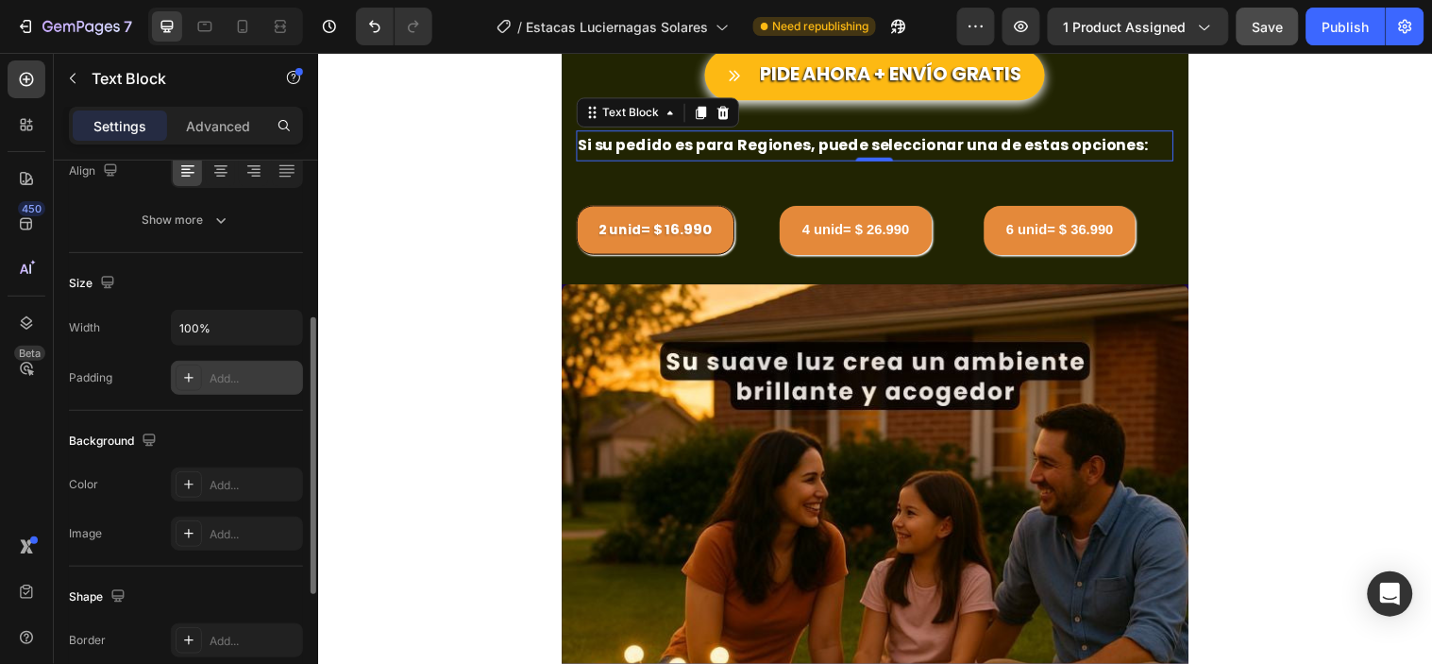
click at [204, 373] on div "Add..." at bounding box center [237, 378] width 132 height 34
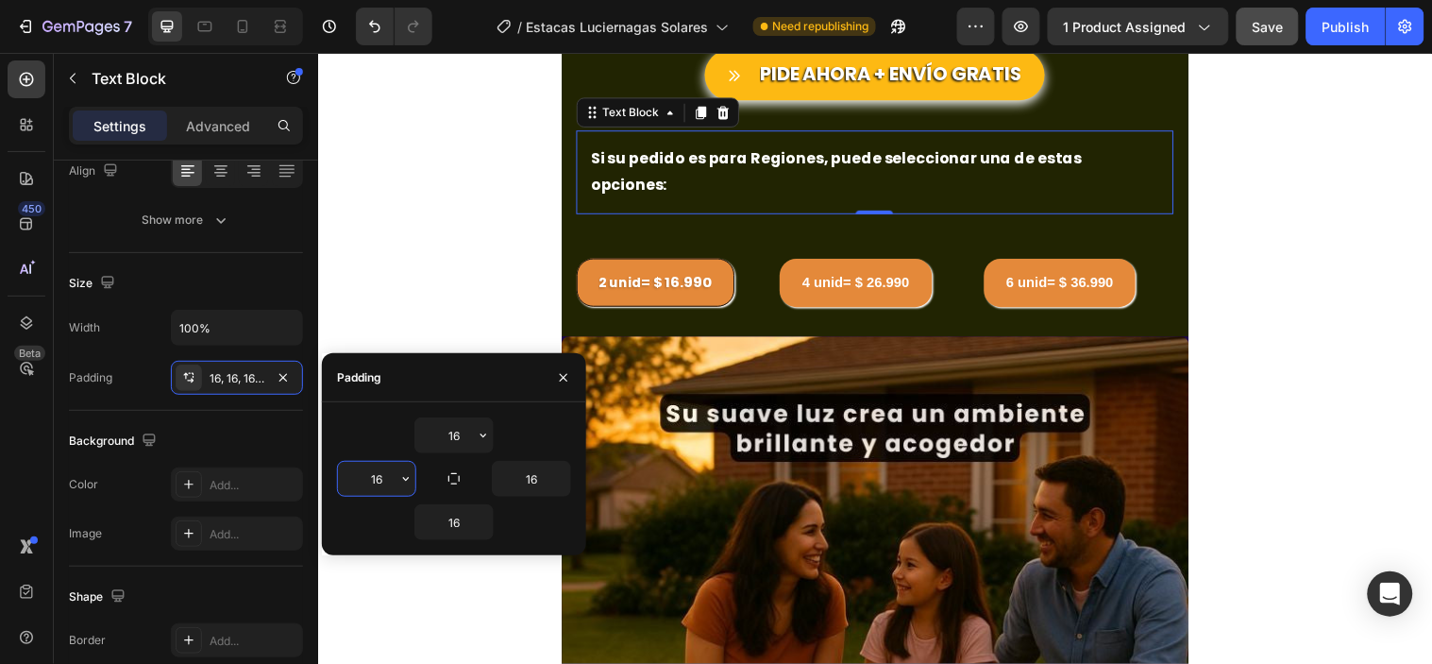
click at [389, 478] on input "16" at bounding box center [376, 479] width 77 height 34
type input "20"
click at [532, 482] on input "16" at bounding box center [531, 479] width 77 height 34
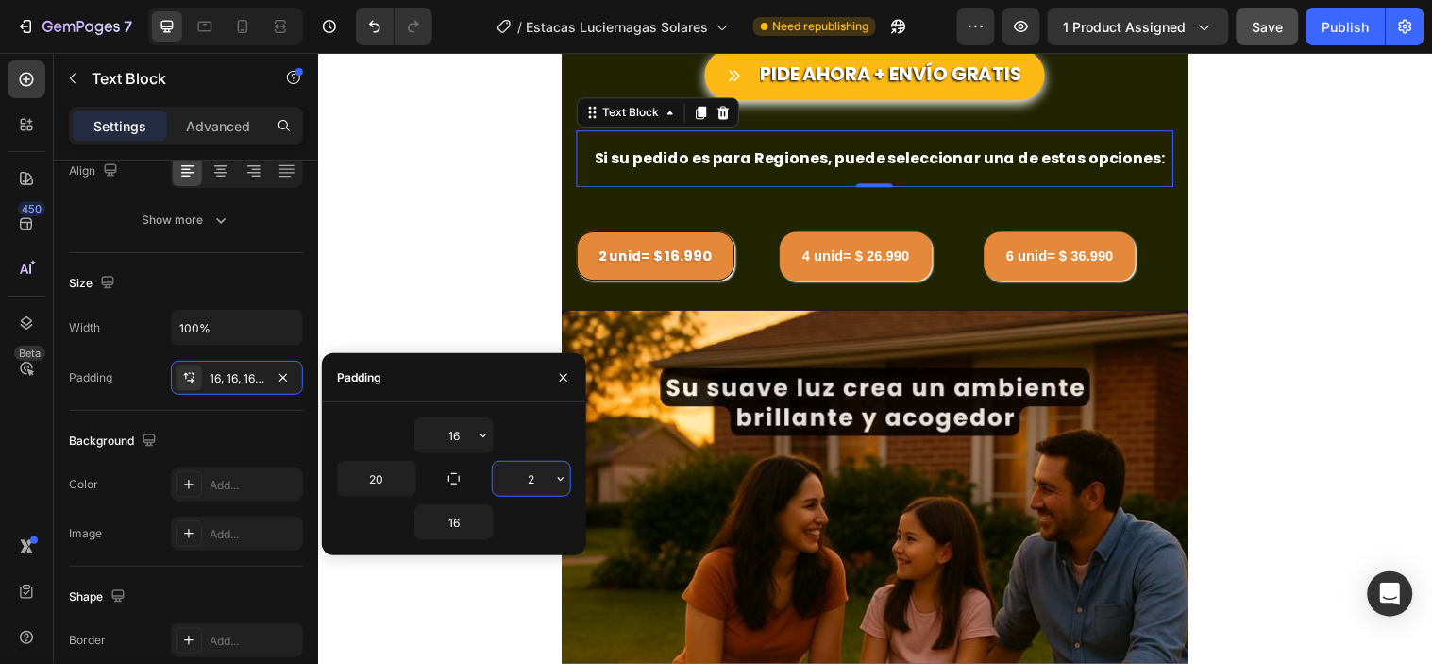
type input "20"
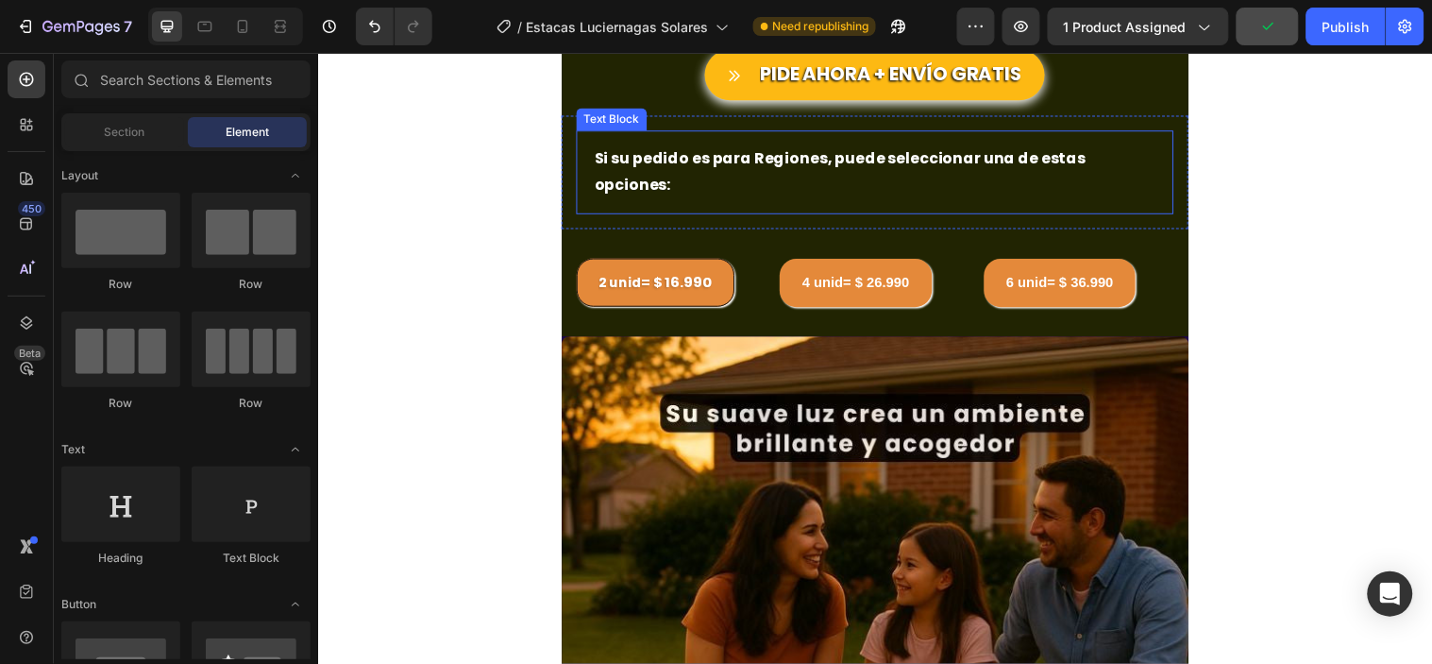
click at [900, 160] on p "Si su pedido es para Regiones, puede seleccionar una de estas opciones:" at bounding box center [884, 172] width 569 height 55
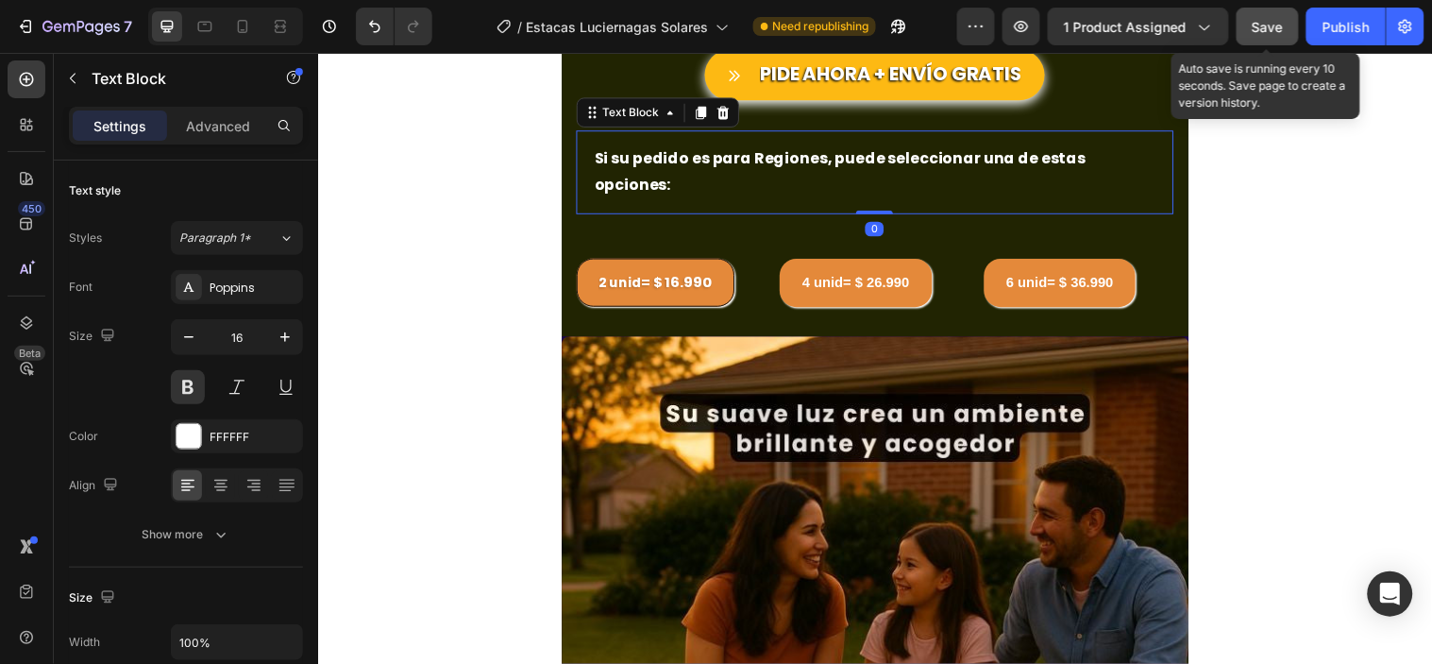
click at [1268, 29] on span "Save" at bounding box center [1268, 27] width 31 height 16
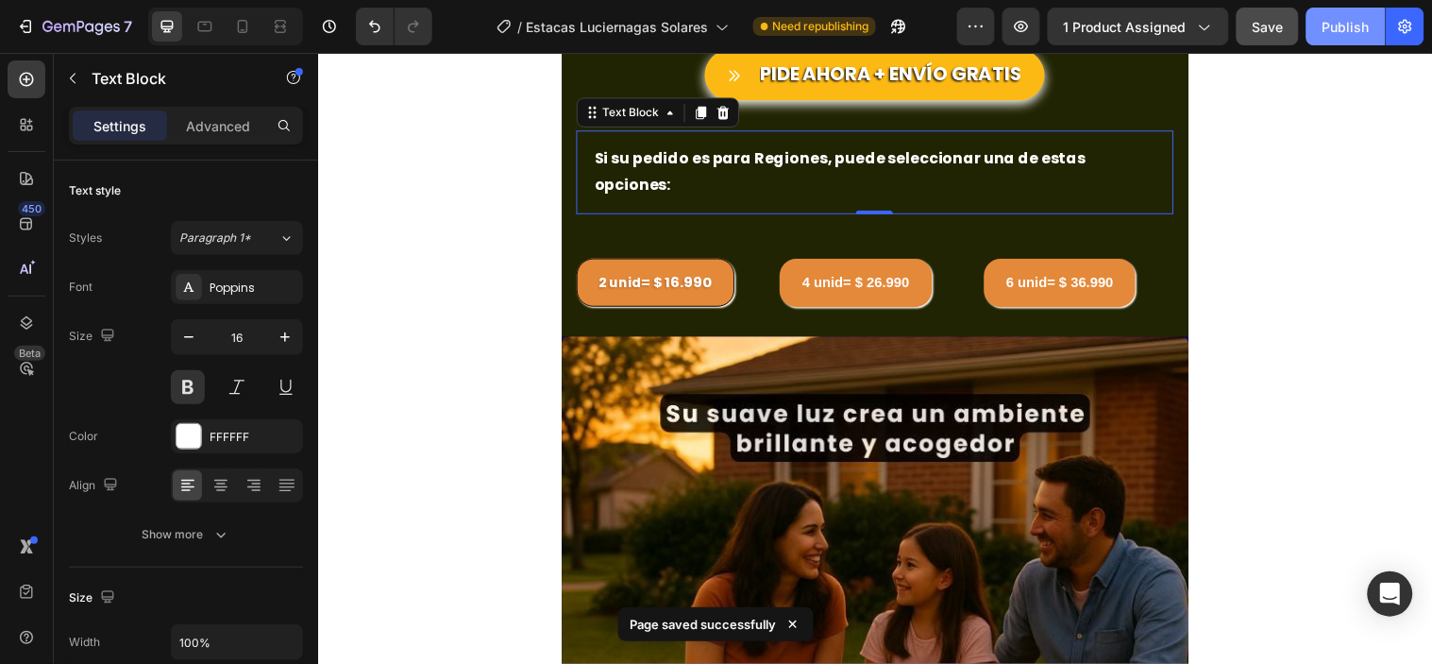
click at [1338, 26] on div "Publish" at bounding box center [1346, 27] width 47 height 20
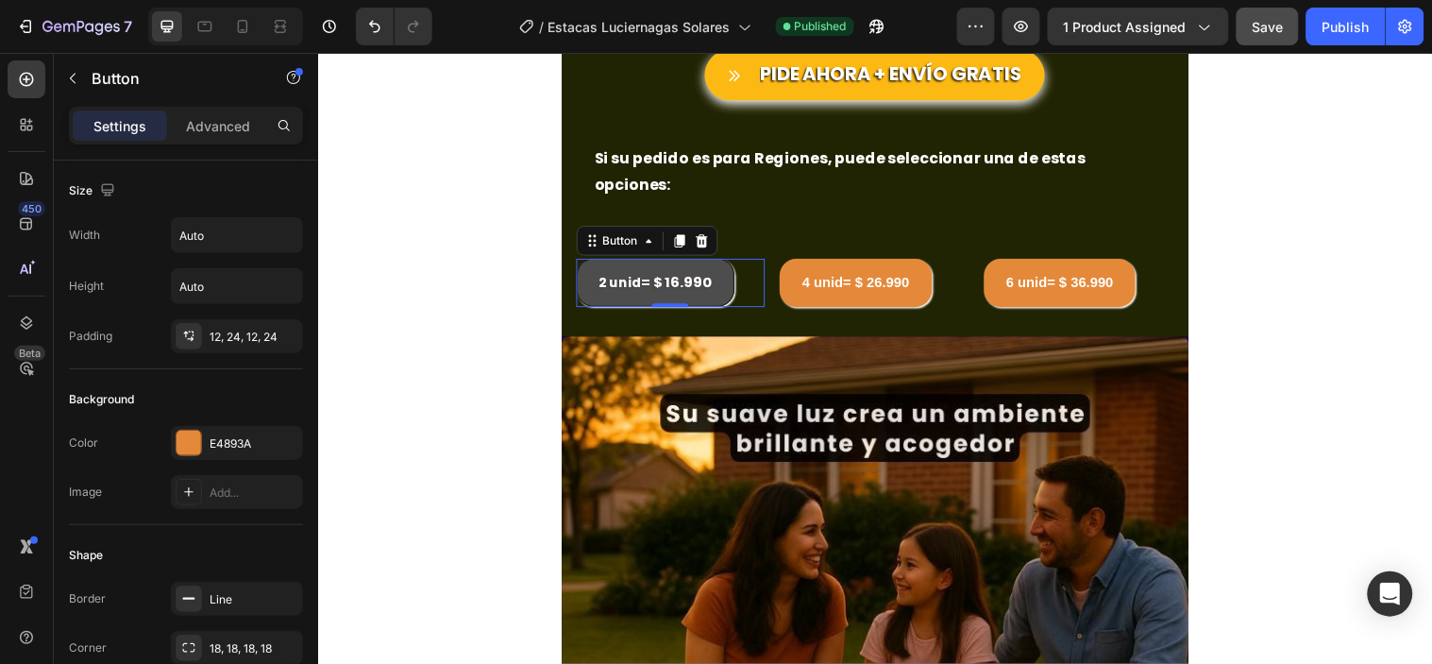
click at [654, 276] on button "2 unid = $ 16.990" at bounding box center [661, 286] width 160 height 50
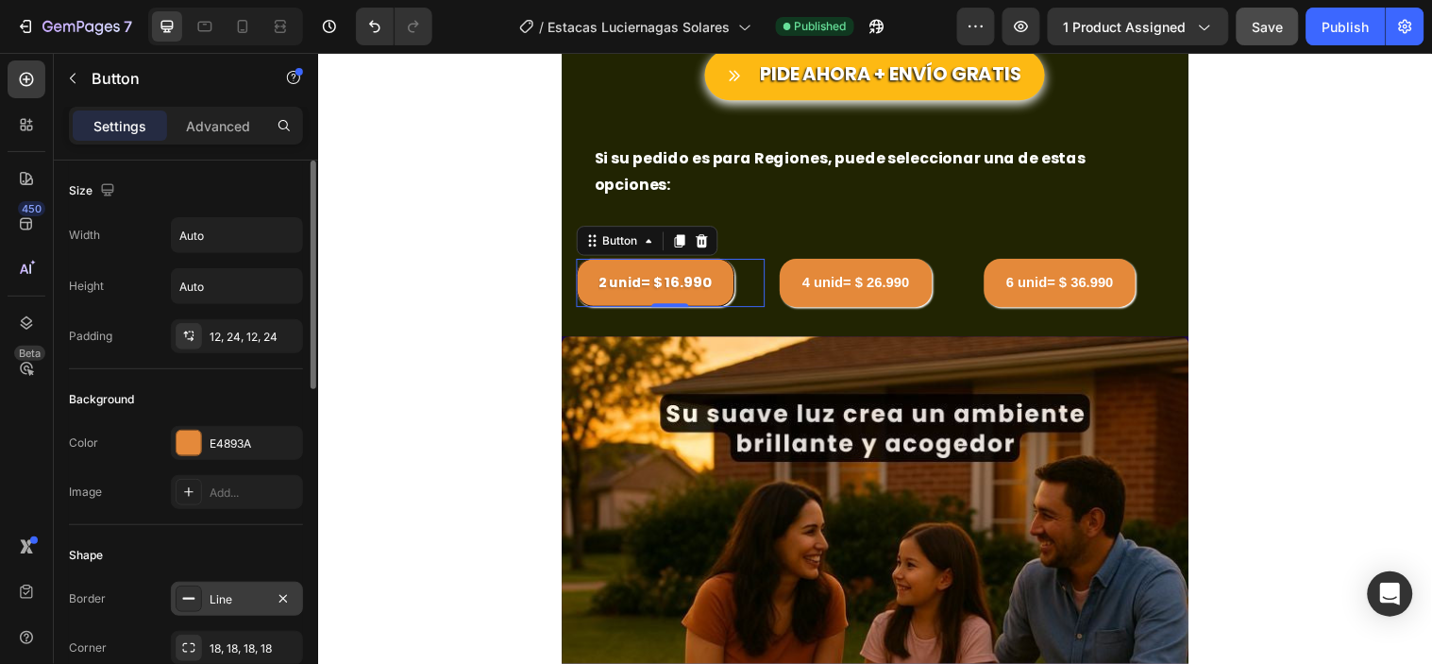
click at [225, 597] on div "Line" at bounding box center [237, 599] width 55 height 17
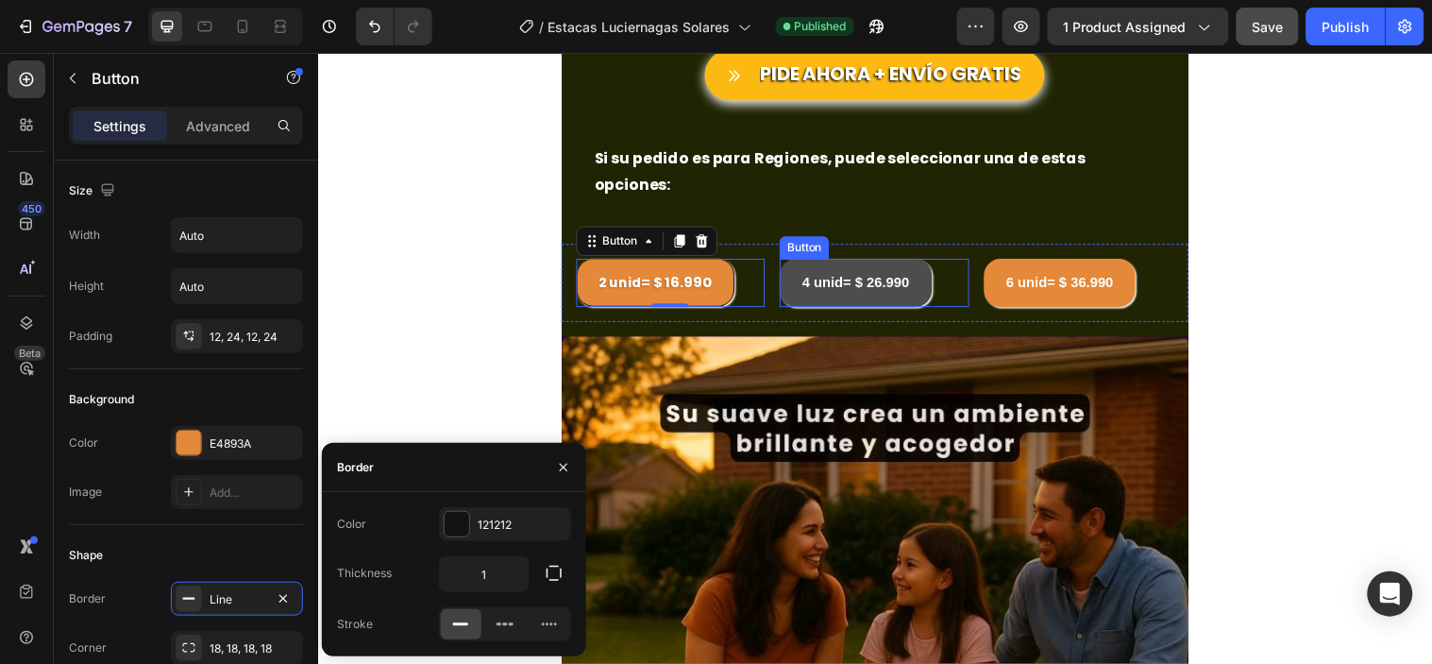
click at [879, 279] on link "4 unid= $ 26.990" at bounding box center [864, 286] width 154 height 50
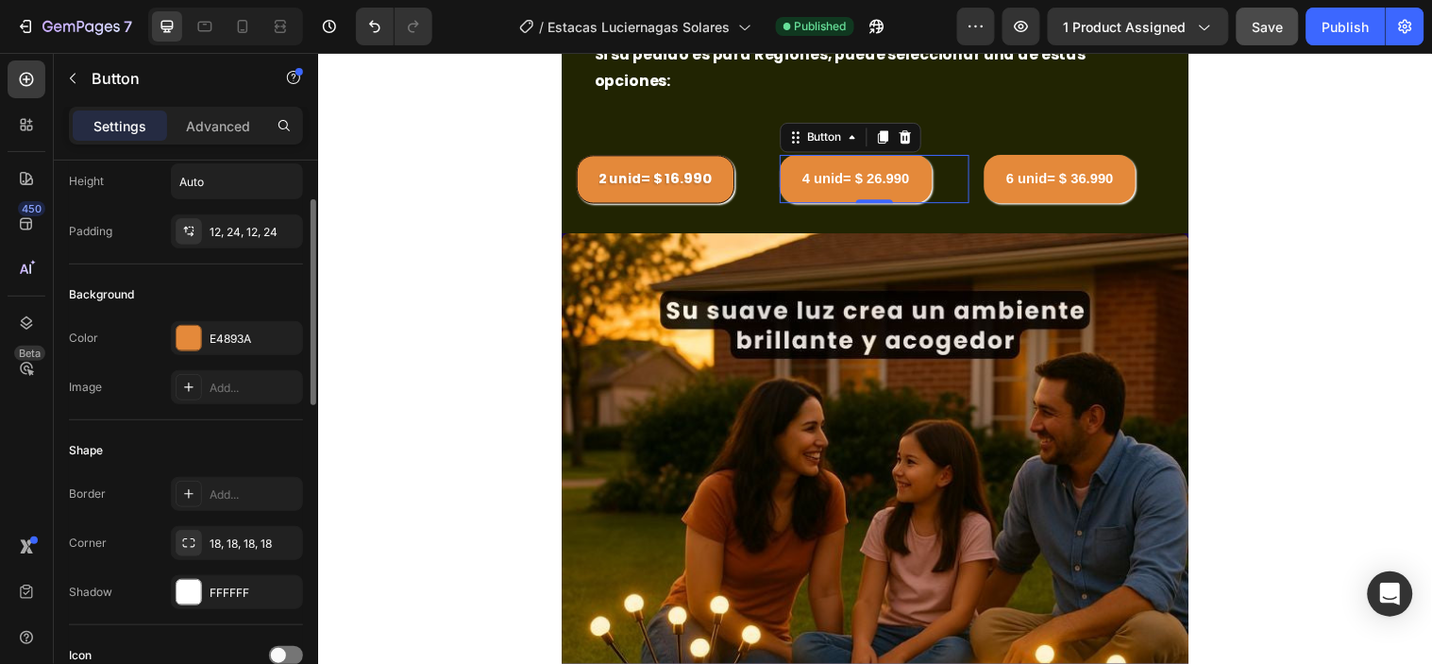
scroll to position [0, 0]
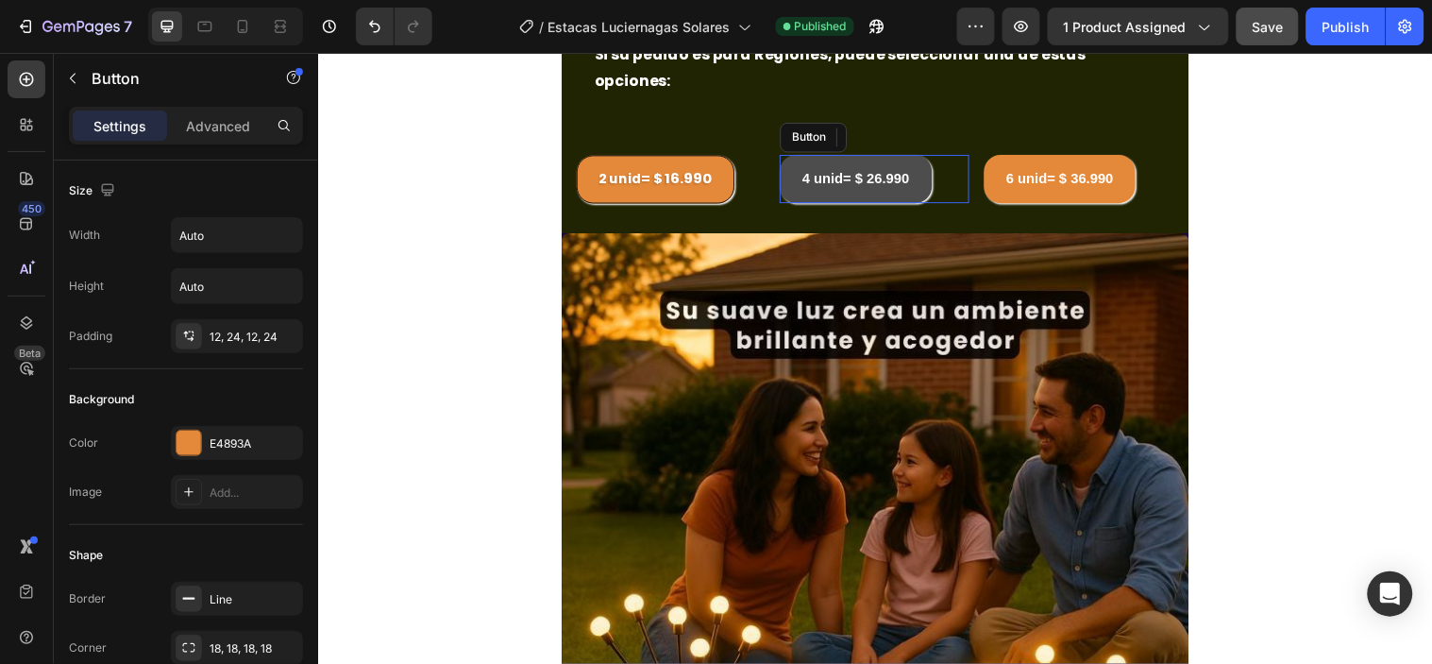
click at [818, 173] on link "4 unid= $ 26.990" at bounding box center [864, 181] width 154 height 50
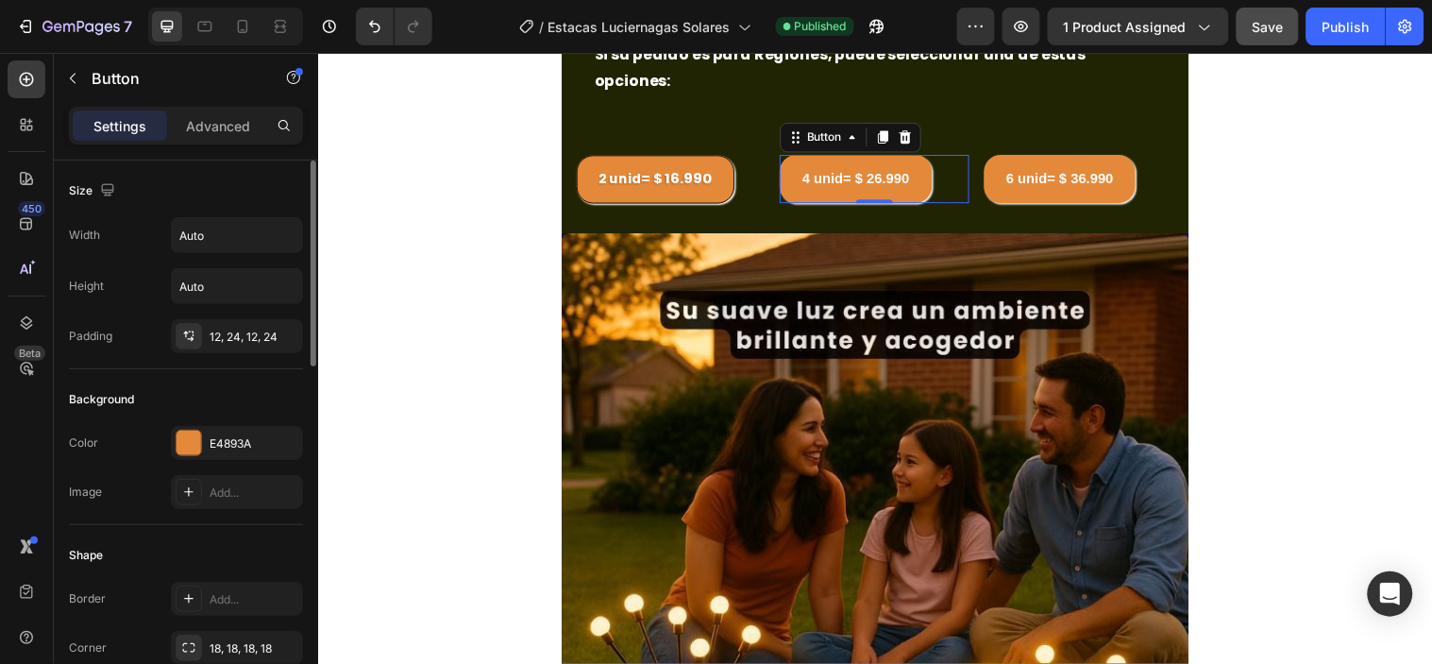
scroll to position [105, 0]
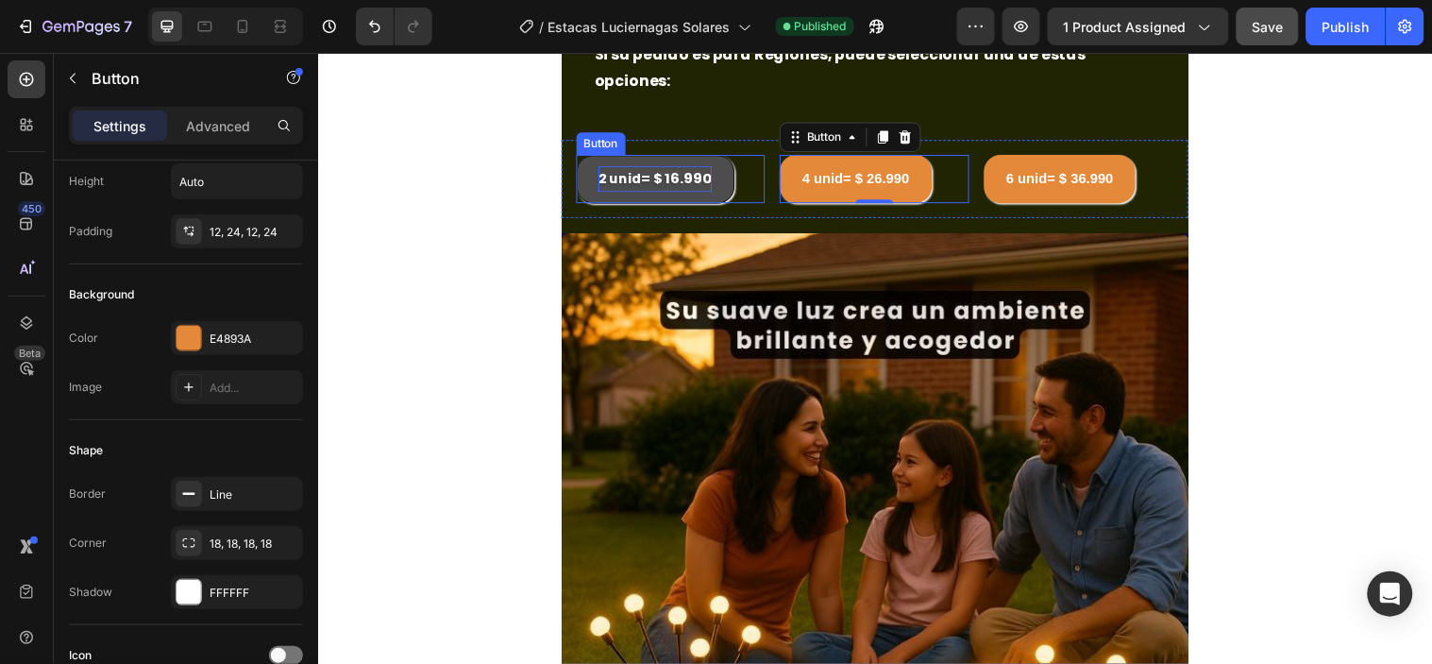
click at [655, 167] on p "2 unid = $ 16.990" at bounding box center [660, 180] width 115 height 27
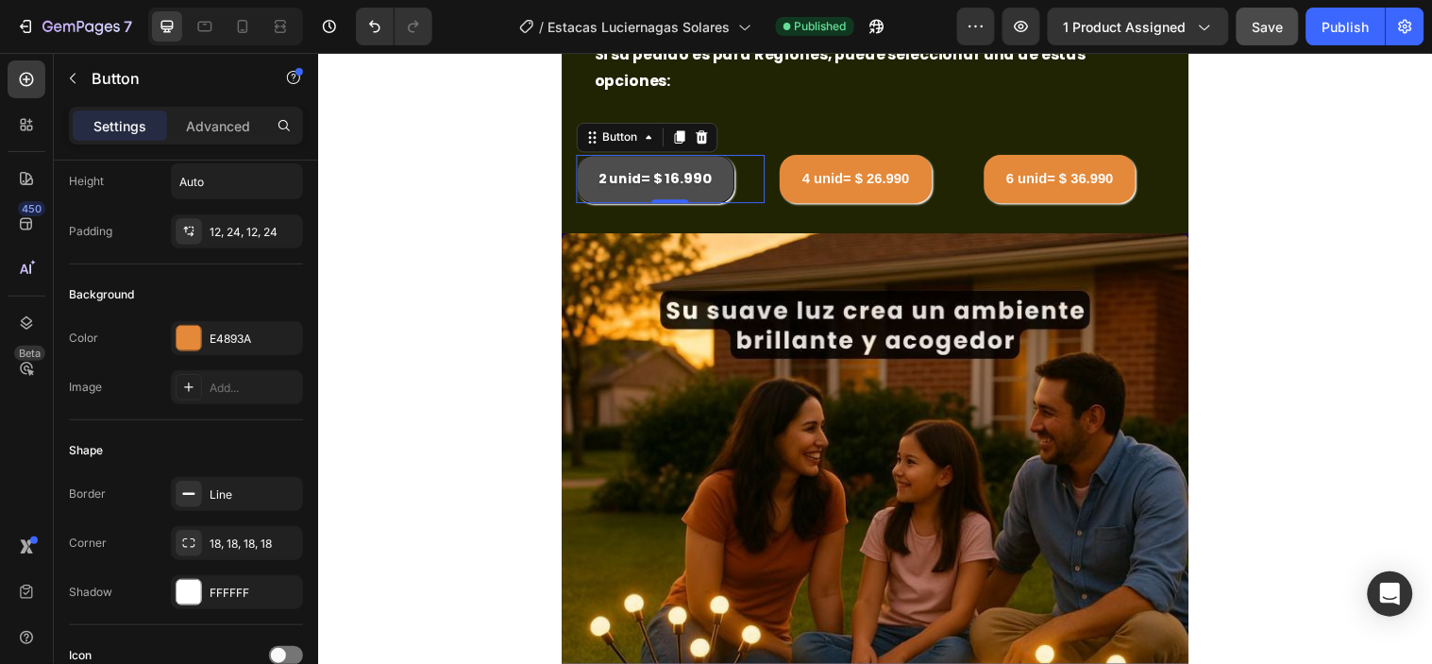
click at [704, 172] on button "2 unid = $ 16.990" at bounding box center [661, 181] width 160 height 50
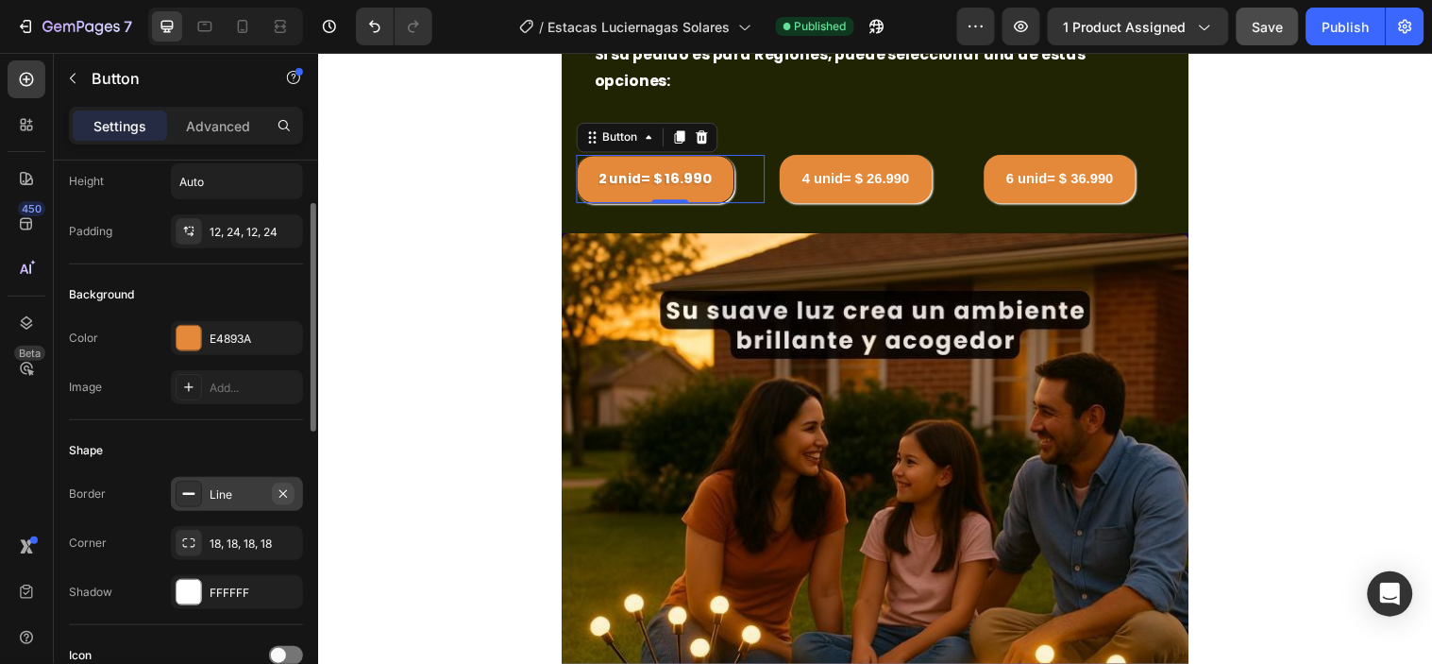
click at [280, 491] on icon "button" at bounding box center [283, 493] width 8 height 8
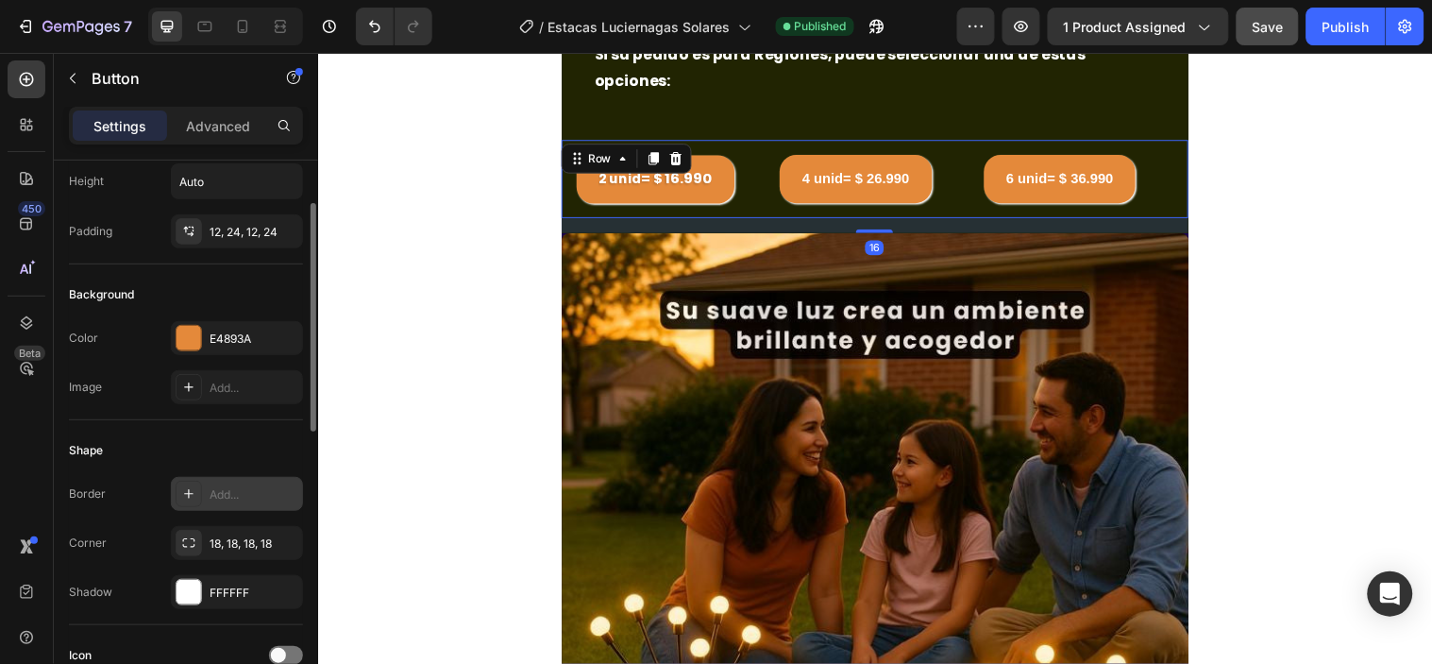
click at [1185, 151] on div "2 unid = $ 16.990 Button 4 unid= $ 26.990 Button 6 unid= $ 36.990 Button Row 16" at bounding box center [884, 181] width 637 height 80
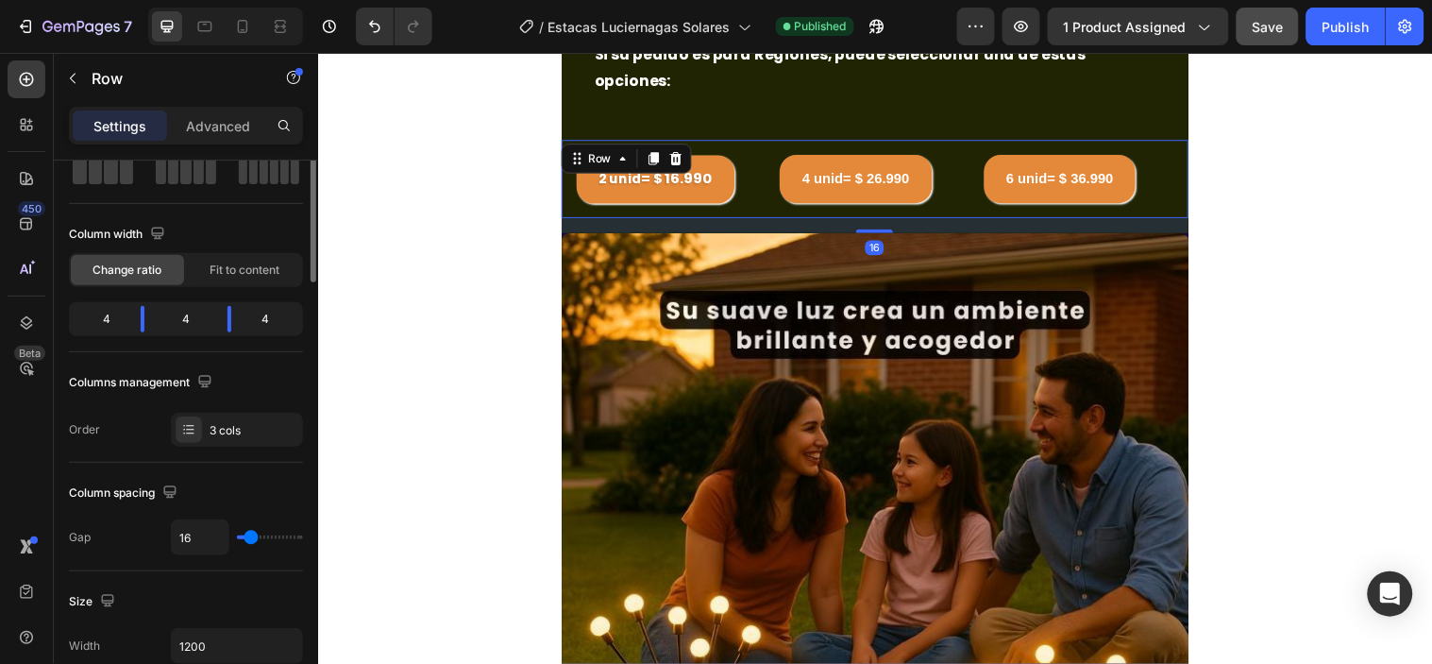
scroll to position [0, 0]
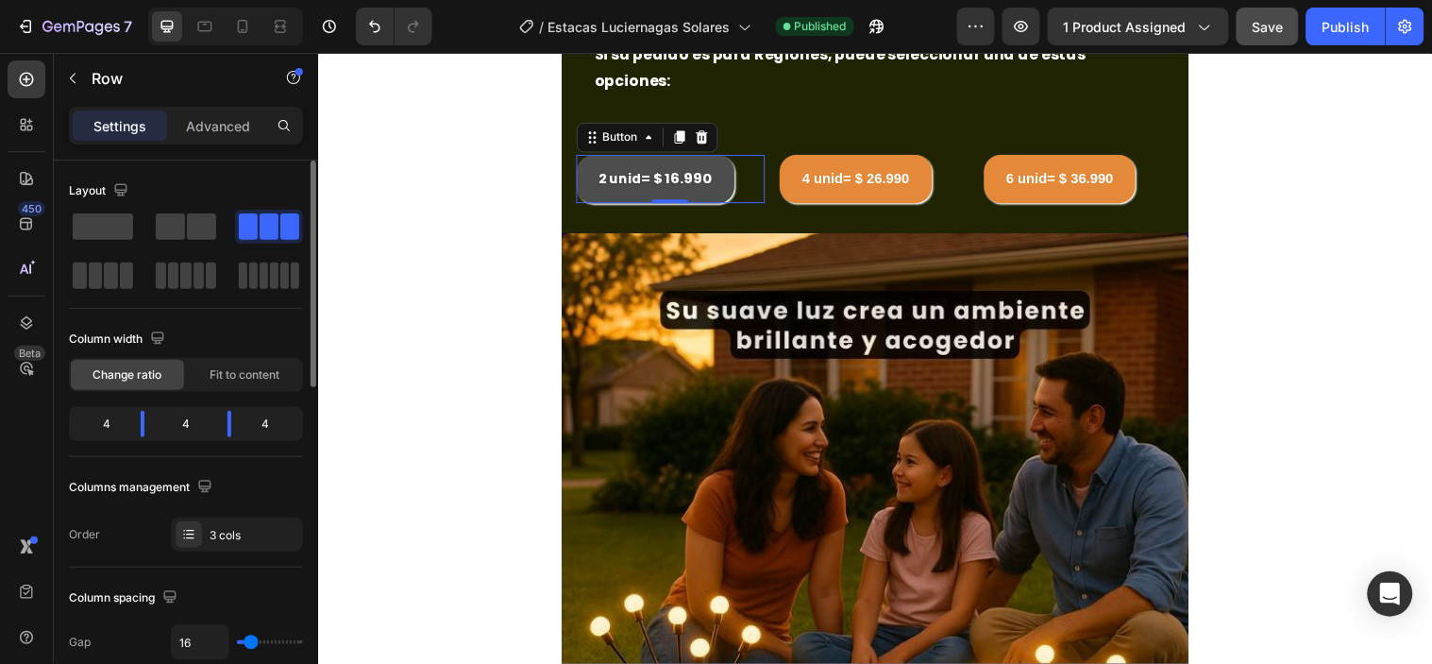
click at [635, 174] on button "2 unid = $ 16.990" at bounding box center [661, 181] width 160 height 50
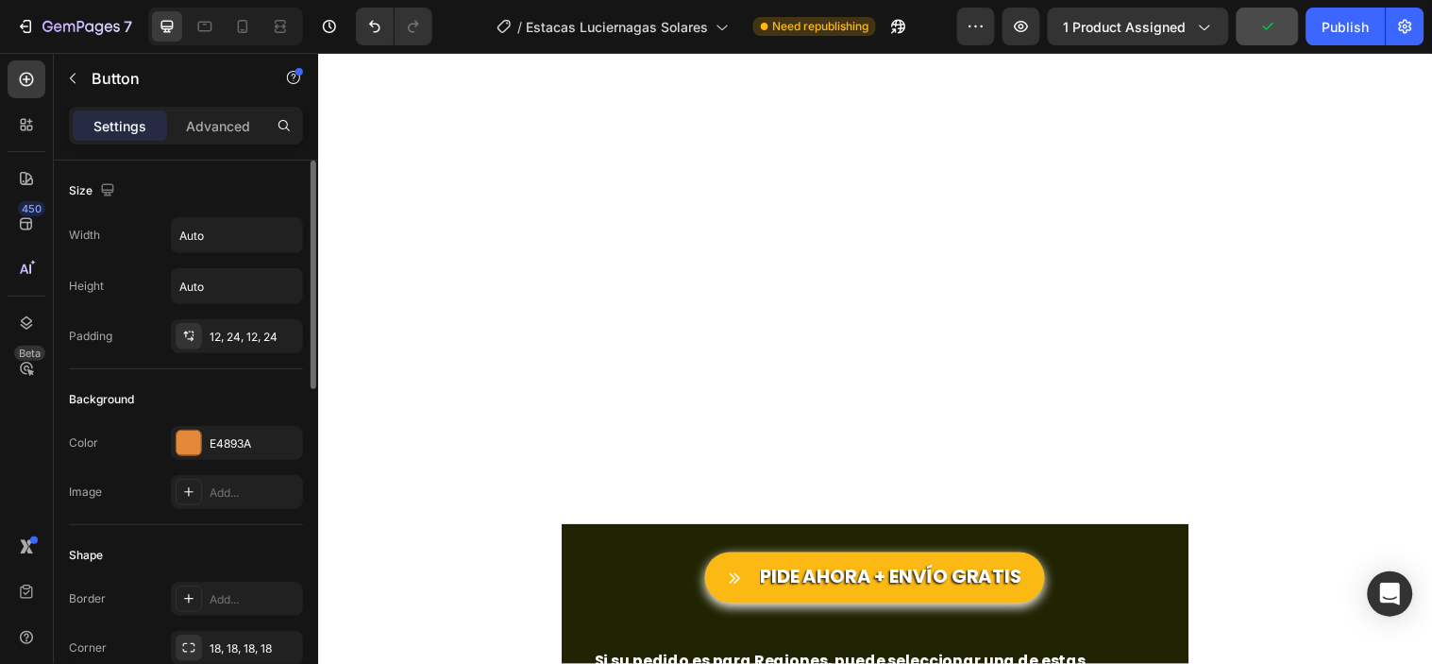
scroll to position [1927, 0]
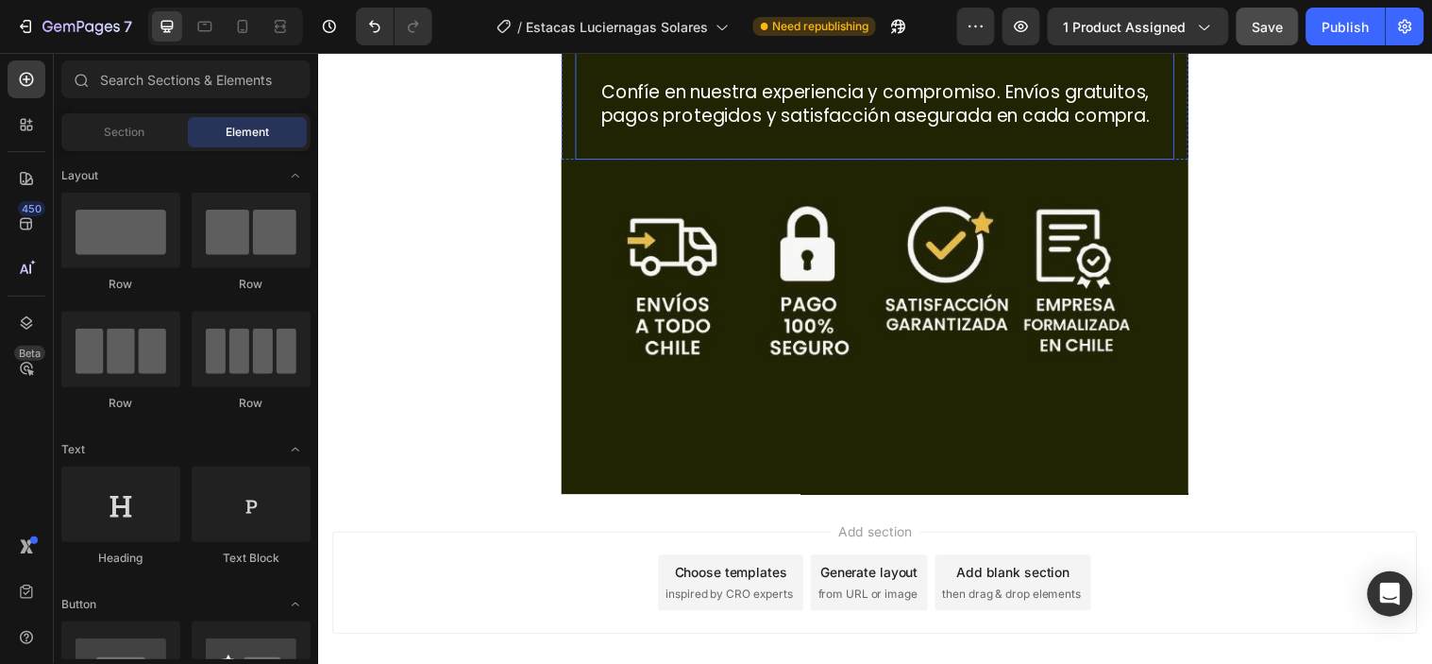
scroll to position [5375, 0]
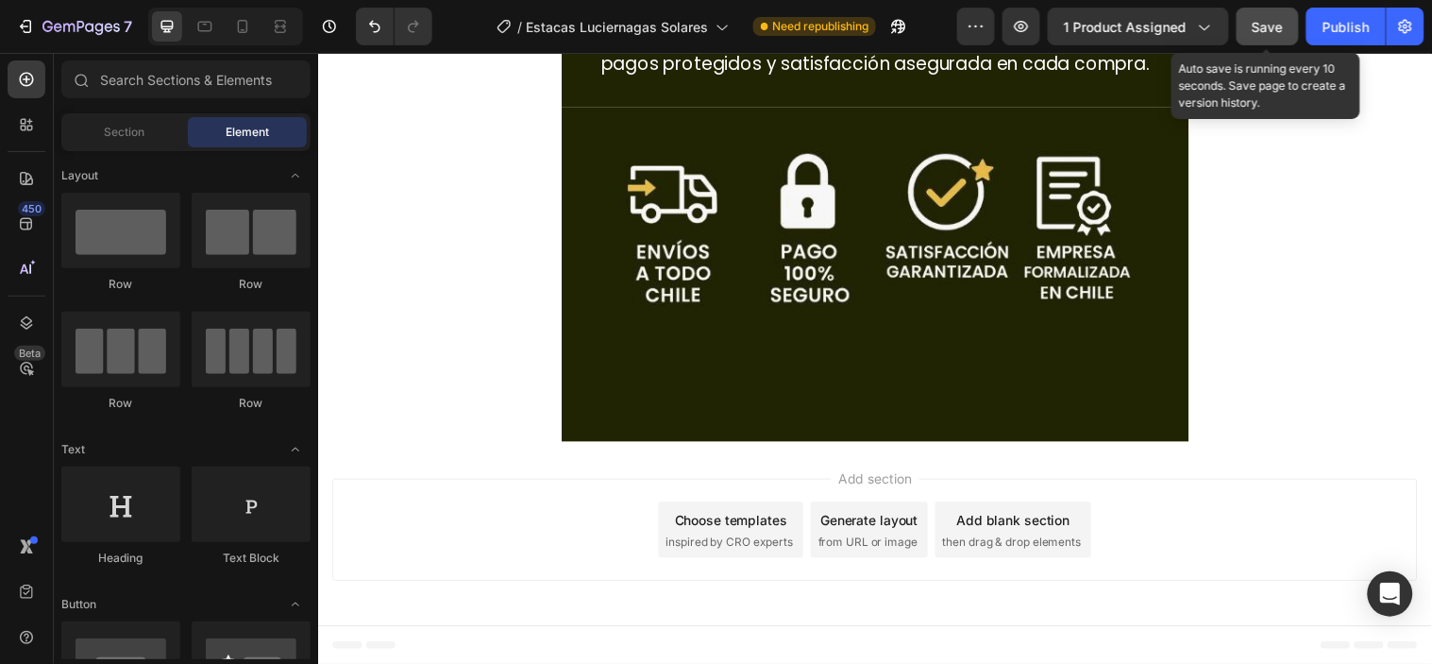
click at [1251, 39] on button "Save" at bounding box center [1268, 27] width 62 height 38
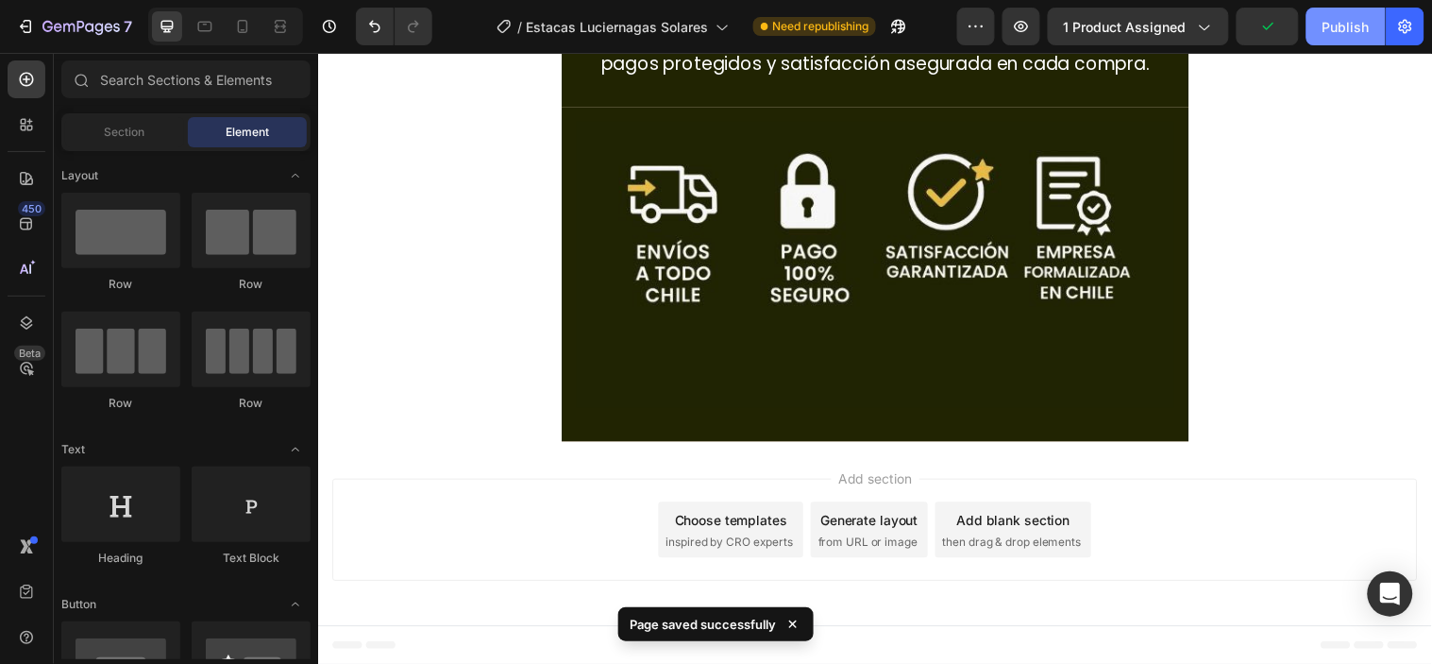
click at [1328, 22] on div "Publish" at bounding box center [1346, 27] width 47 height 20
